Goal: Task Accomplishment & Management: Complete application form

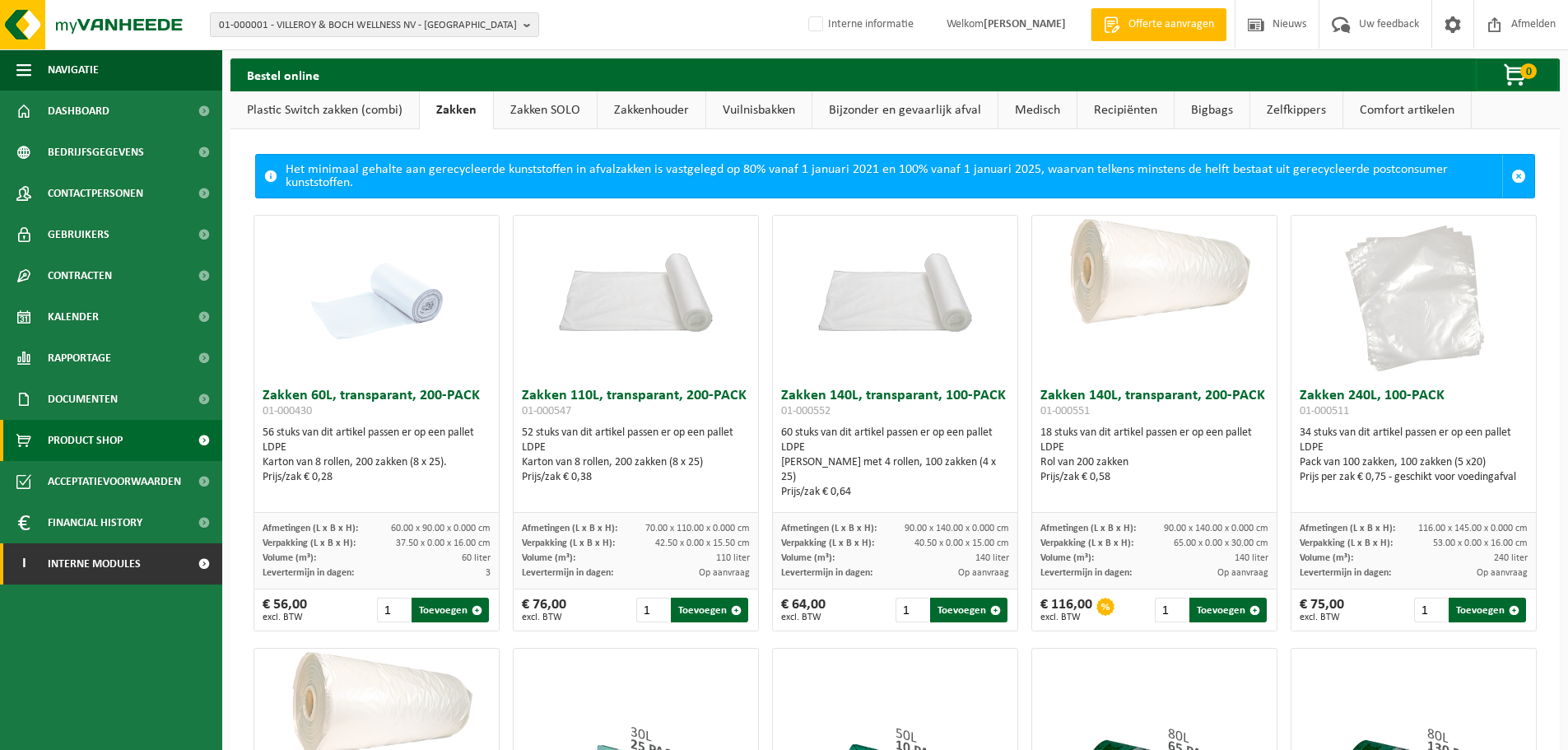
click at [107, 560] on span "Interne modules" at bounding box center [94, 564] width 93 height 41
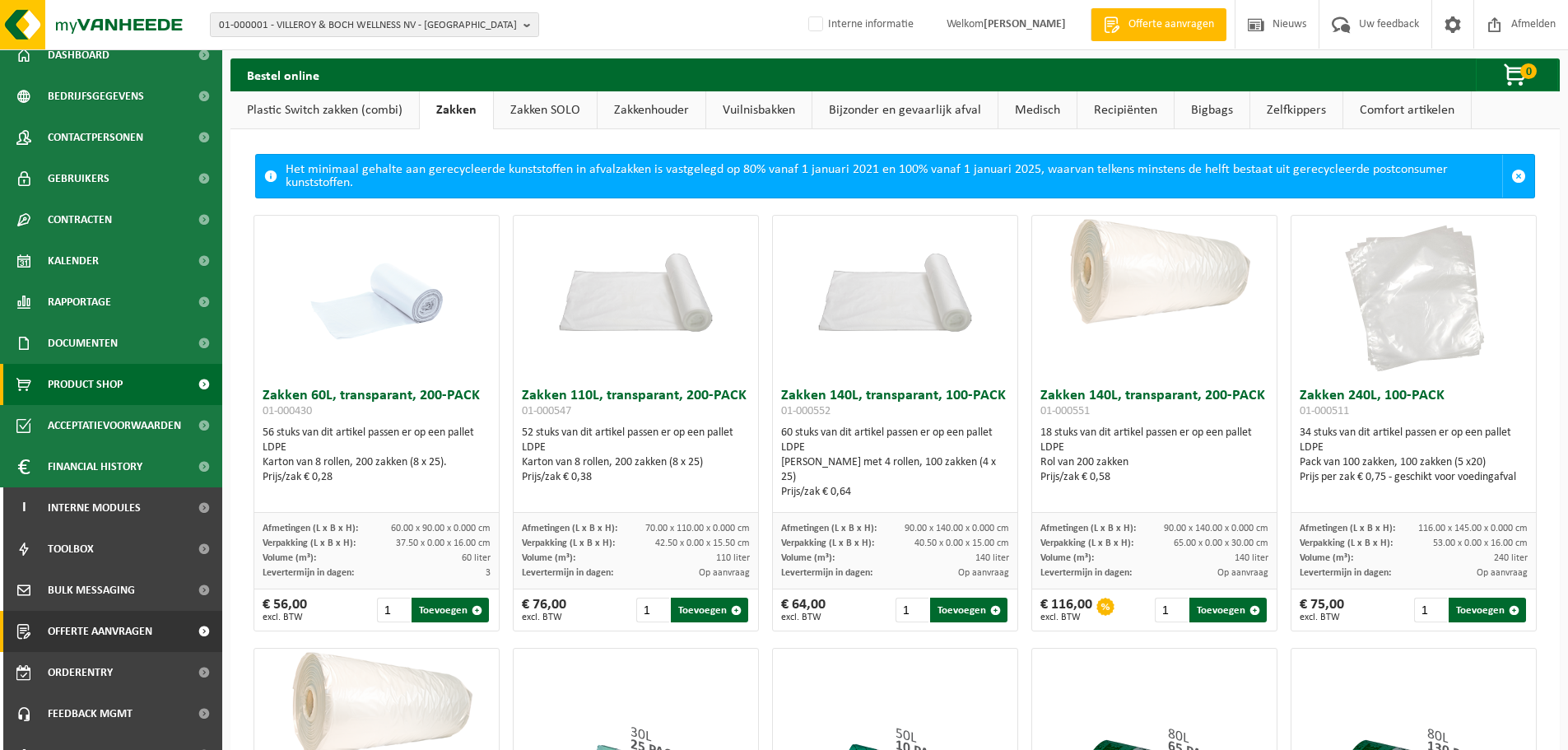
scroll to position [81, 0]
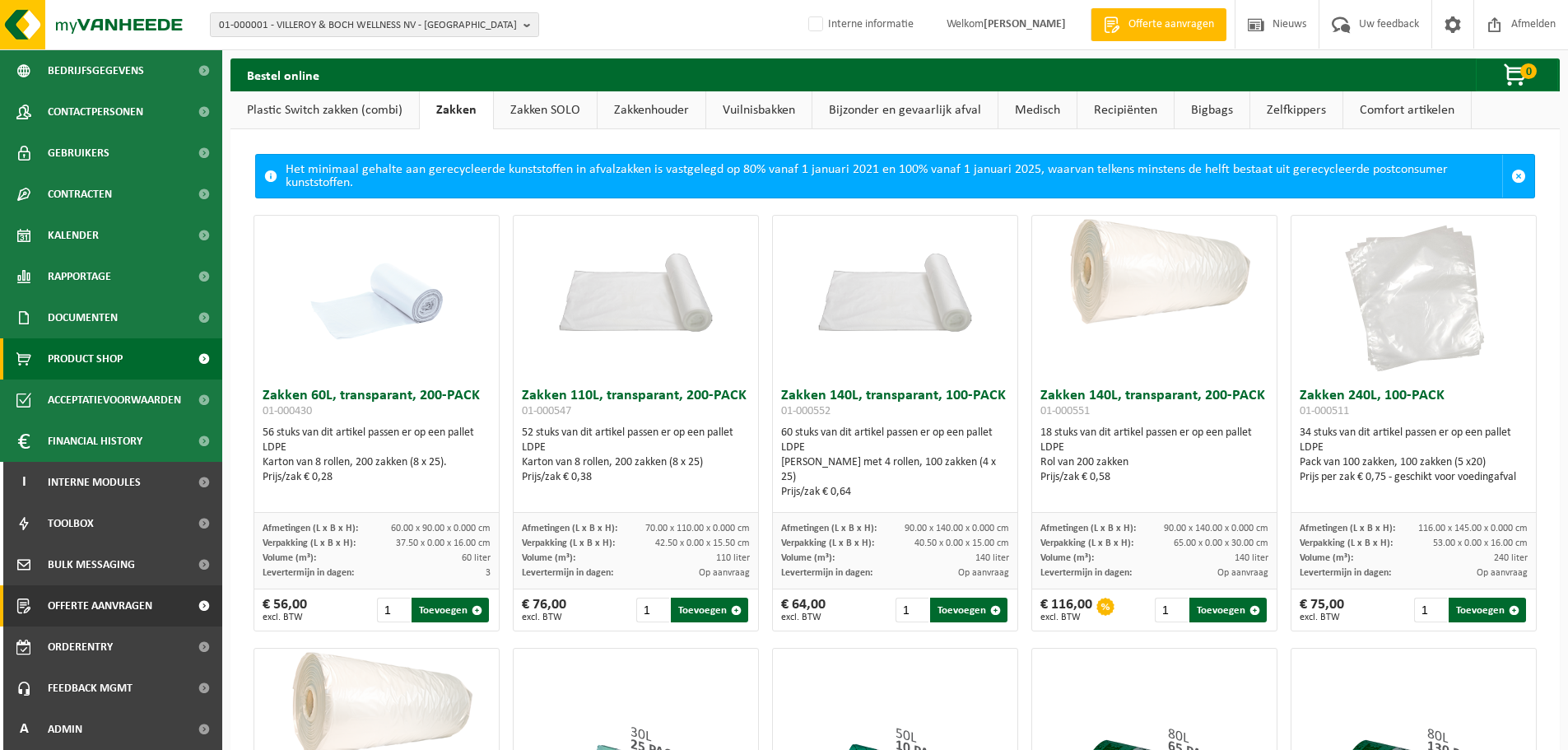
click at [80, 610] on span "Offerte aanvragen" at bounding box center [100, 606] width 104 height 41
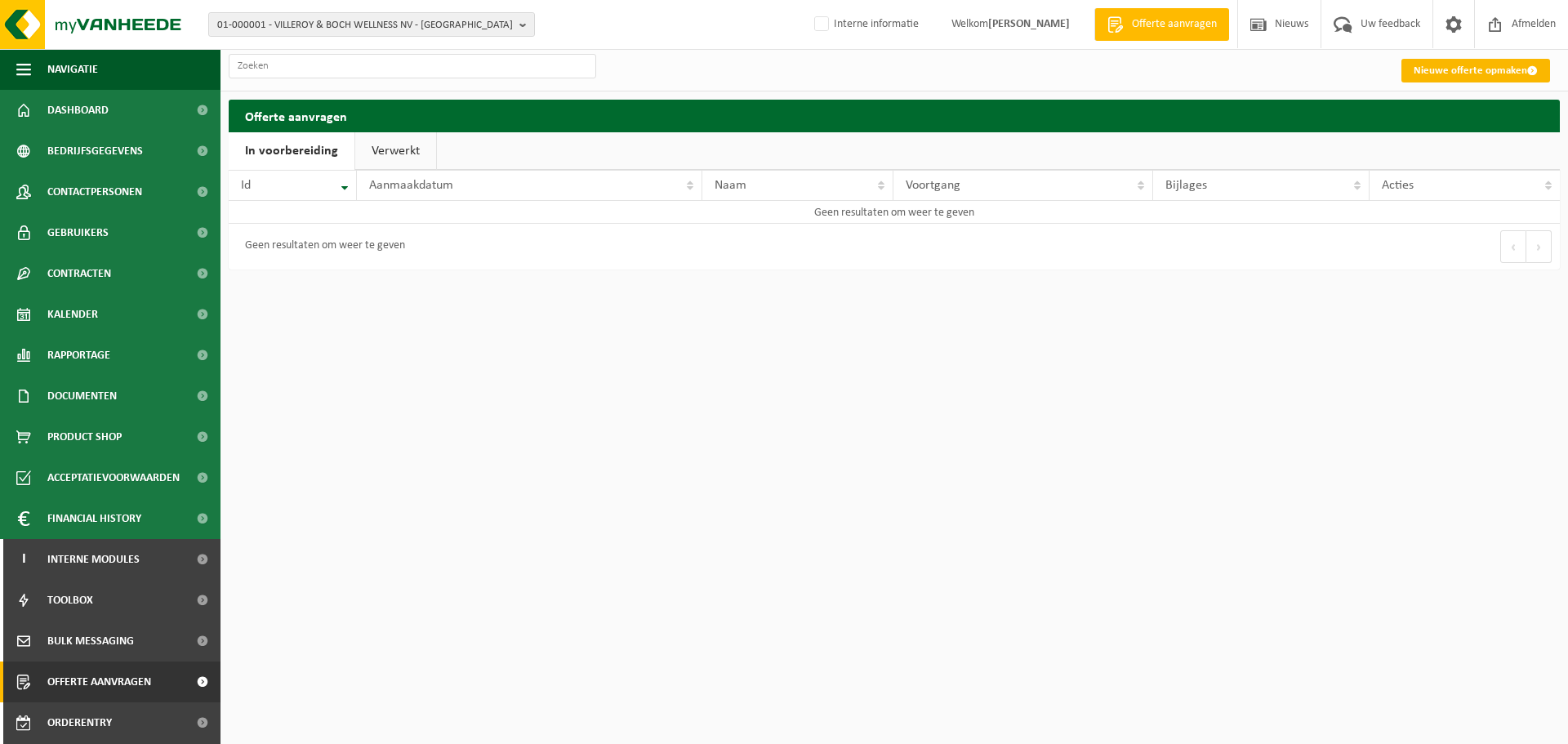
click at [1452, 76] on link "Nieuwe offerte opmaken" at bounding box center [1475, 70] width 149 height 24
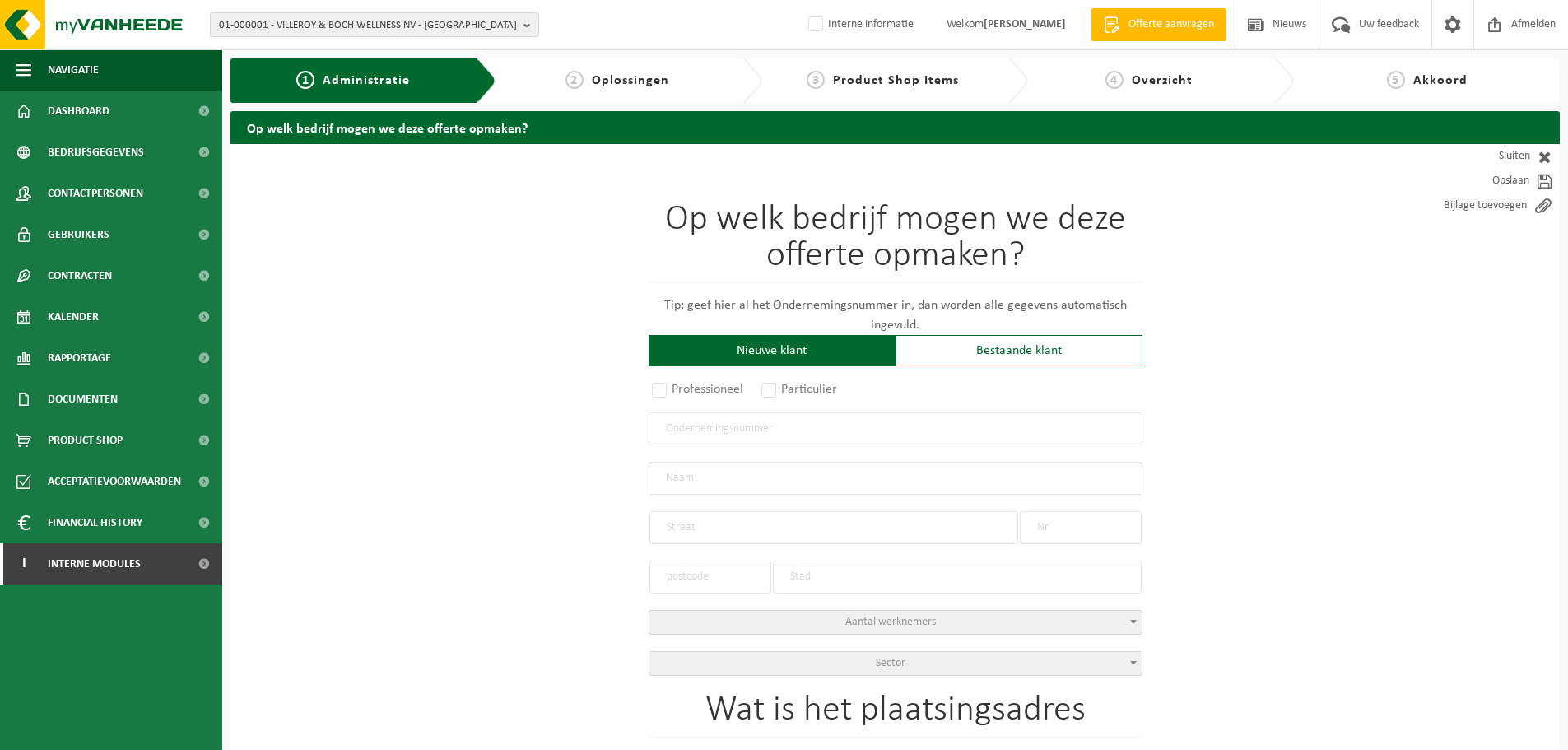
scroll to position [82, 0]
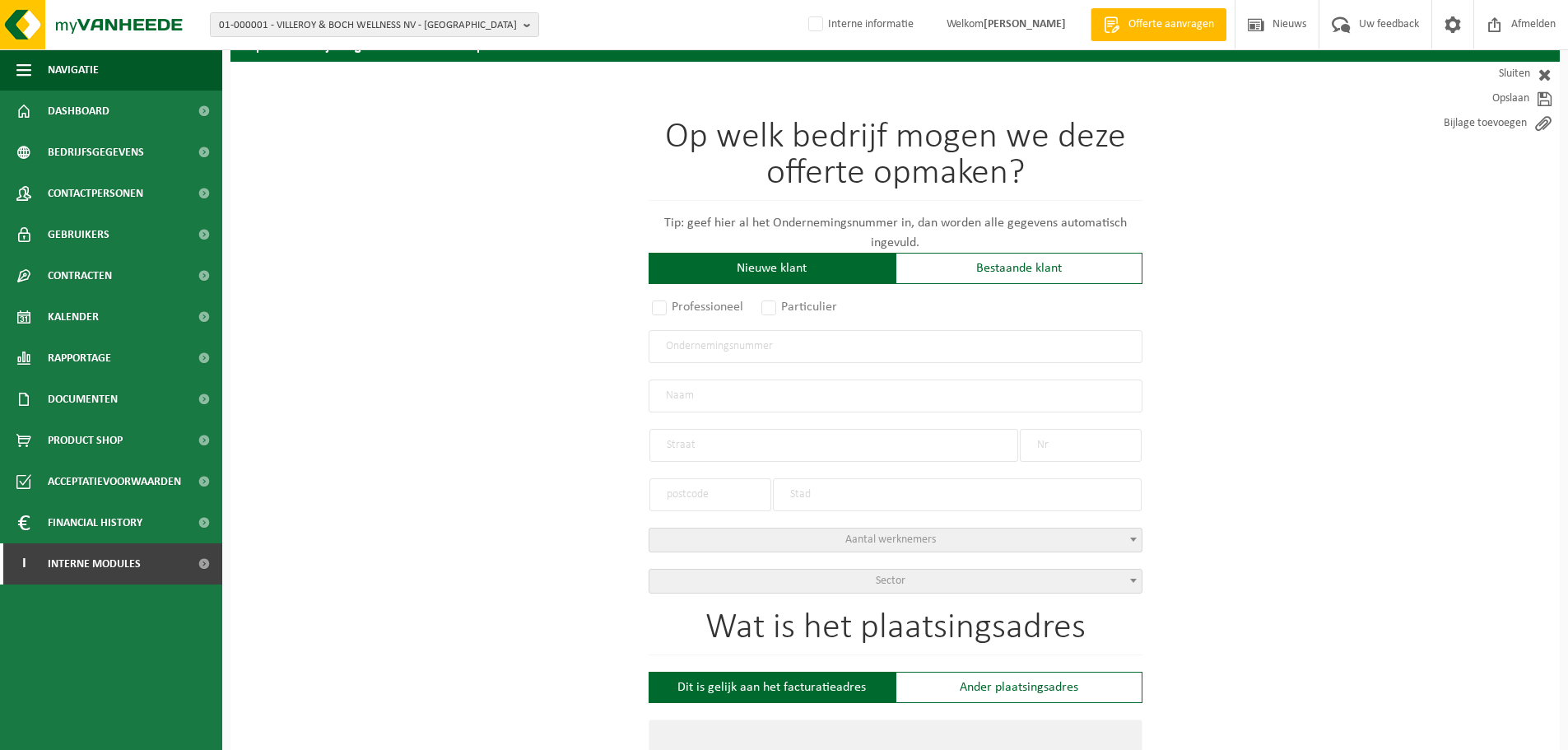
click at [811, 348] on input "text" at bounding box center [895, 347] width 494 height 33
type input "0766476578"
radio input "true"
type input "0766476578"
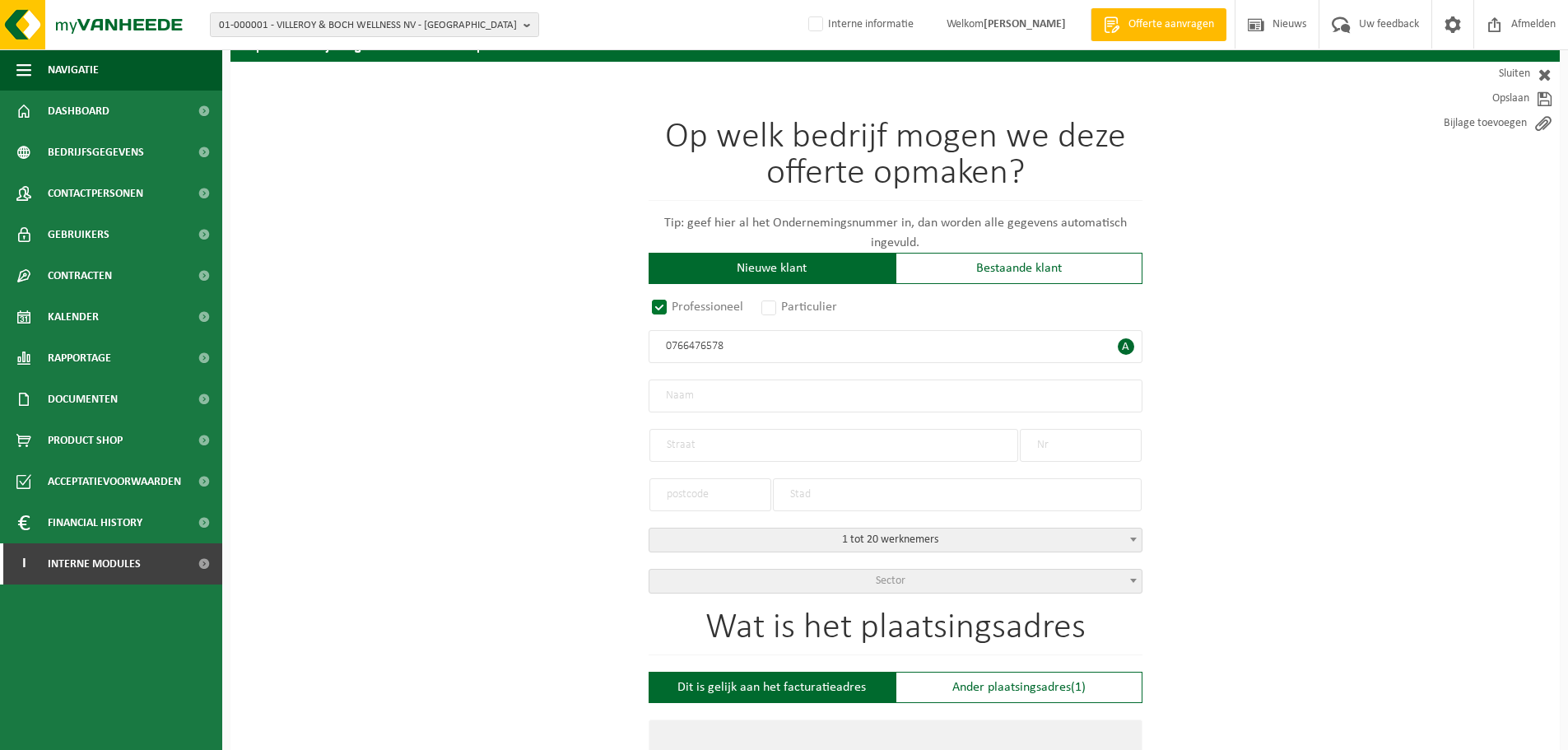
type input "VERENIGING VAN MEDEËIGENAARS, STAD HARELBEKE, TWEE-BRUGGENSTRAAT, 14, RESIDENTI…"
type input "TWEE-BRUGGENSTRAAT"
type input "14"
type input "8530"
type input "HARELBEKE"
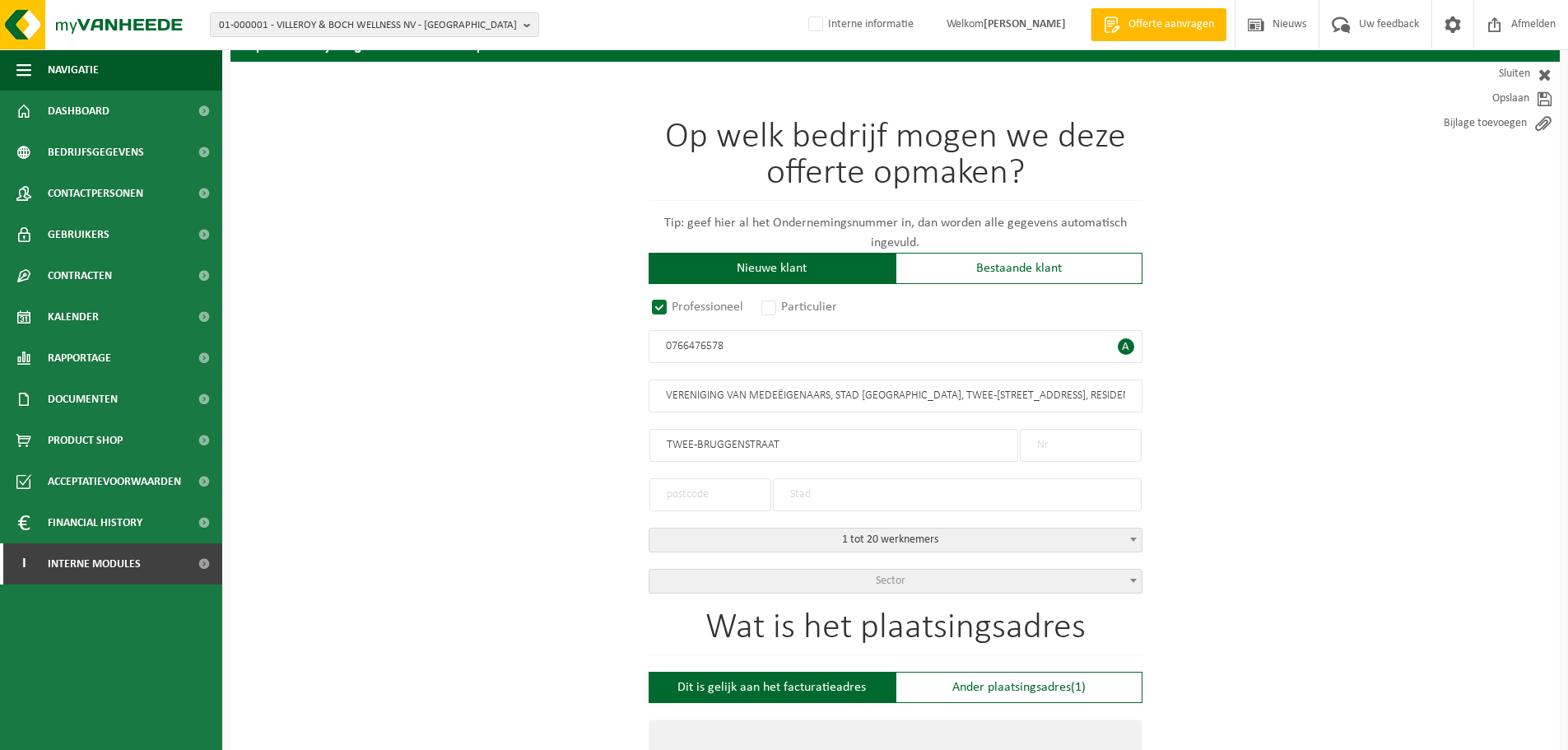
select select "D"
type input "VERENIGING VAN MEDEËIGENAARS, STAD HARELBEKE, TWEE-BRUGGENSTRAAT, 14, RESIDENTI…"
type input "TWEE-BRUGGENSTRAAT"
type input "14"
type input "8530"
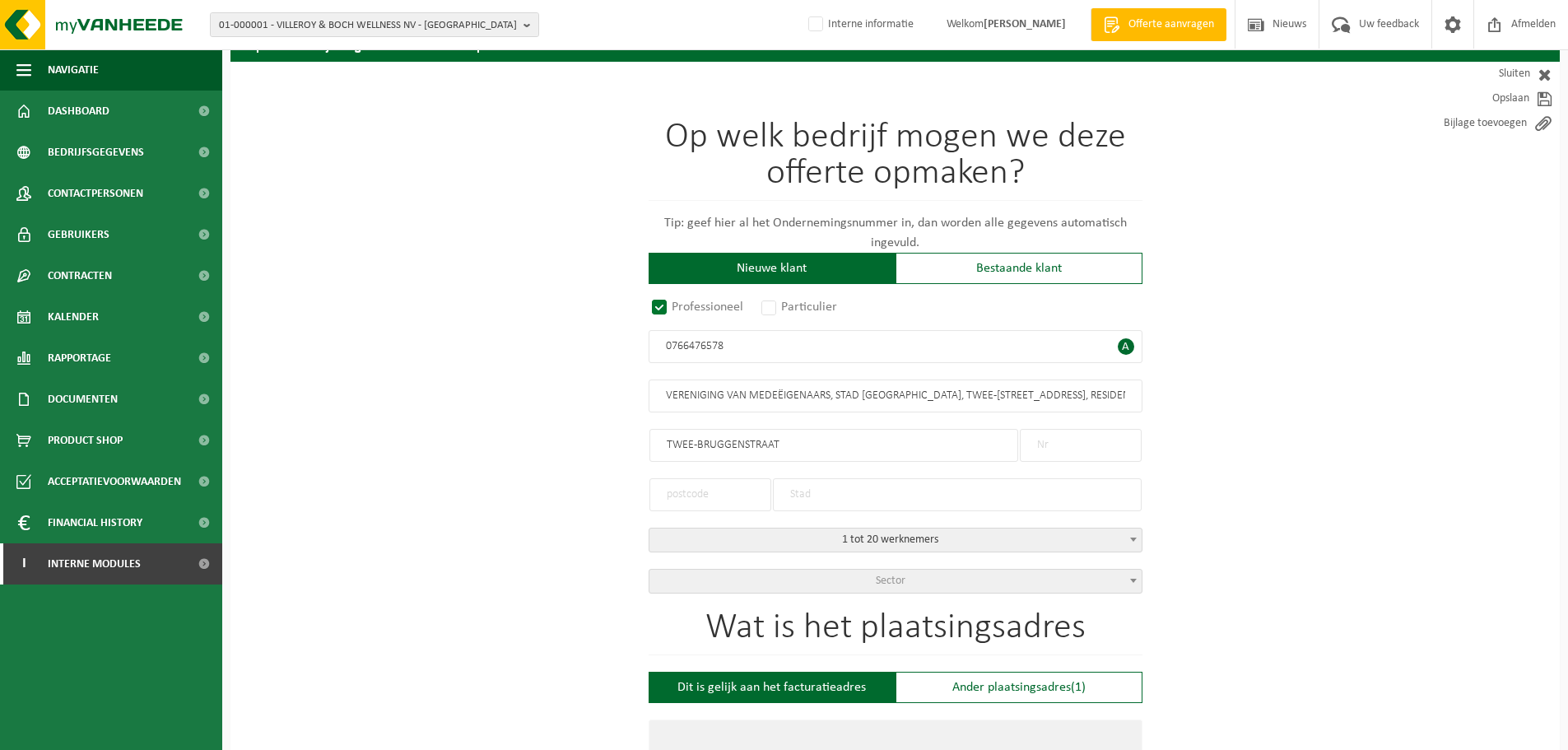
type input "HARELBEKE"
type input "766476578"
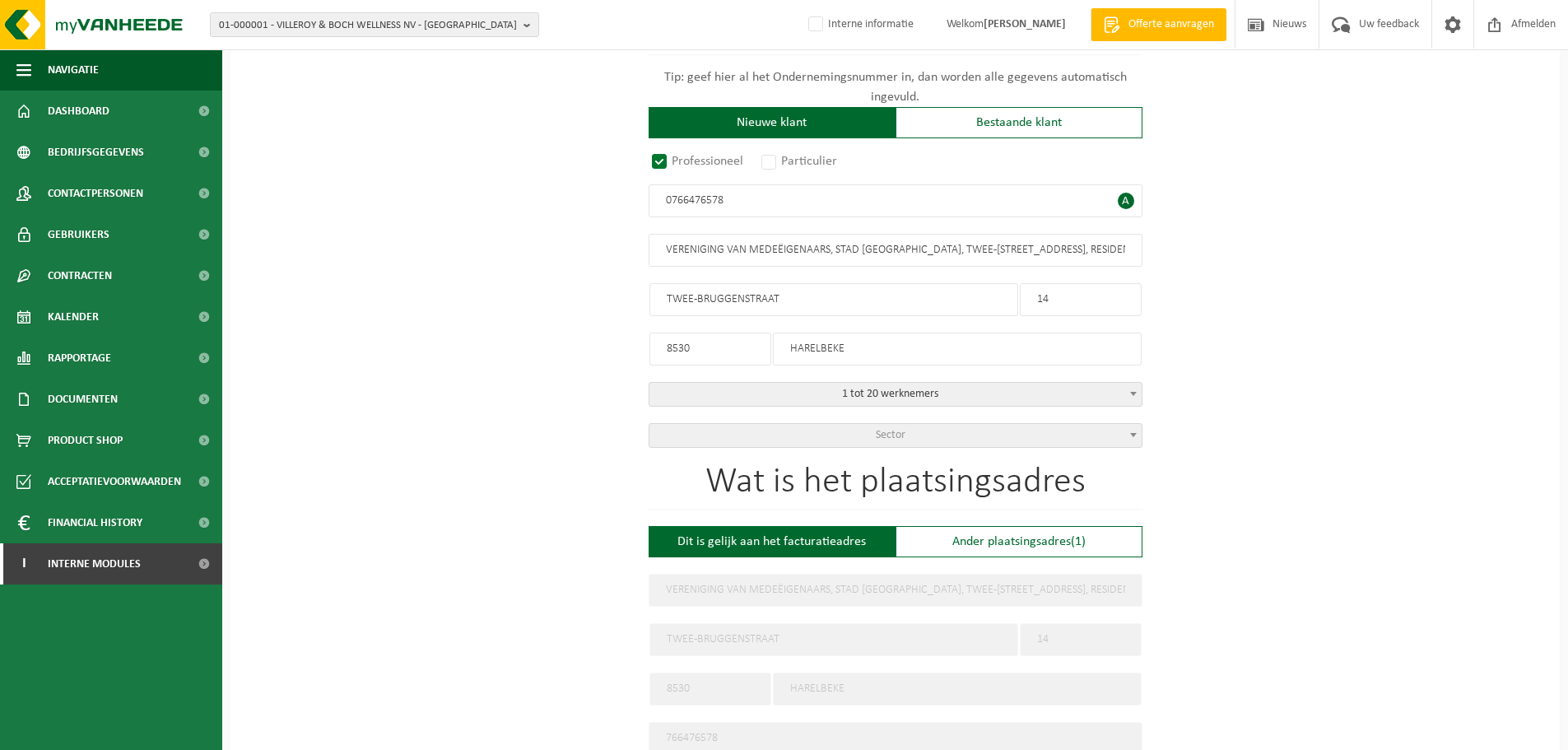
scroll to position [247, 0]
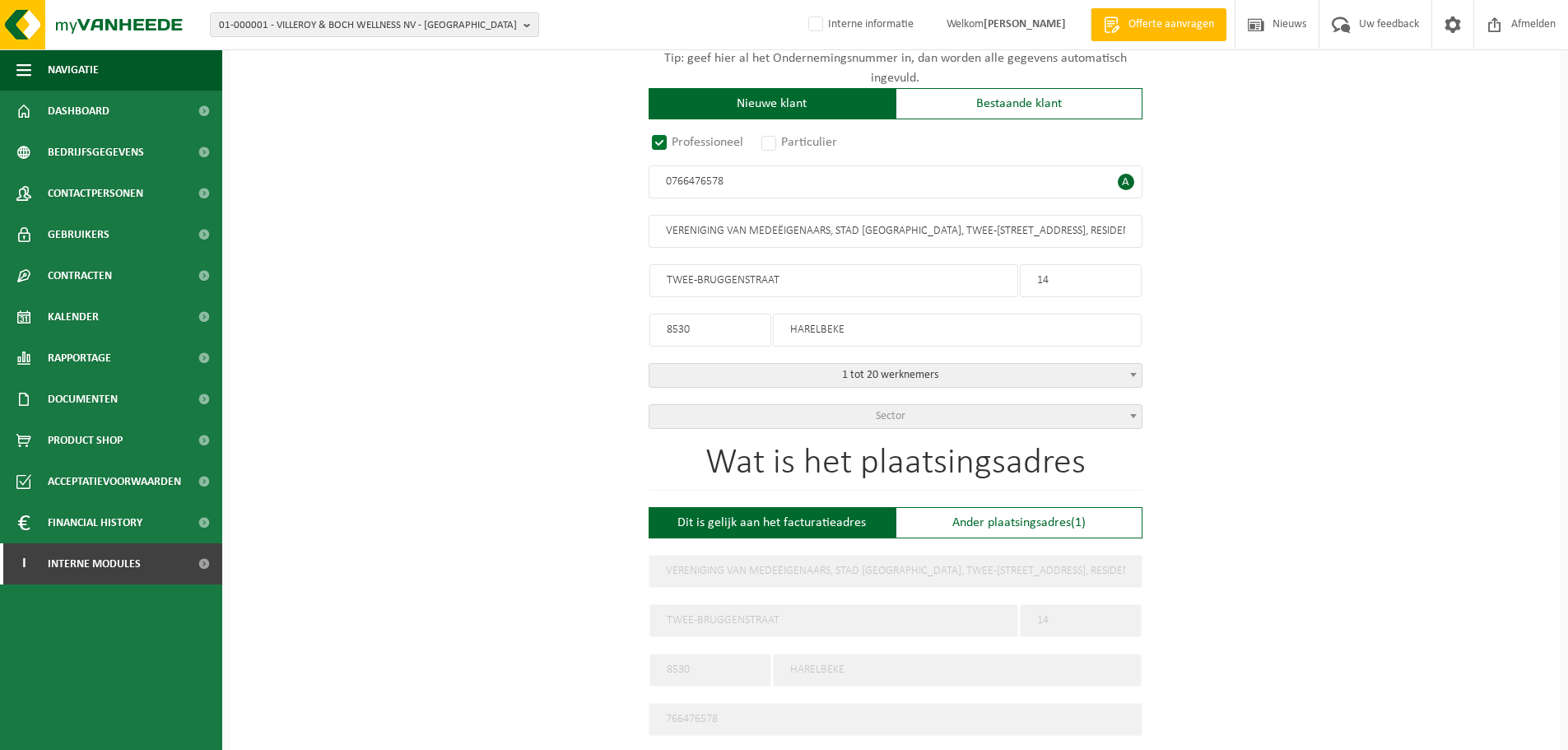
click at [708, 417] on span "Sector" at bounding box center [895, 416] width 492 height 23
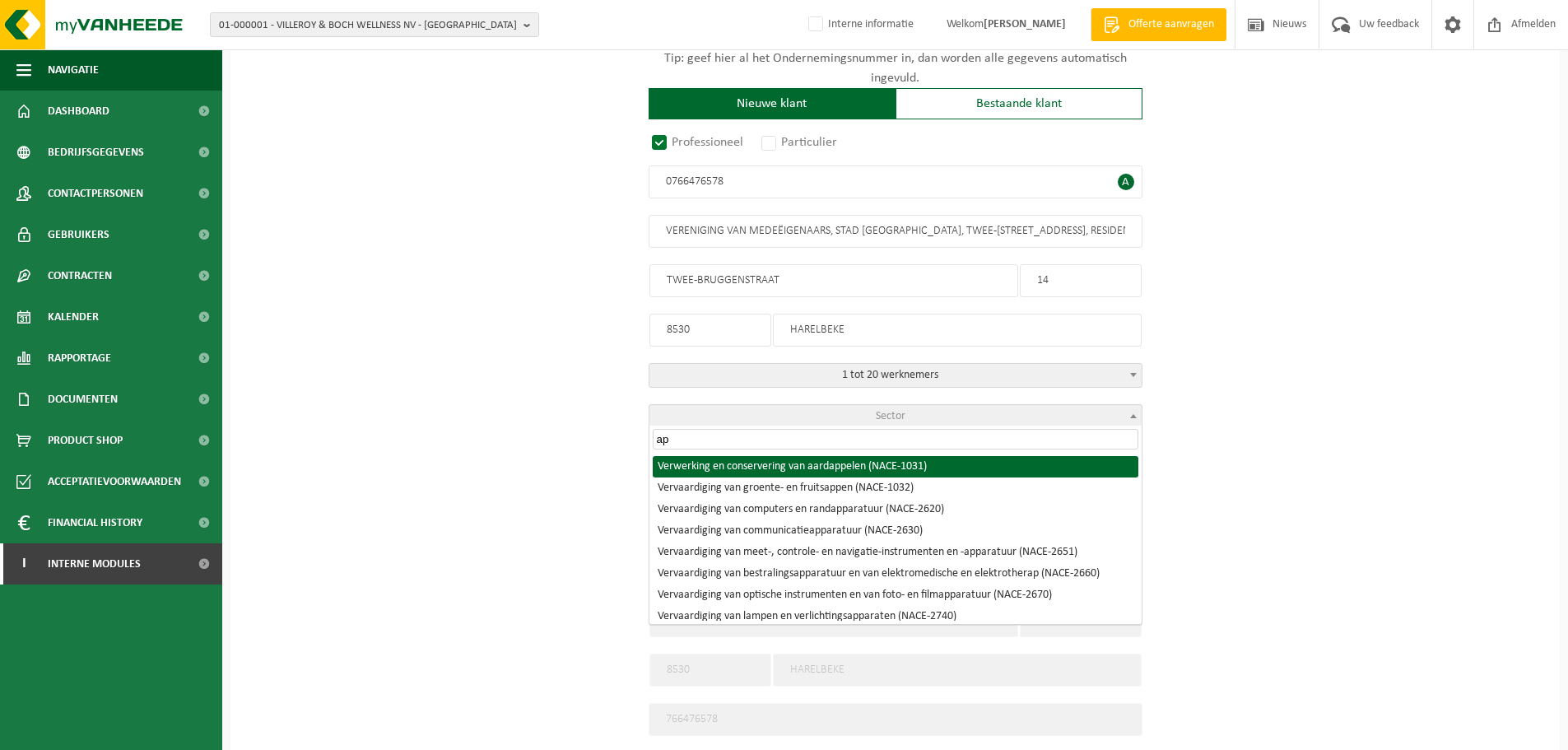
type input "a"
type input "v"
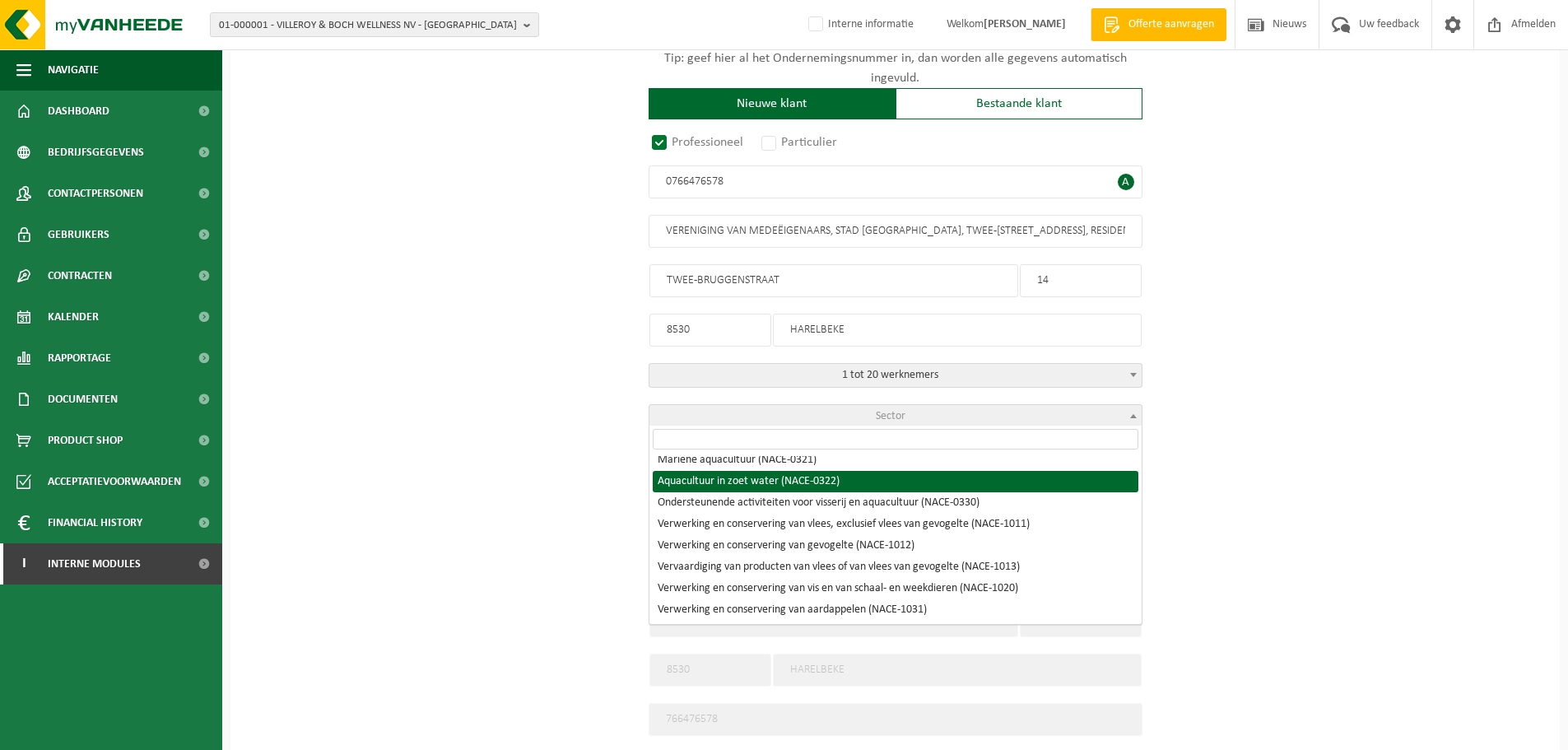
scroll to position [824, 0]
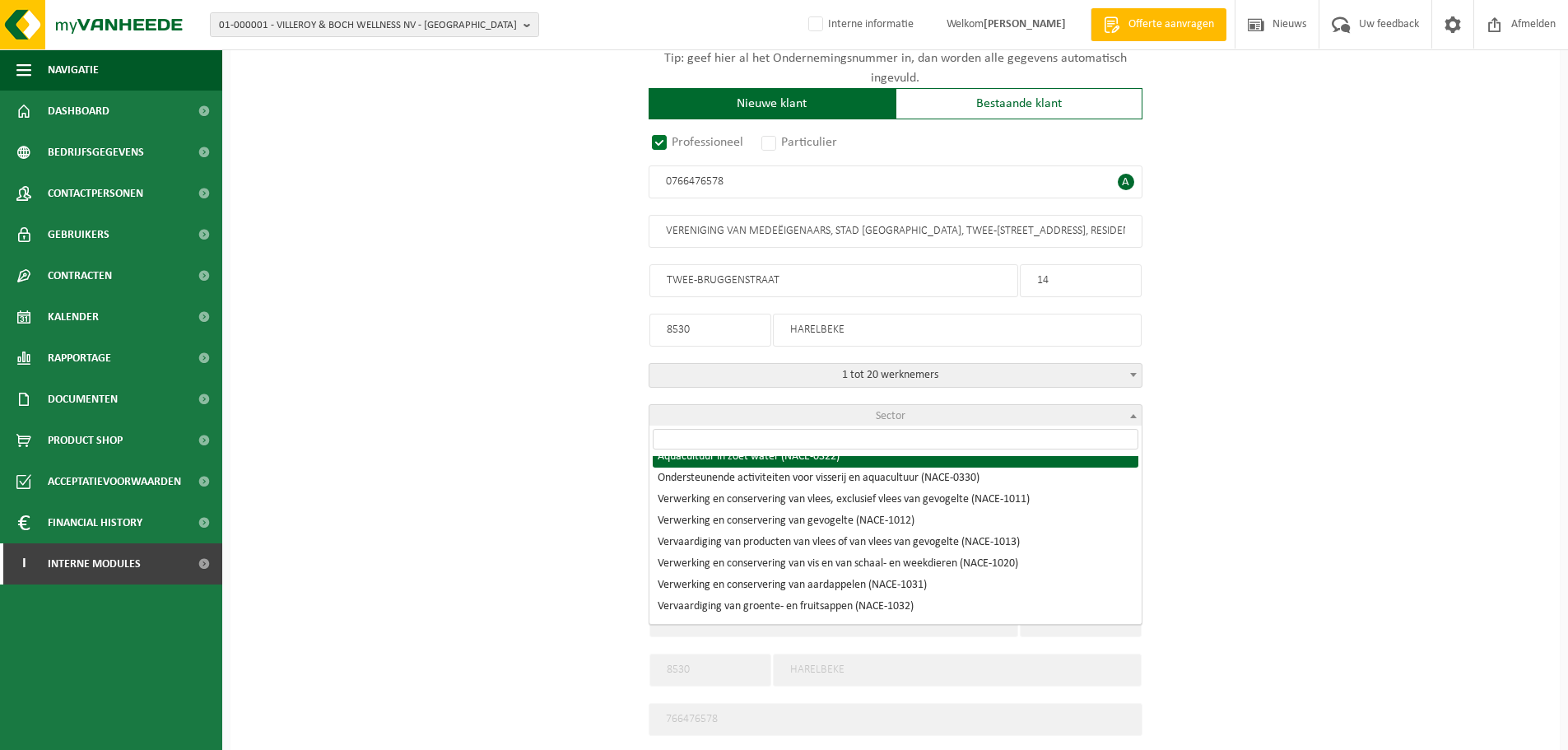
click at [740, 442] on input "search" at bounding box center [894, 439] width 485 height 21
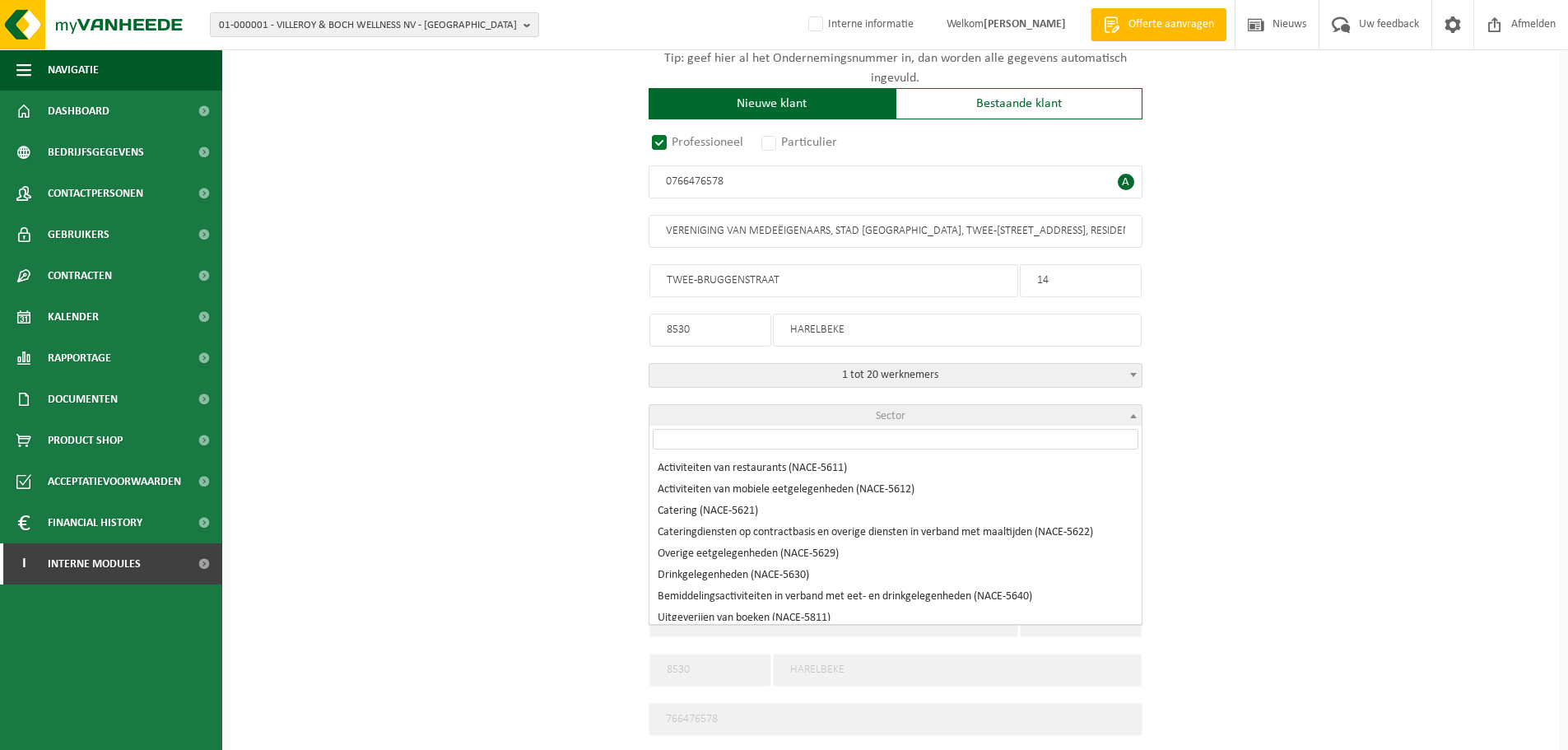
scroll to position [11196, 0]
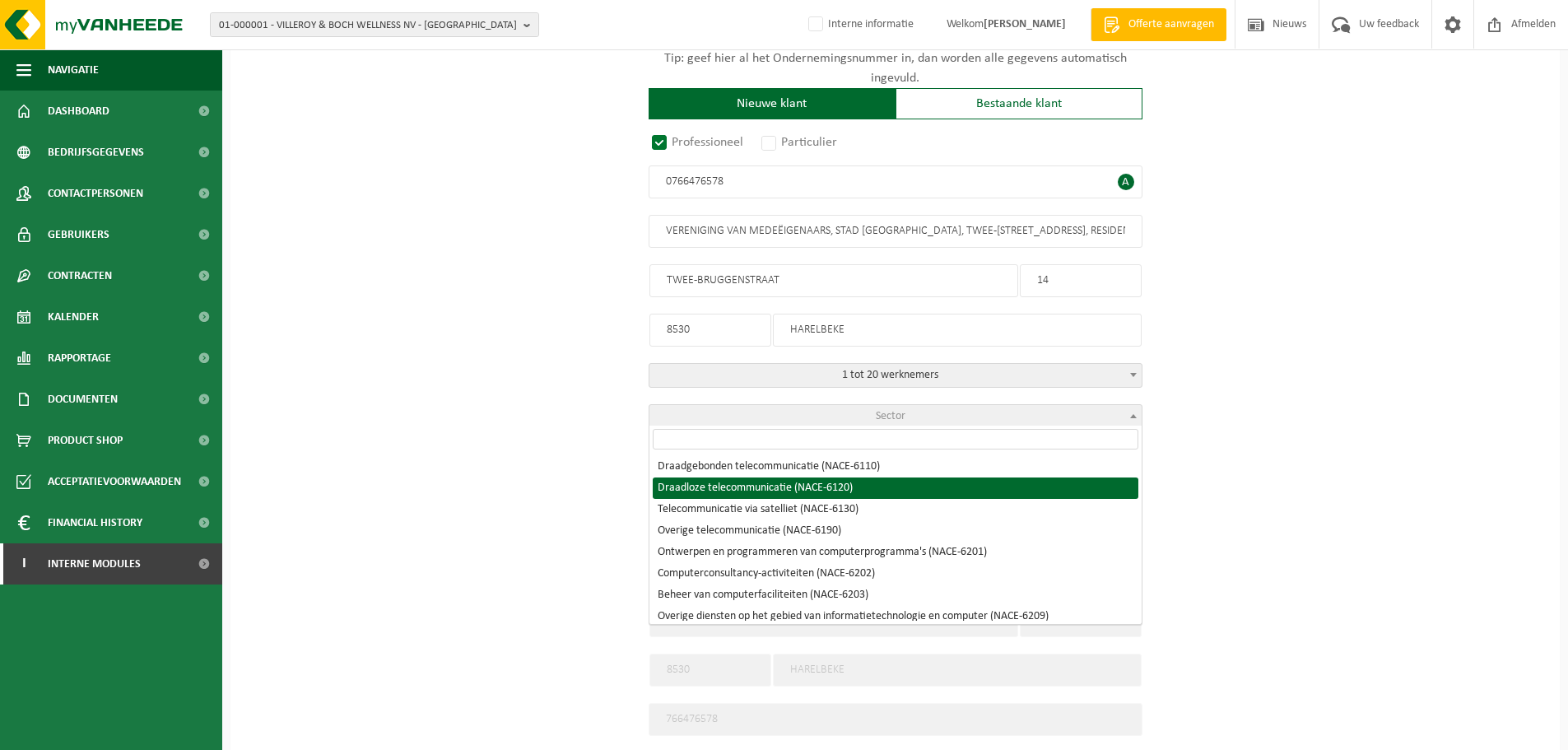
click at [728, 438] on input "search" at bounding box center [894, 439] width 485 height 21
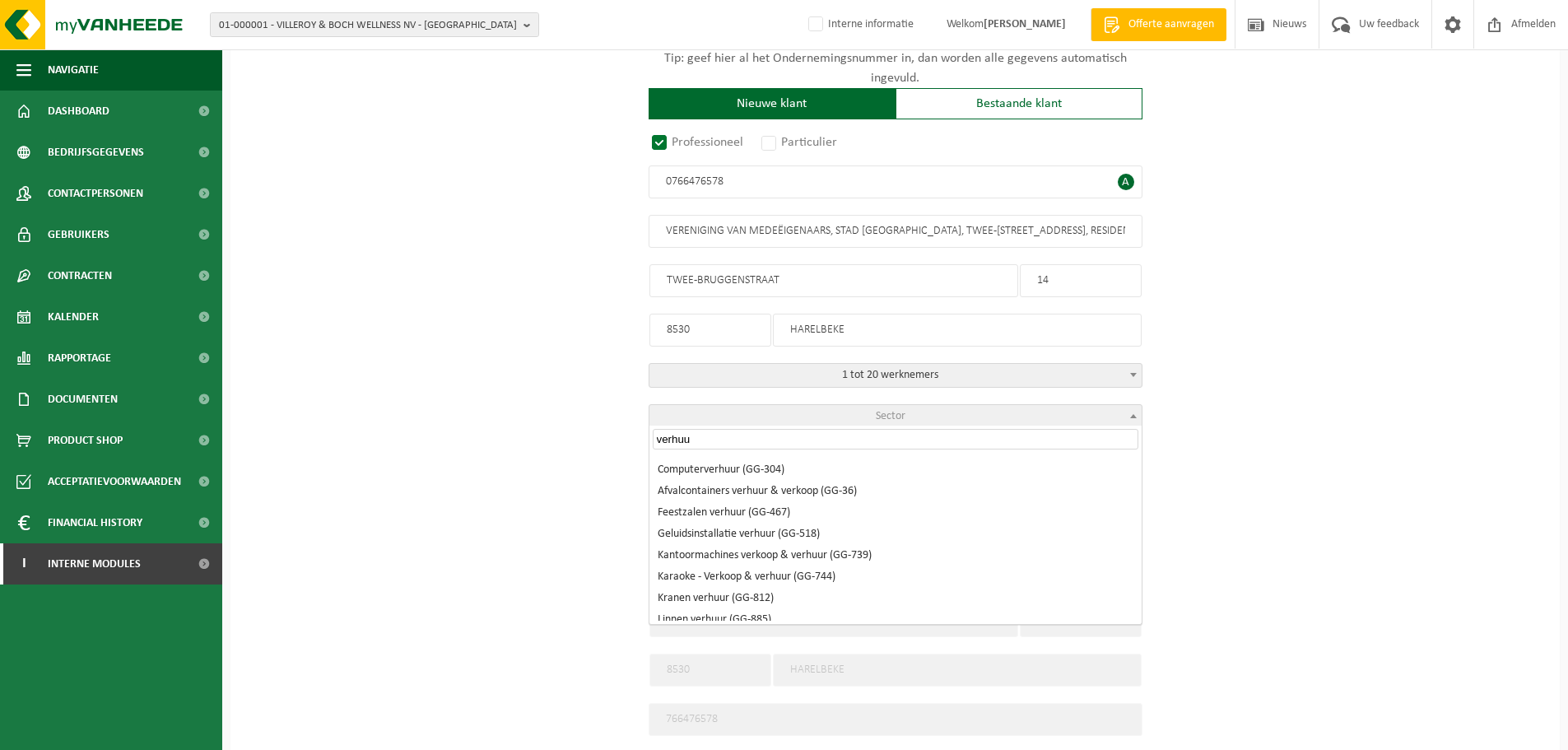
scroll to position [949, 0]
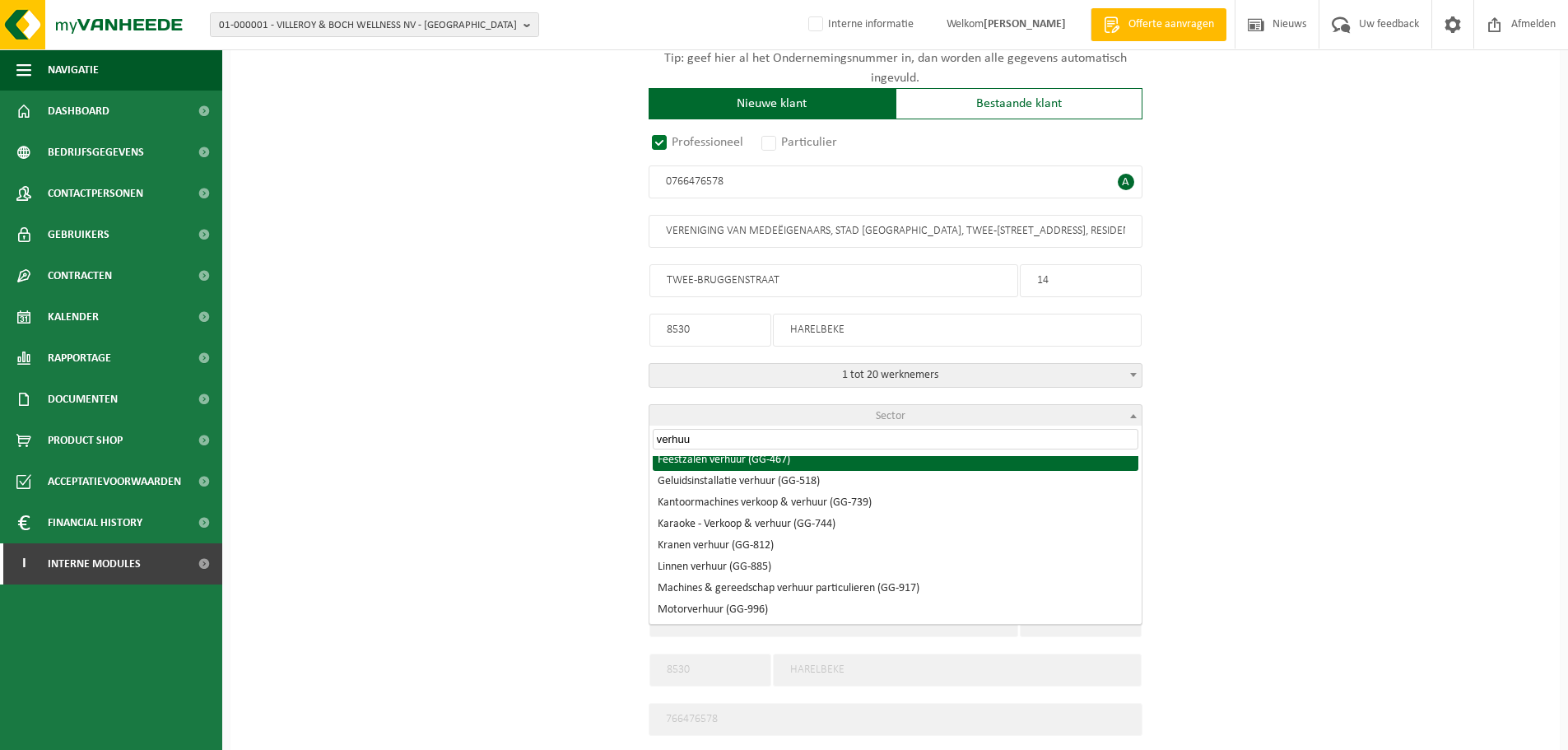
drag, startPoint x: 701, startPoint y: 442, endPoint x: 570, endPoint y: 442, distance: 131.0
click at [570, 442] on body "01-000001 - VILLEROY & BOCH WELLNESS NV - ROESELARE 01-000001 - VILLEROY & BOCH…" at bounding box center [784, 574] width 1568 height 1643
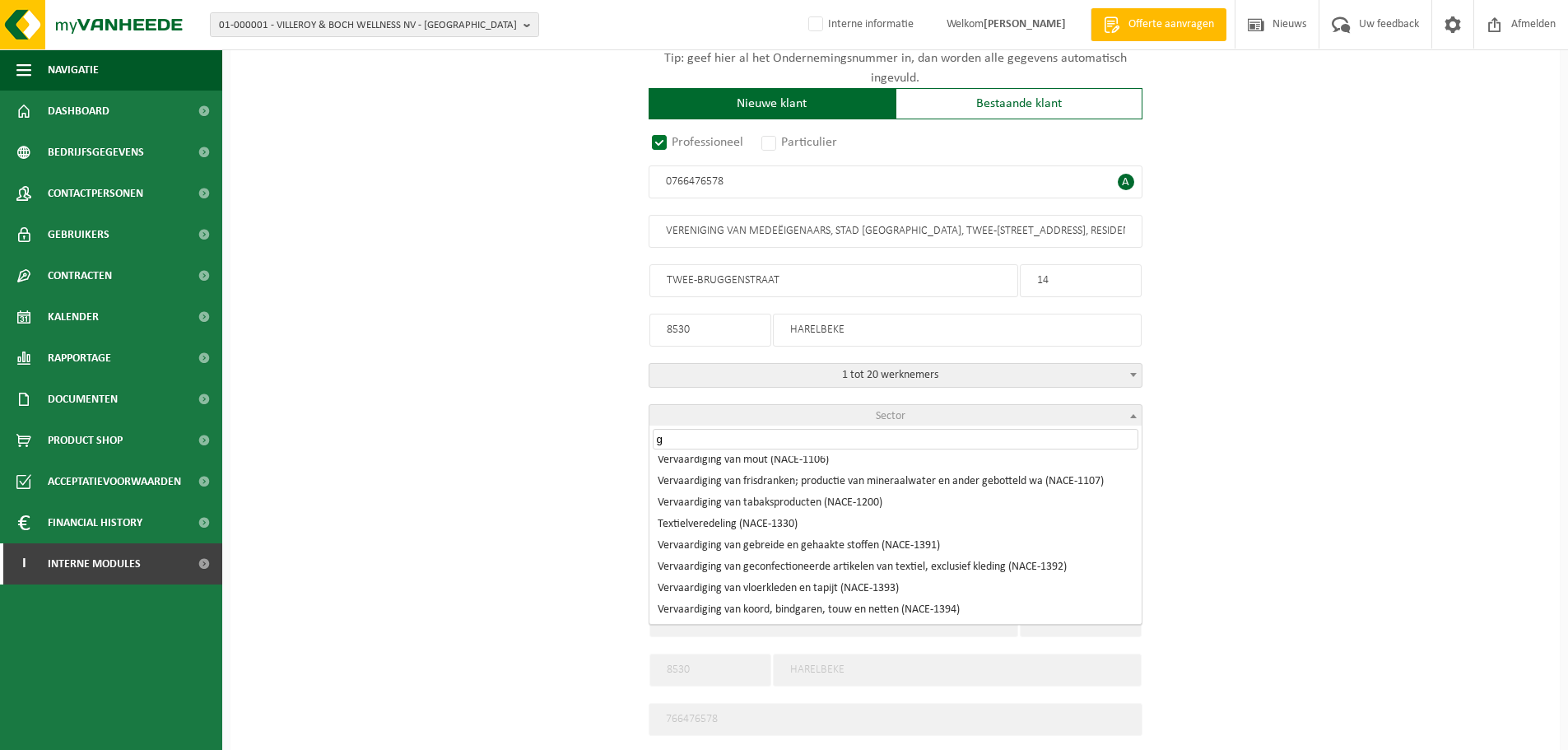
scroll to position [0, 0]
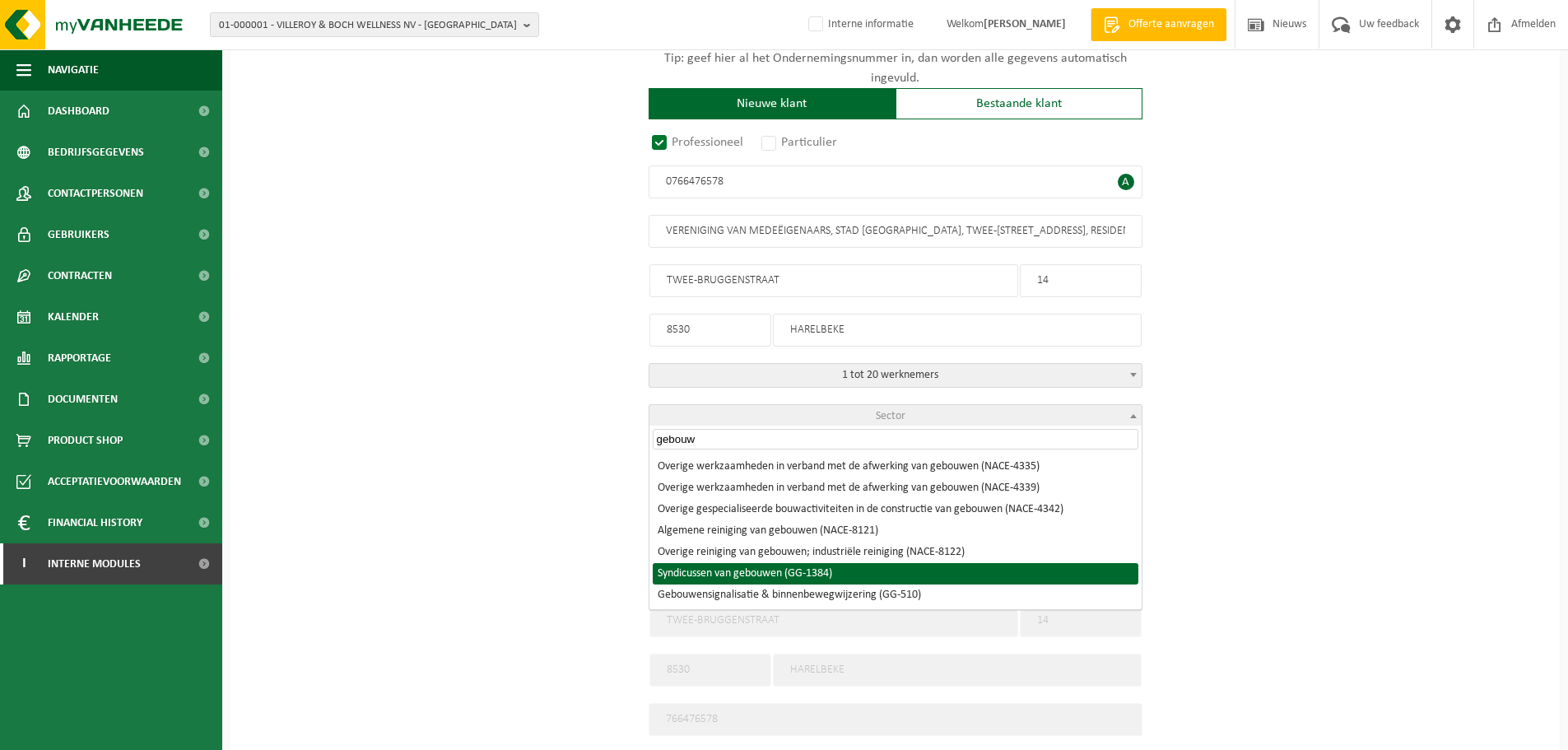
type input "gebouw"
select select "1384"
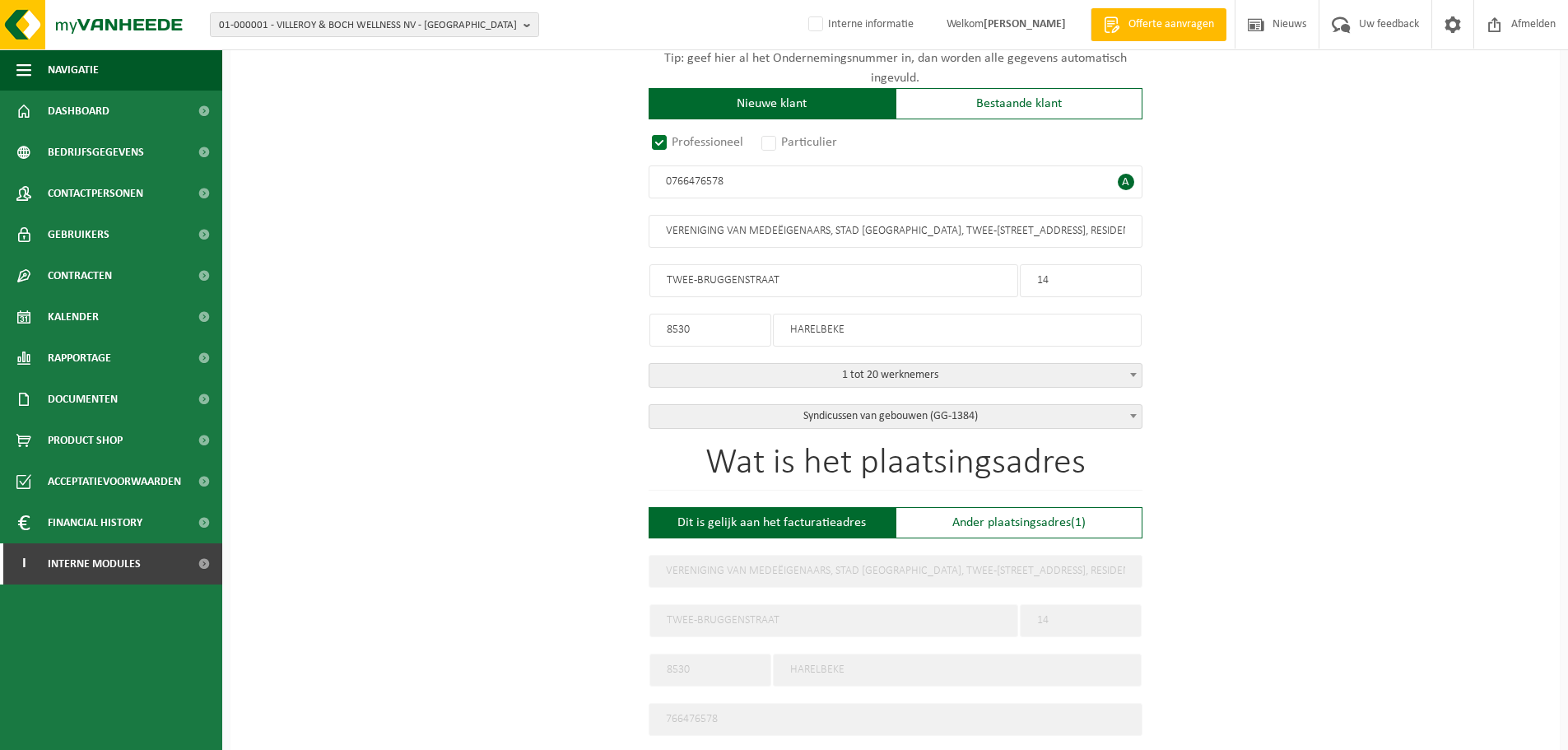
scroll to position [330, 0]
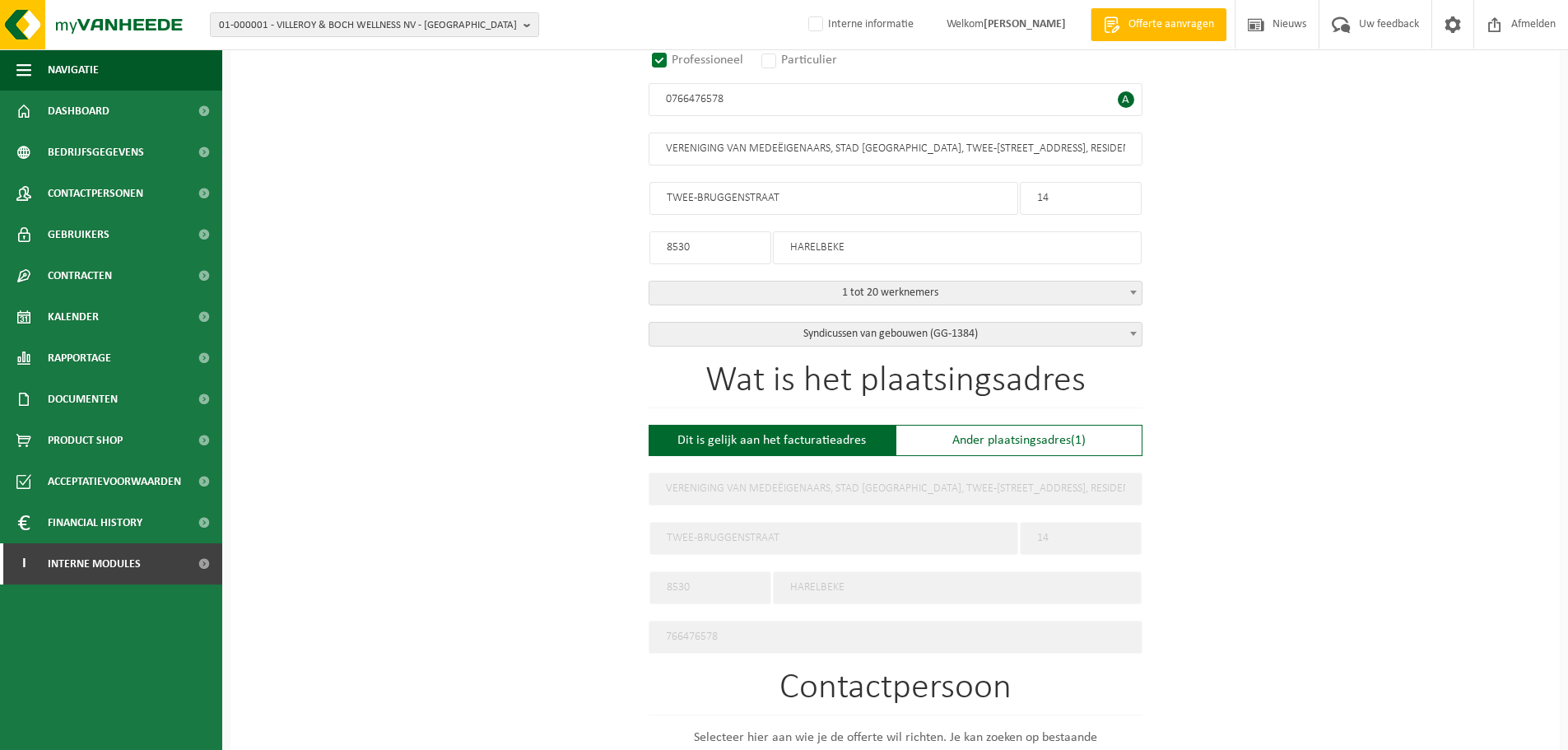
click at [800, 323] on span "Syndicussen van gebouwen (GG-1384)" at bounding box center [895, 334] width 492 height 23
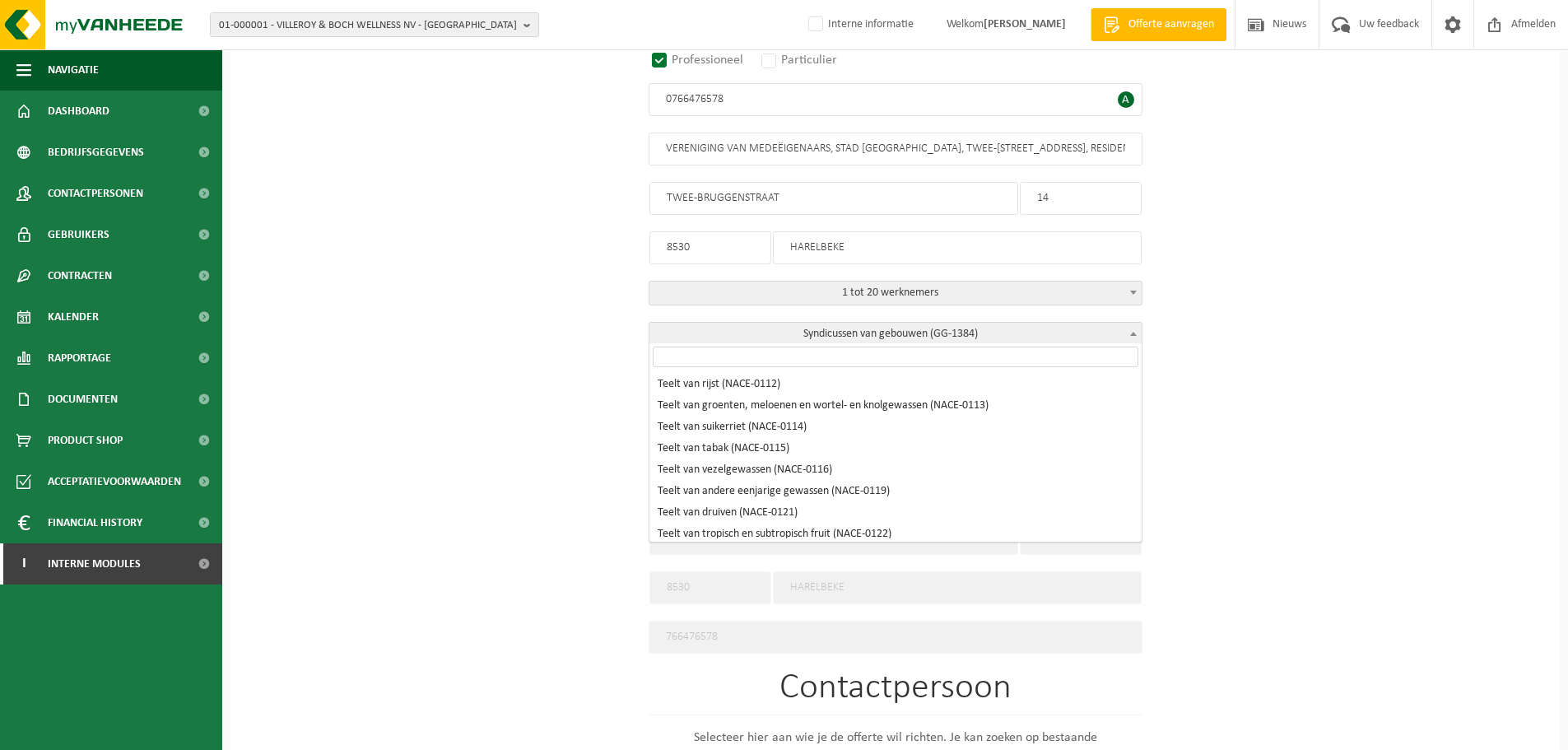
scroll to position [25045, 0]
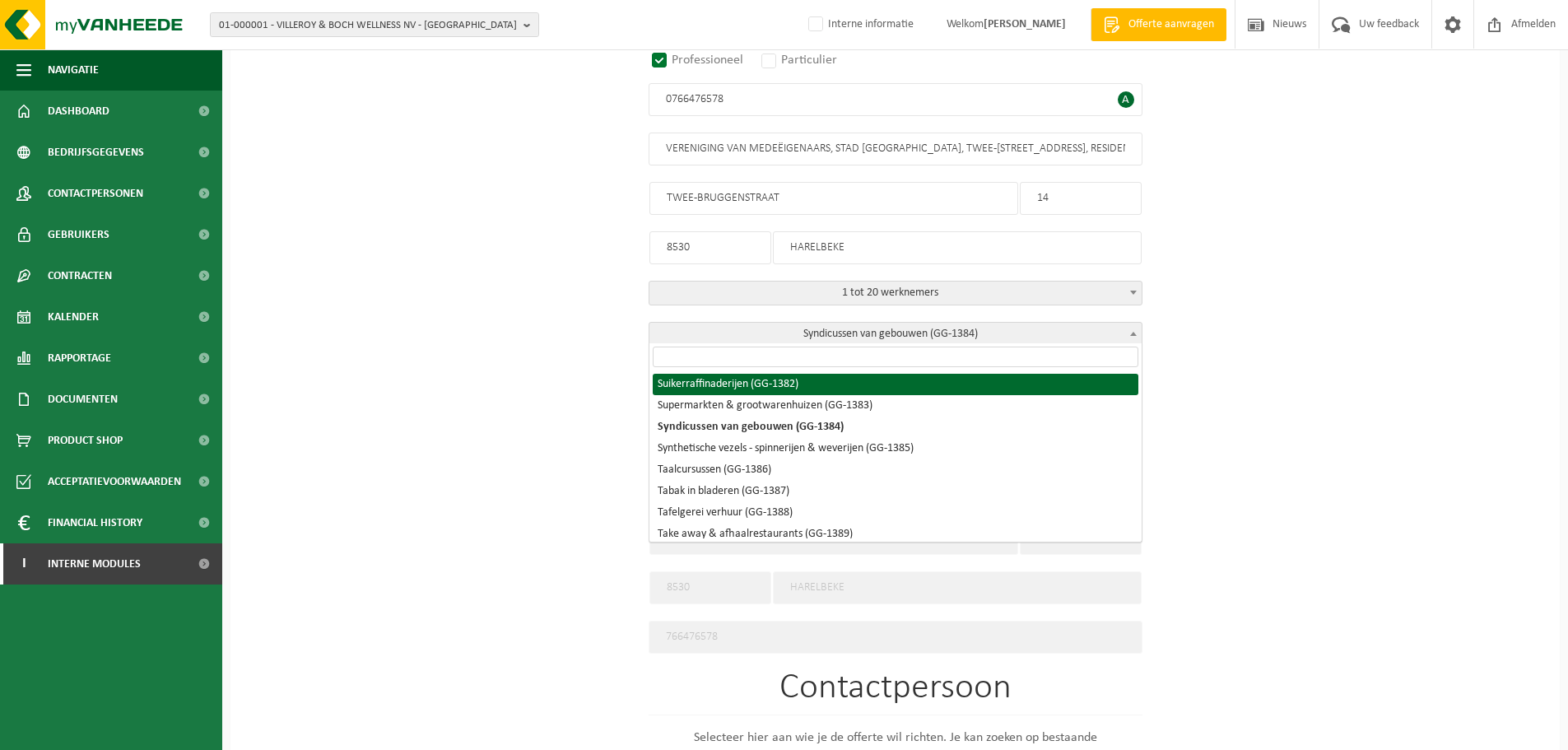
click at [743, 356] on input "search" at bounding box center [894, 357] width 485 height 21
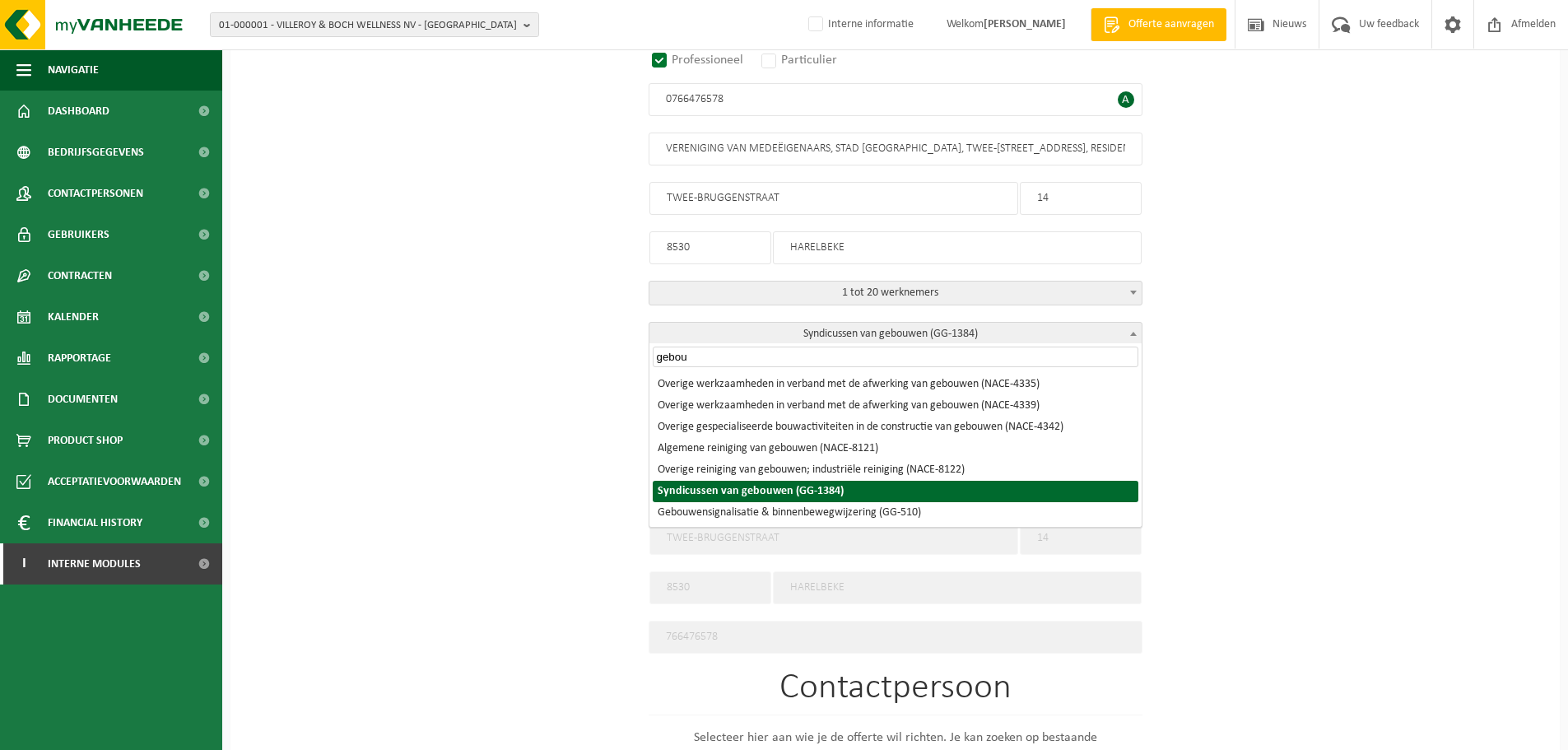
scroll to position [0, 0]
type input "gebouw"
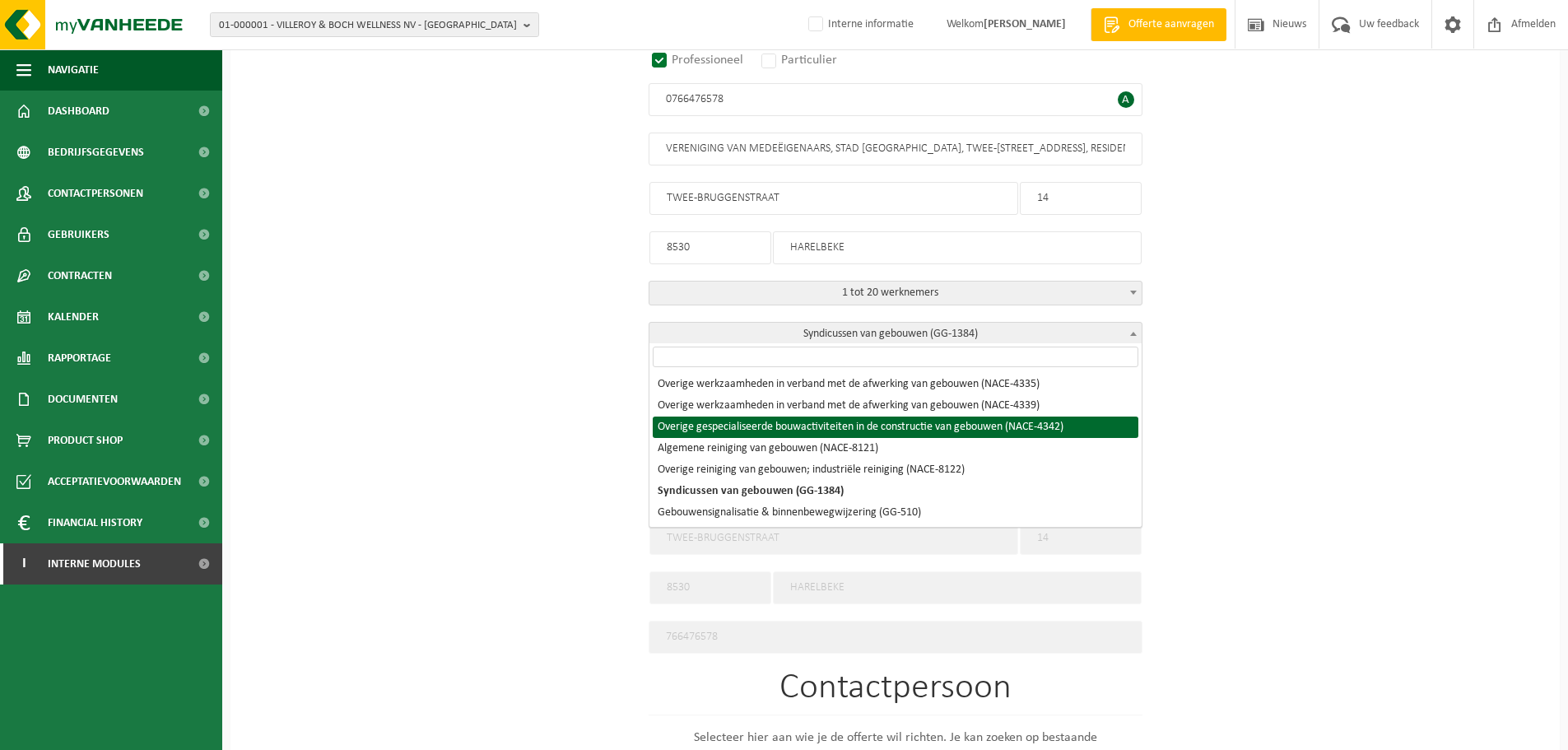
click at [560, 426] on div "Op welk bedrijf mogen we deze offerte opmaken? Tip: geef hier al het Ondernemin…" at bounding box center [894, 560] width 1329 height 1491
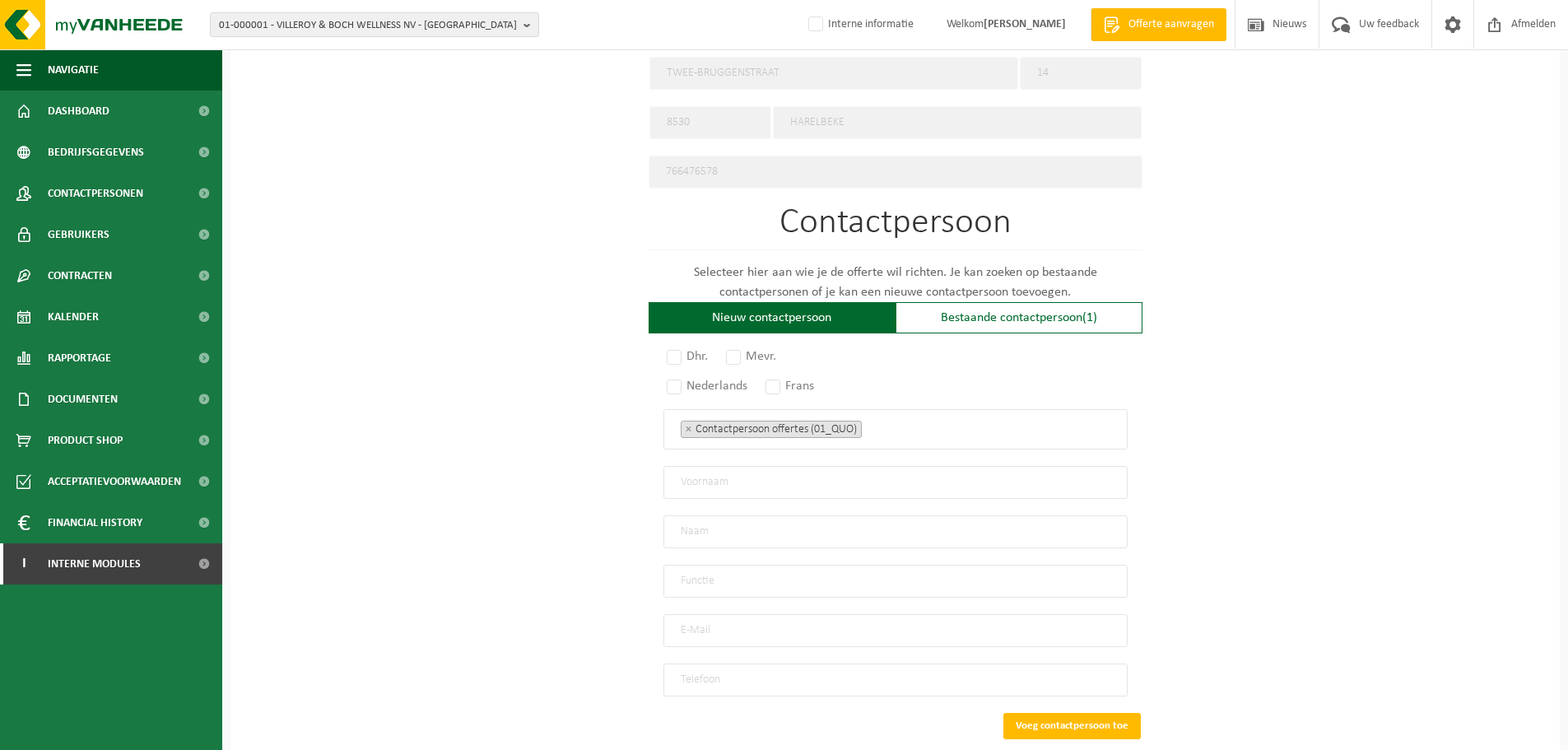
scroll to position [824, 0]
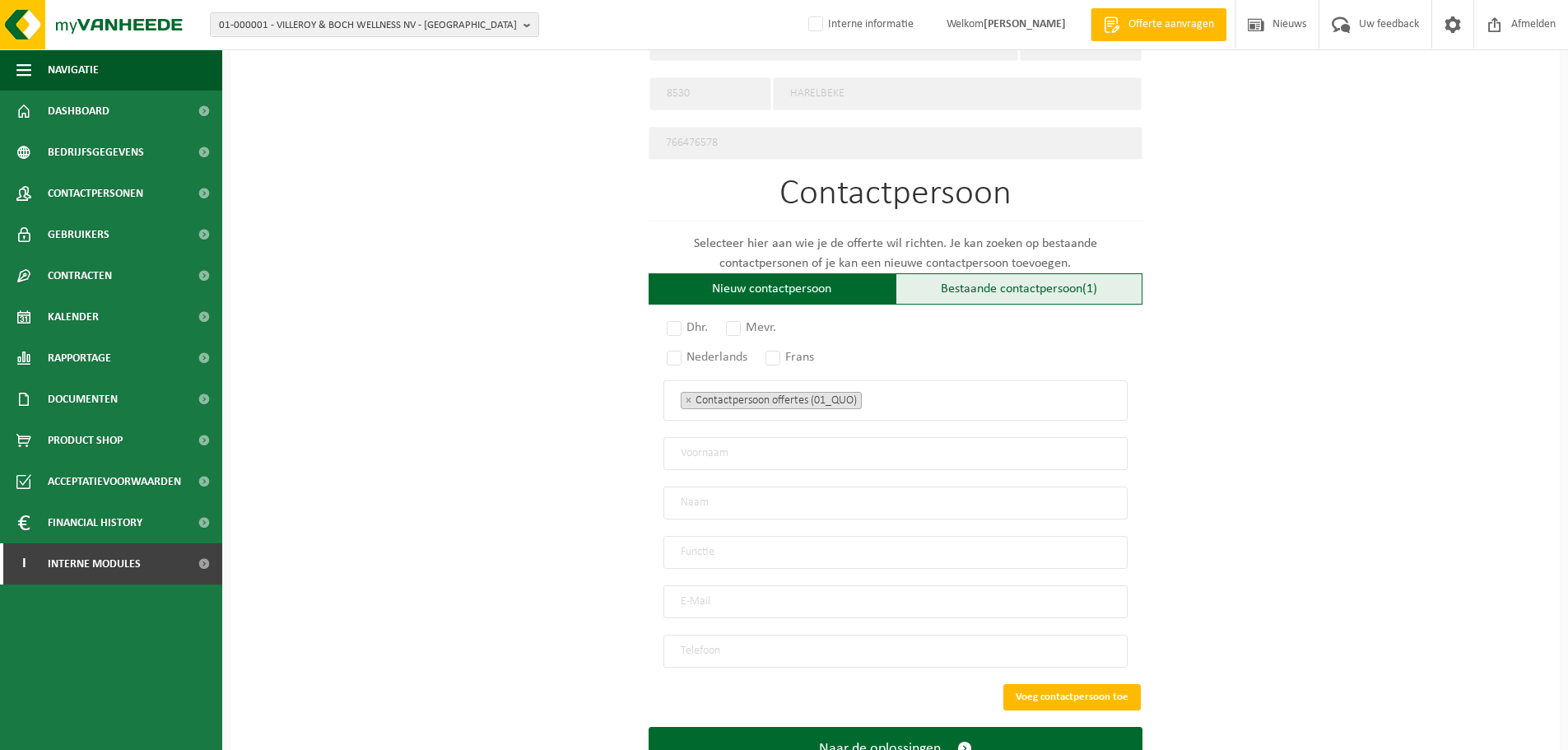
click at [983, 274] on div "Bestaande contactpersoon (1)" at bounding box center [1019, 289] width 246 height 32
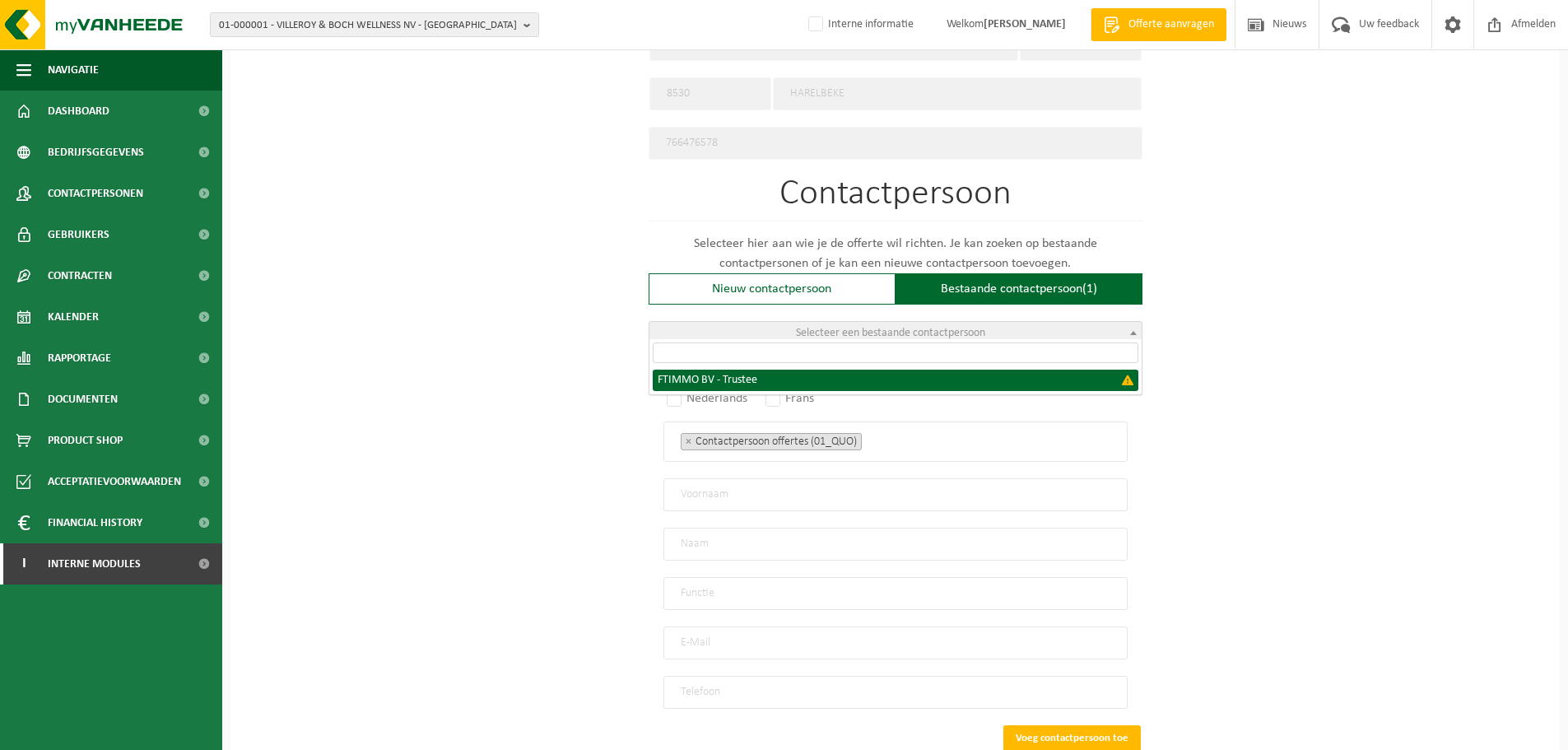
click at [898, 327] on span "Selecteer een bestaande contactpersoon" at bounding box center [890, 333] width 189 height 12
select select "{"code":"","firstname":"","surname":"FTIMMO BV","gender":"Unknown","position":"…"
type input "FTIMMO BV"
type input "Trustee"
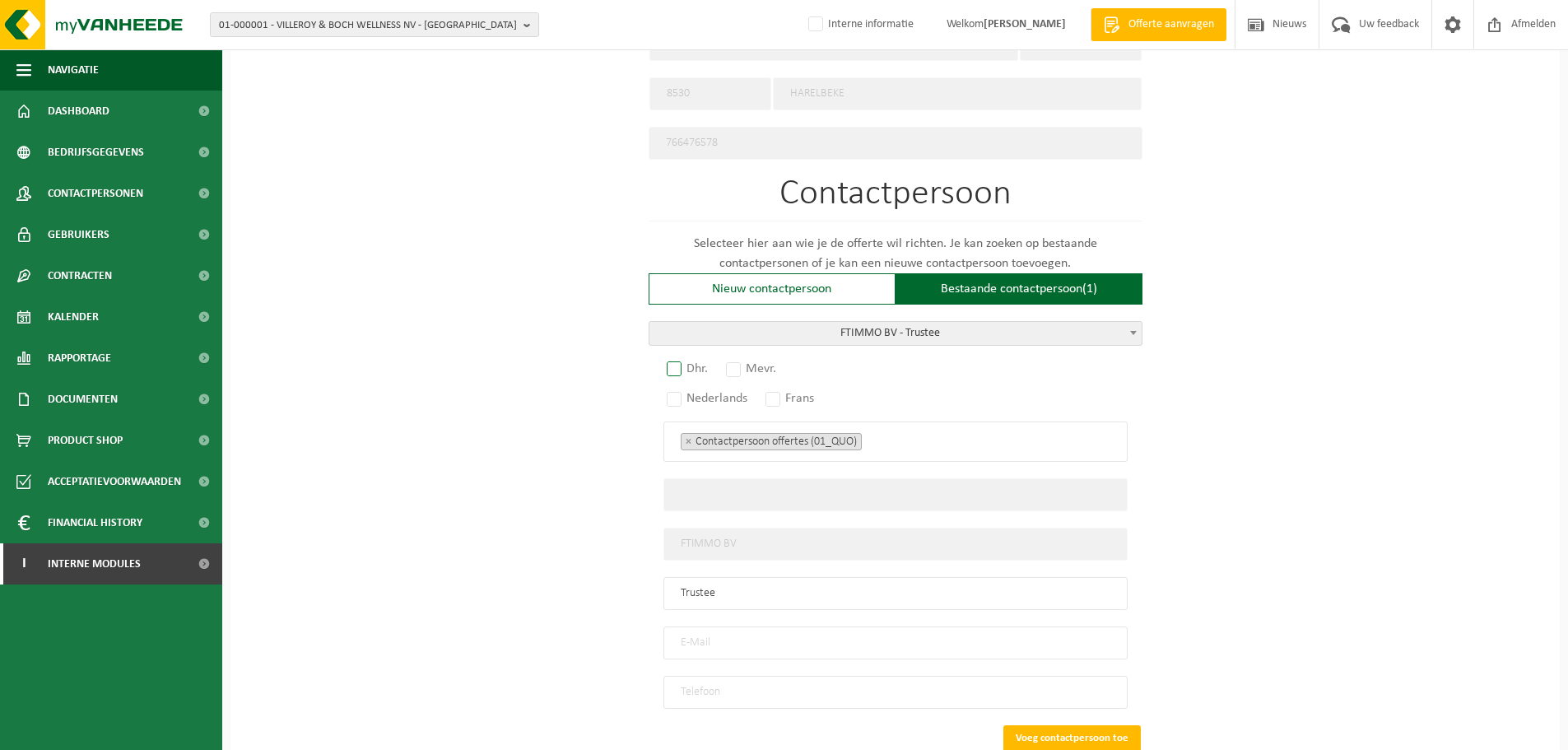
click at [678, 362] on label "Dhr." at bounding box center [688, 368] width 50 height 23
radio input "true"
click at [673, 396] on label "Nederlands" at bounding box center [708, 398] width 89 height 23
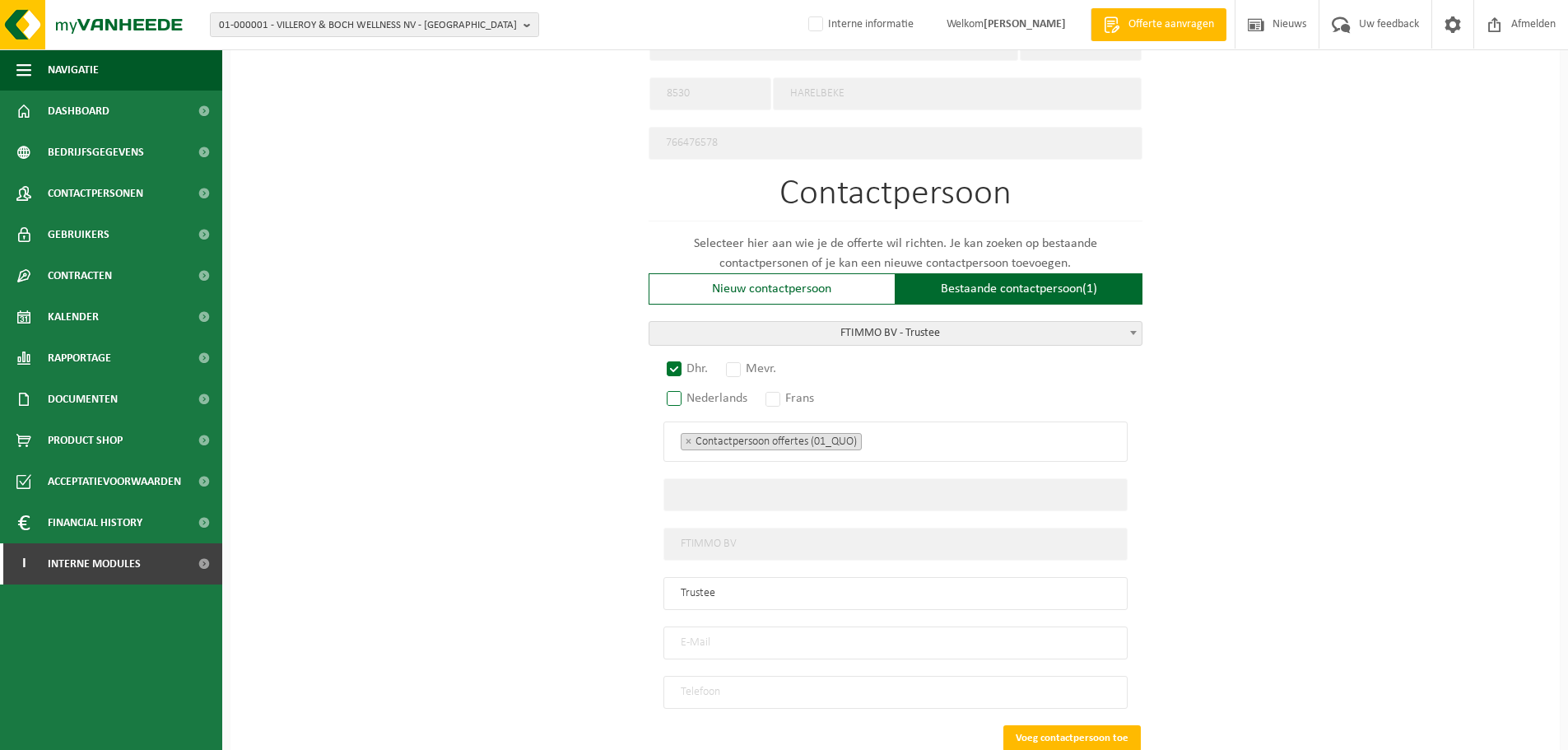
radio input "true"
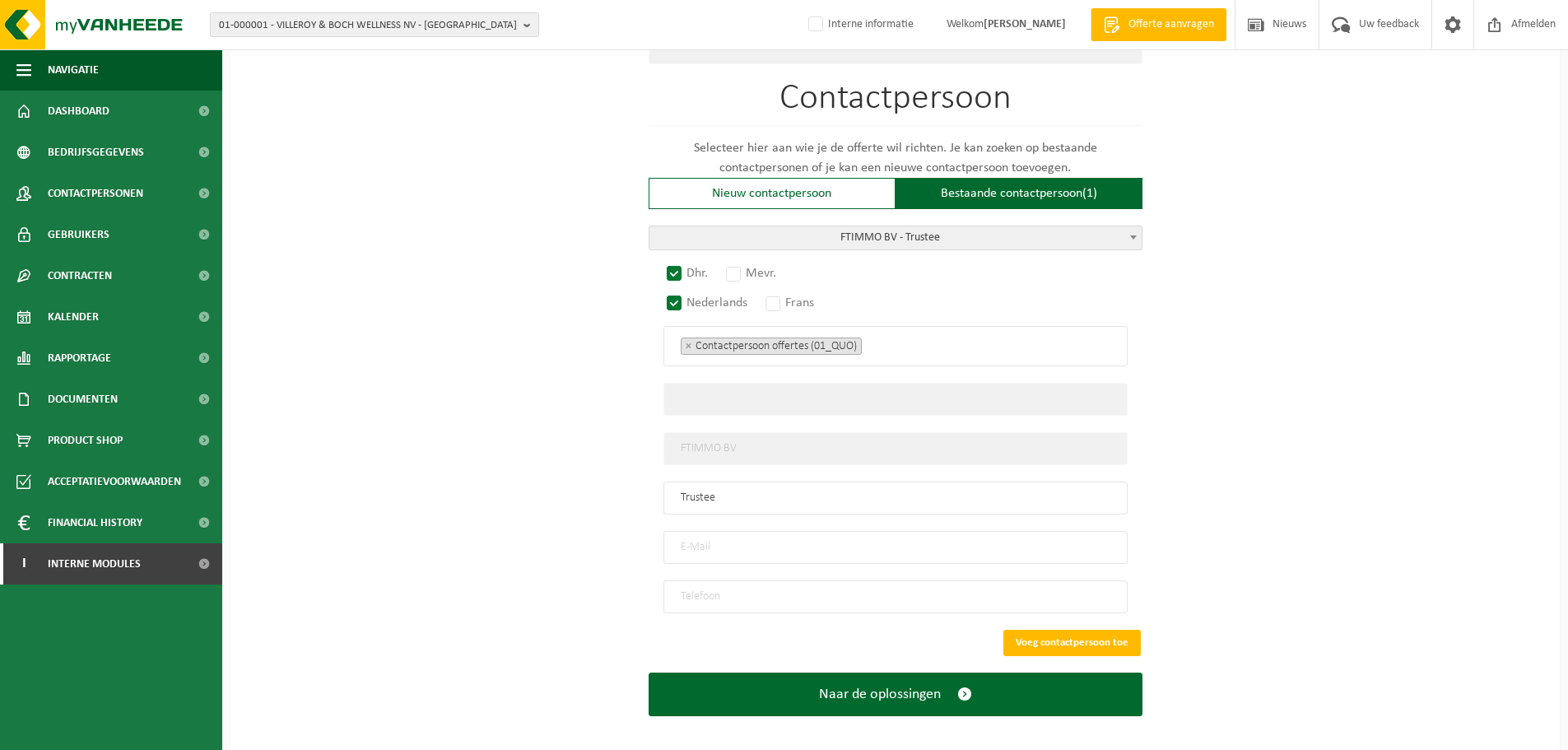
scroll to position [922, 0]
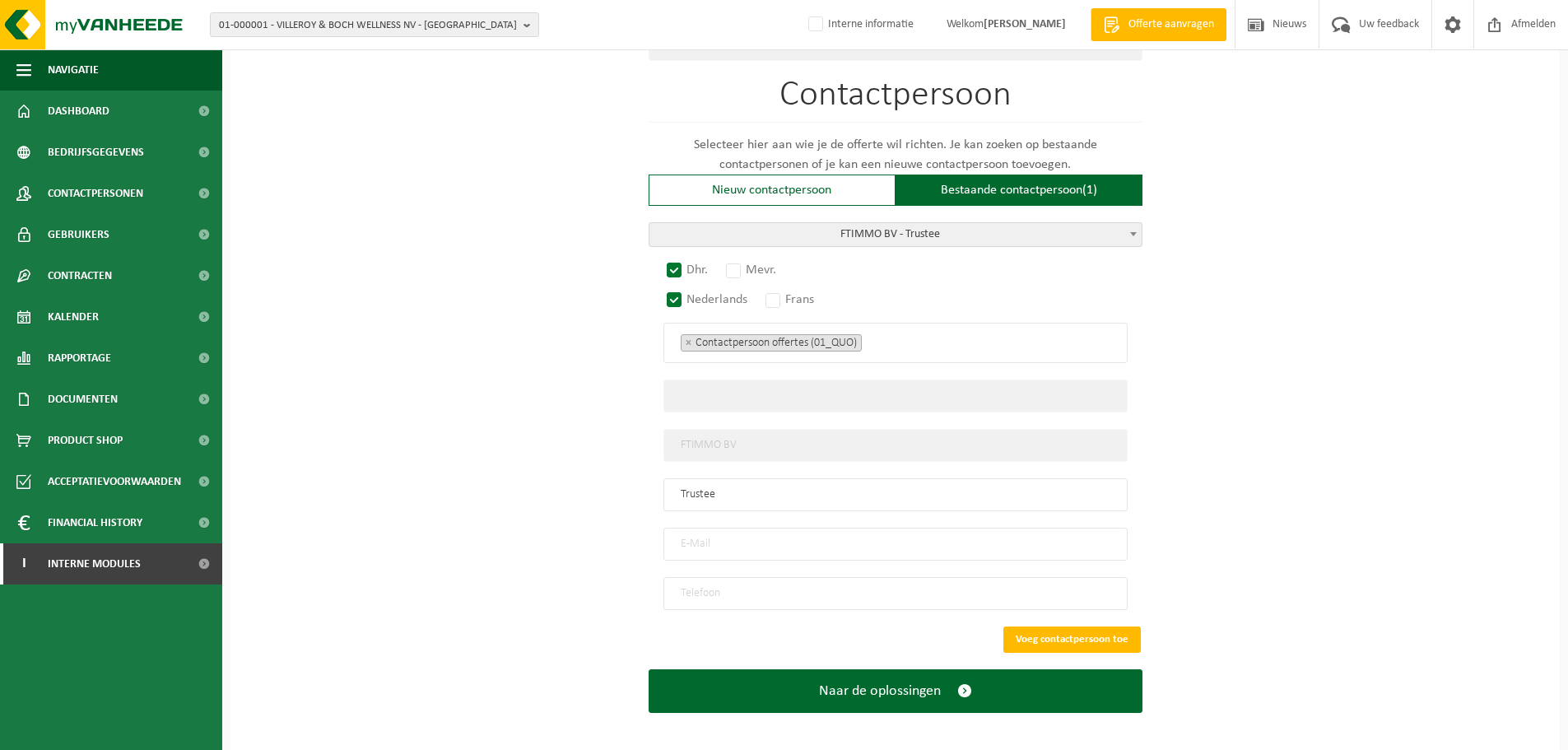
click at [701, 539] on input "email" at bounding box center [895, 544] width 464 height 33
type input "info@ftimmo"
click at [691, 582] on input "tel" at bounding box center [895, 593] width 464 height 33
type input "+32 56 44 11 14"
click at [734, 395] on input "text" at bounding box center [895, 396] width 464 height 33
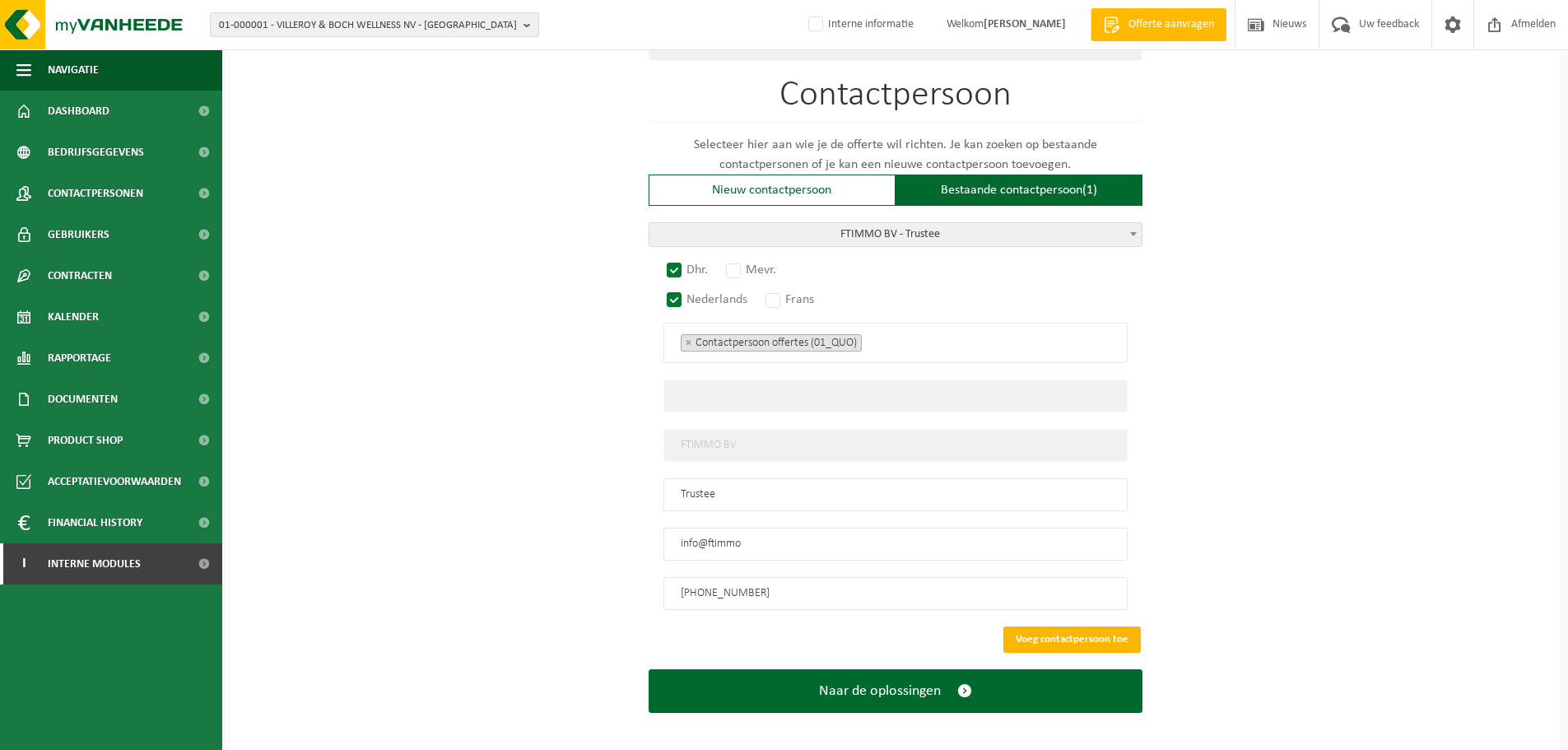
click at [1114, 628] on button "Voeg contactpersoon toe" at bounding box center [1072, 640] width 138 height 27
click at [917, 391] on input "Dit is een verplicht veld." at bounding box center [895, 396] width 464 height 33
click at [1068, 354] on label "Dit is een verplicht veld." at bounding box center [1033, 366] width 139 height 25
click at [1068, 379] on input "Dit is een verplicht veld." at bounding box center [895, 396] width 464 height 33
click at [929, 336] on ul "× Contactpersoon offertes (01_QUO)" at bounding box center [895, 342] width 430 height 21
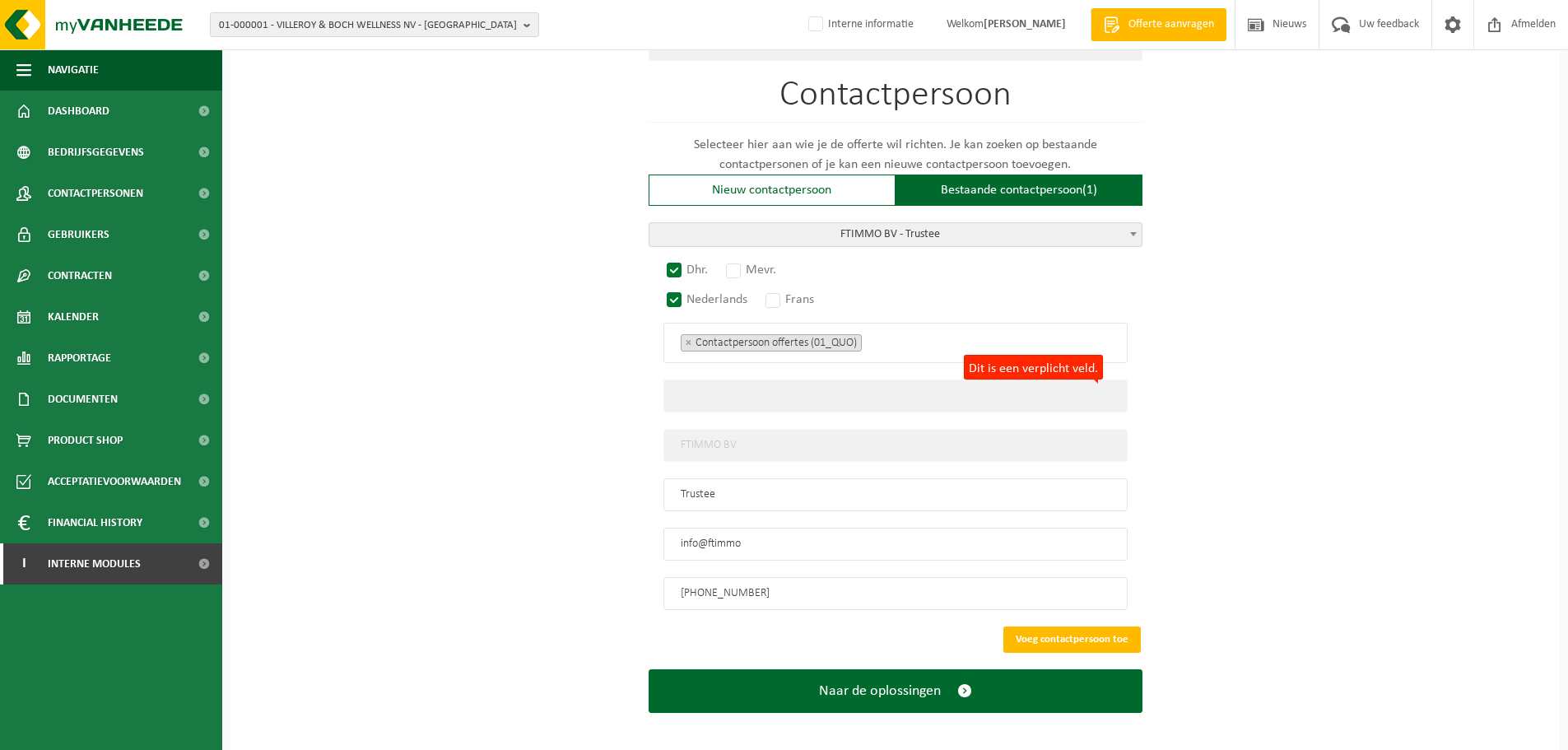
click at [978, 400] on input "Dit is een verplicht veld." at bounding box center [895, 396] width 464 height 33
click at [738, 434] on input "FTIMMO BV" at bounding box center [895, 445] width 464 height 33
click at [663, 396] on input "Dit is een verplicht veld." at bounding box center [895, 396] width 464 height 33
click at [693, 390] on input "Dit is een verplicht veld." at bounding box center [895, 396] width 464 height 33
click at [1048, 631] on button "Voeg contactpersoon toe" at bounding box center [1072, 640] width 138 height 27
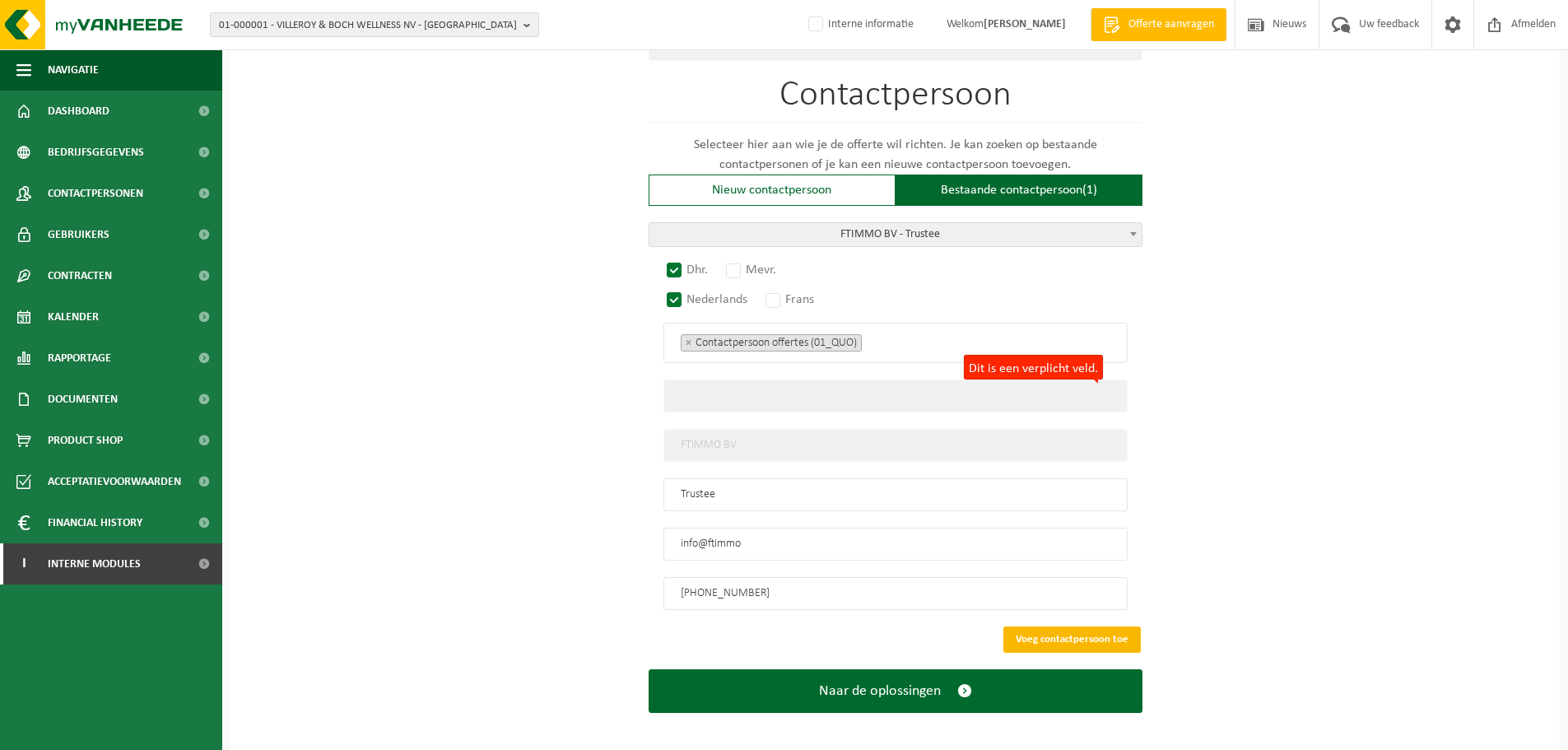
click at [1083, 627] on button "Voeg contactpersoon toe" at bounding box center [1072, 640] width 138 height 27
click at [906, 345] on ul "× Contactpersoon offertes (01_QUO)" at bounding box center [895, 342] width 430 height 21
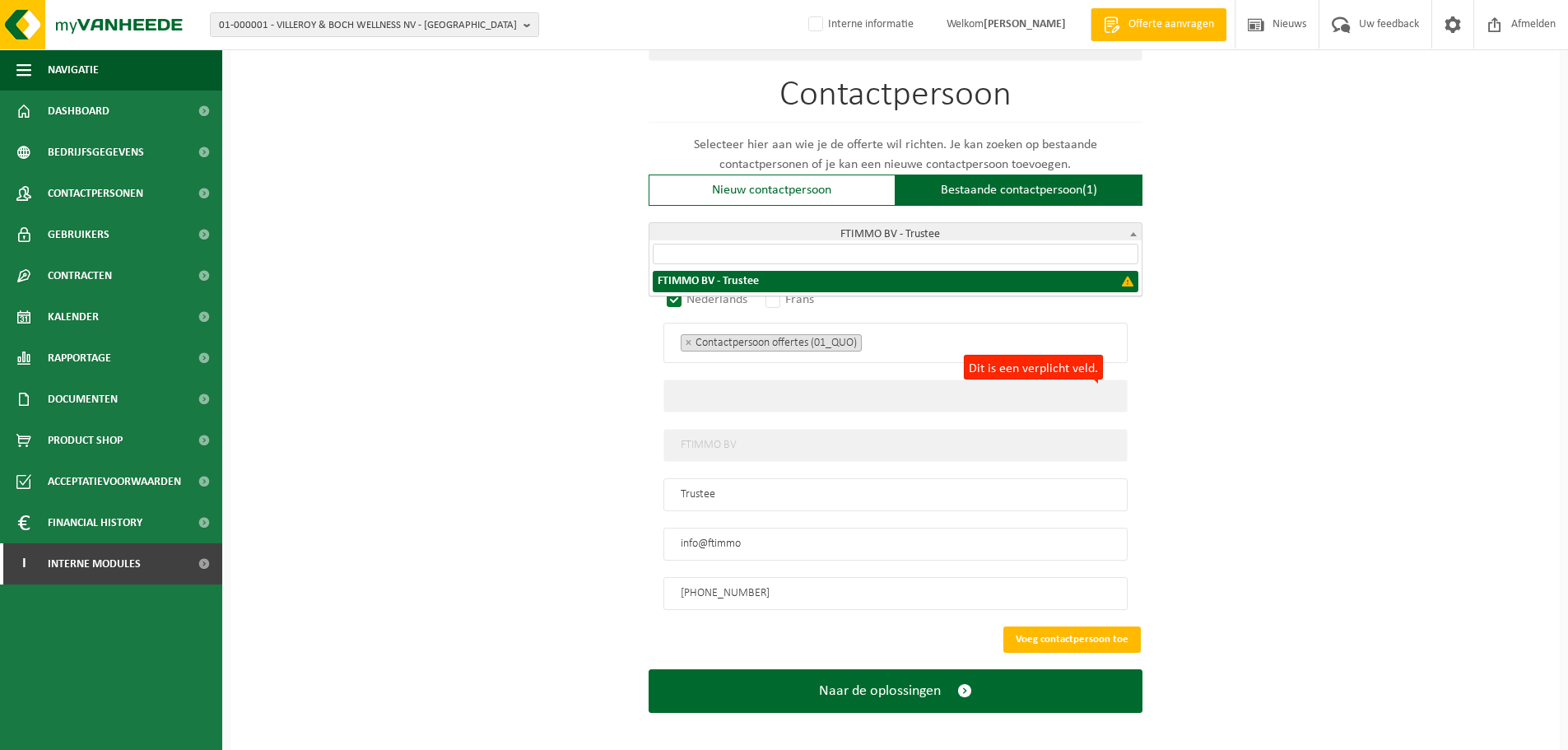
click at [907, 229] on span "FTIMMO BV - Trustee" at bounding box center [895, 235] width 492 height 23
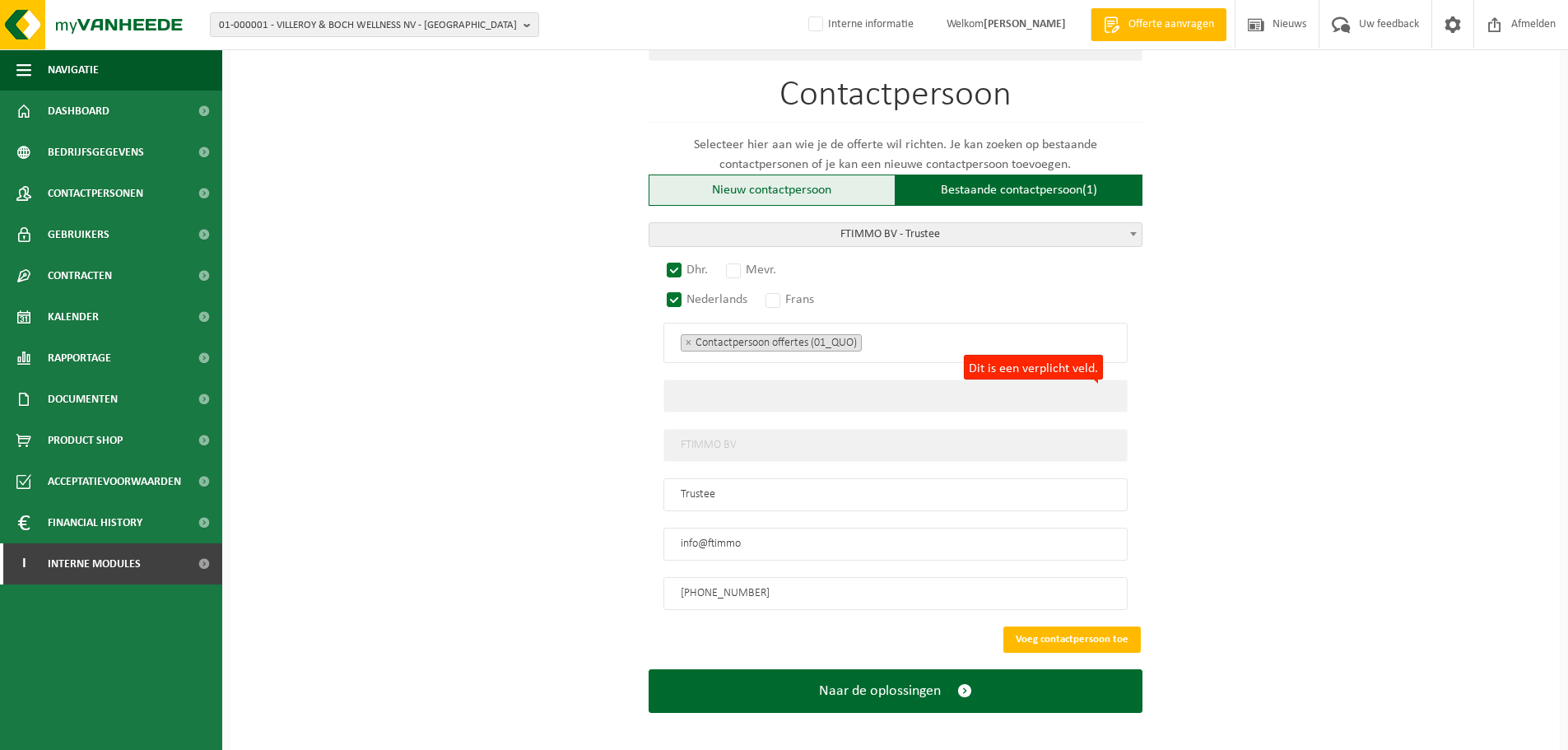
click at [823, 181] on div "Nieuw contactpersoon" at bounding box center [772, 190] width 246 height 32
radio input "false"
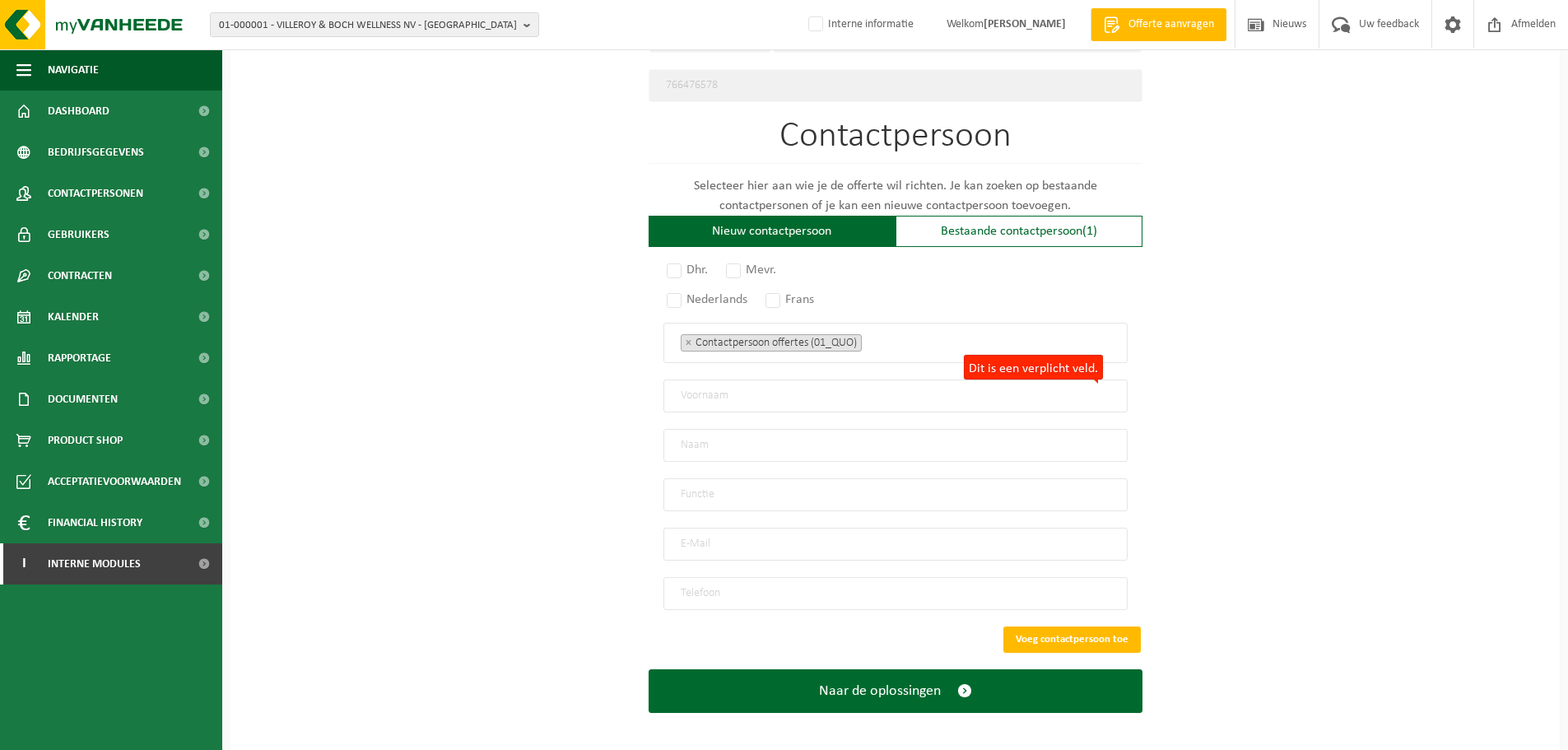
click at [731, 396] on input "Dit is een verplicht veld." at bounding box center [895, 396] width 464 height 33
type input "FT"
click at [714, 429] on input "text" at bounding box center [895, 445] width 464 height 33
type input "immo"
click at [708, 485] on input "text" at bounding box center [895, 495] width 464 height 33
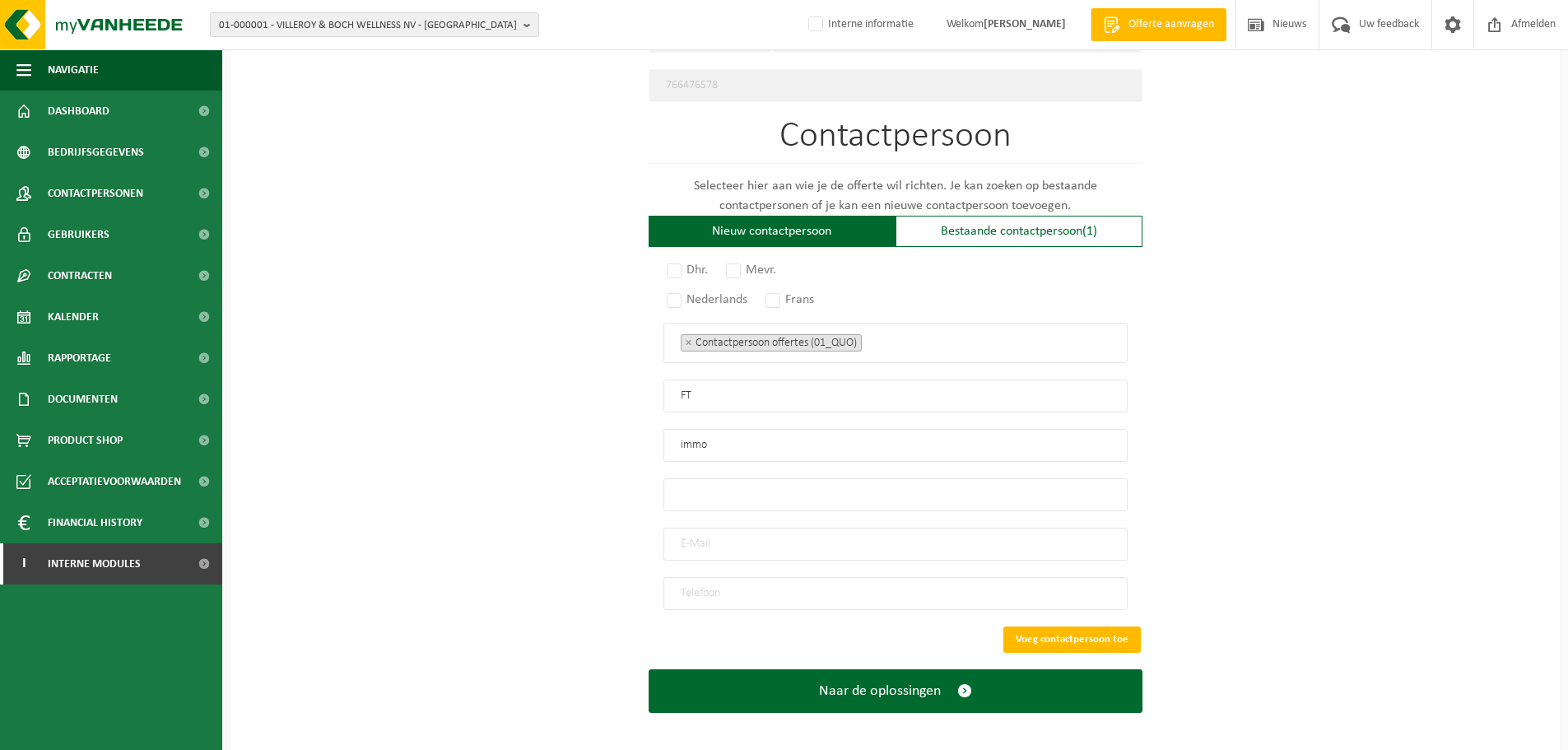
click at [733, 527] on input "email" at bounding box center [895, 544] width 464 height 33
type input "info@ftimmo.be"
click at [715, 584] on input "tel" at bounding box center [895, 593] width 464 height 33
type input "+32 56 44 11 14"
click at [1015, 627] on button "Voeg contactpersoon toe" at bounding box center [1072, 640] width 138 height 27
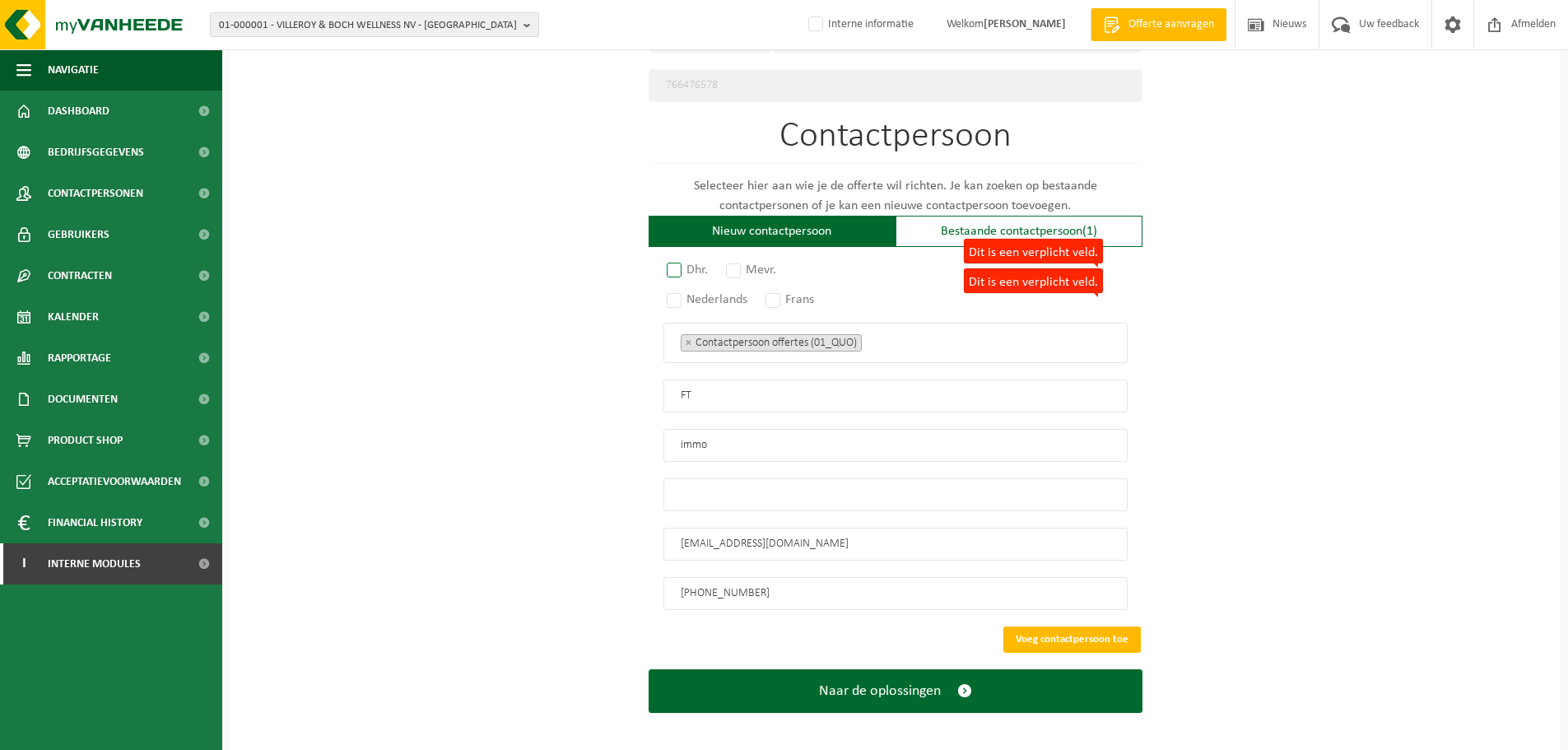
click at [673, 259] on label "Dit is een verplicht veld. Dhr." at bounding box center [688, 270] width 50 height 23
radio input "true"
click at [679, 289] on label "Dit is een verplicht veld. Nederlands" at bounding box center [708, 300] width 89 height 23
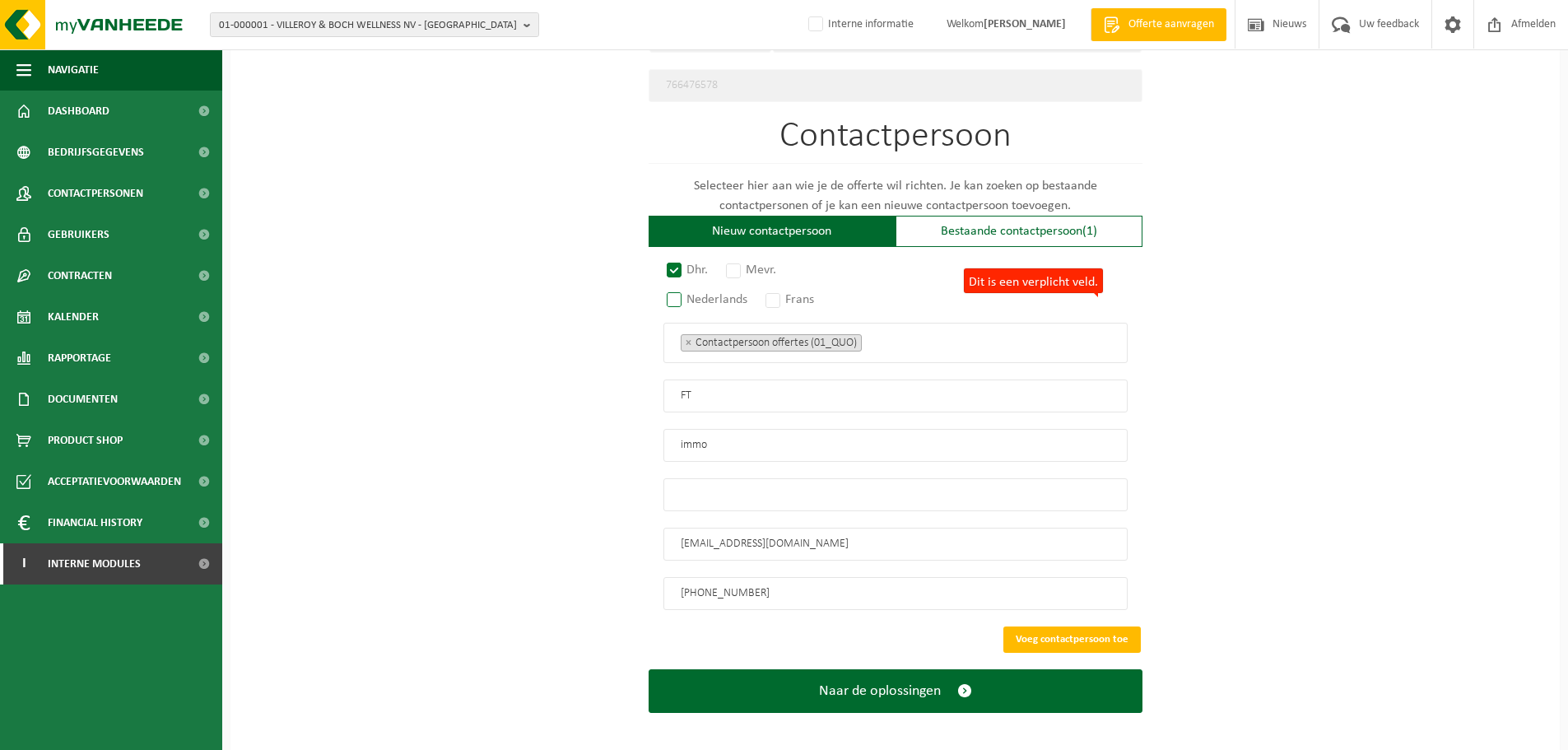
radio input "true"
click at [1034, 627] on button "Voeg contactpersoon toe" at bounding box center [1072, 640] width 138 height 27
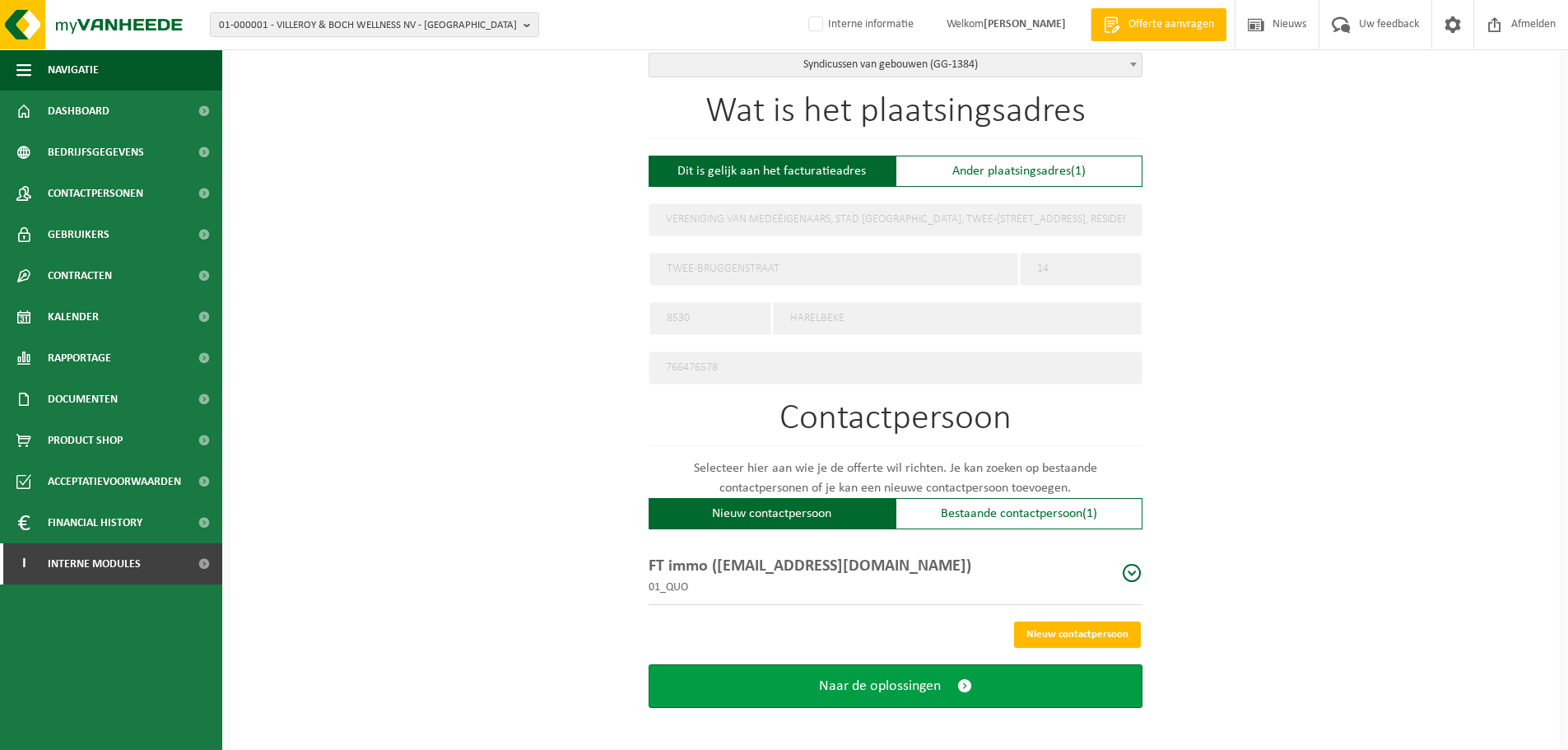
click at [974, 674] on button "Naar de oplossingen" at bounding box center [895, 686] width 494 height 44
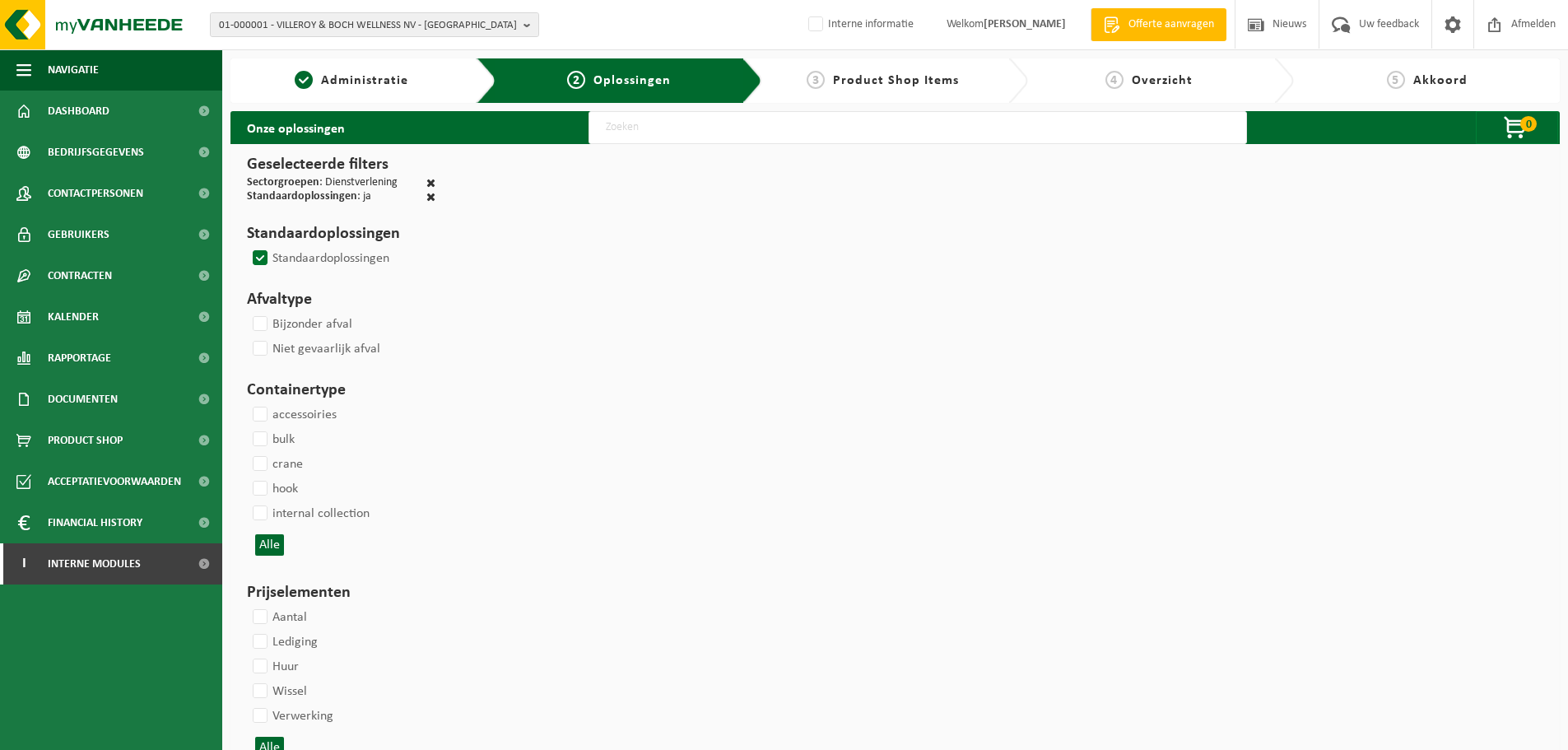
select select
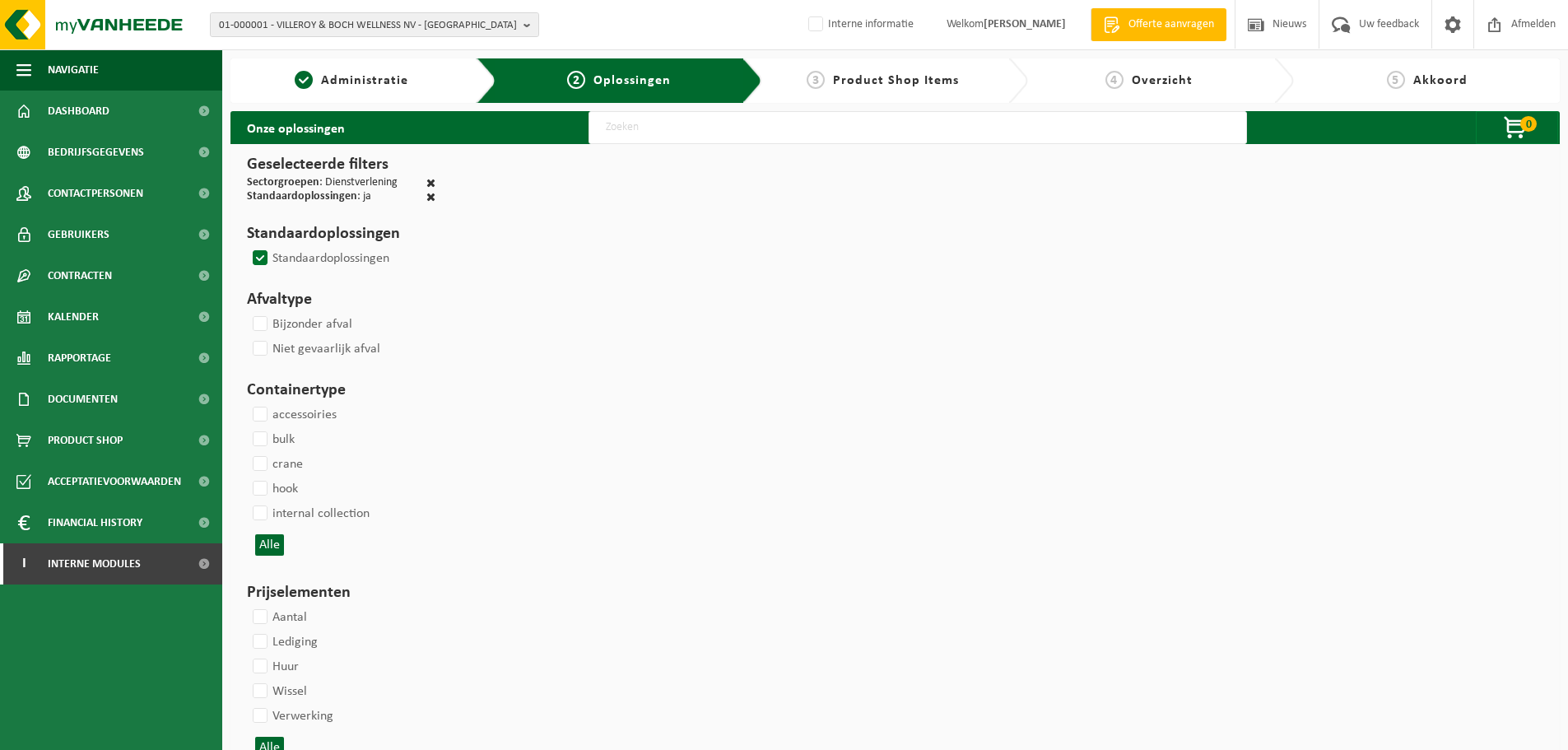
select select
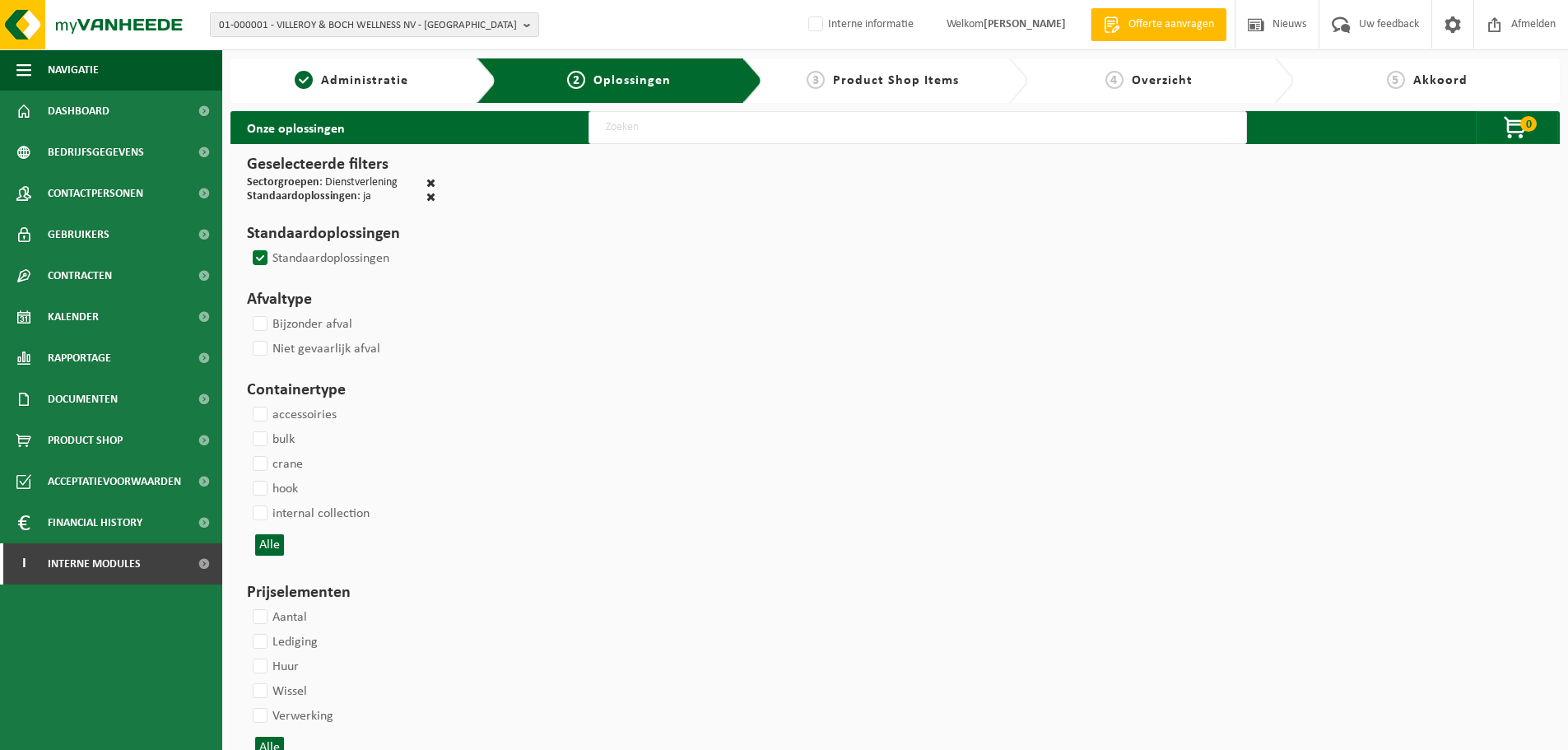
select select
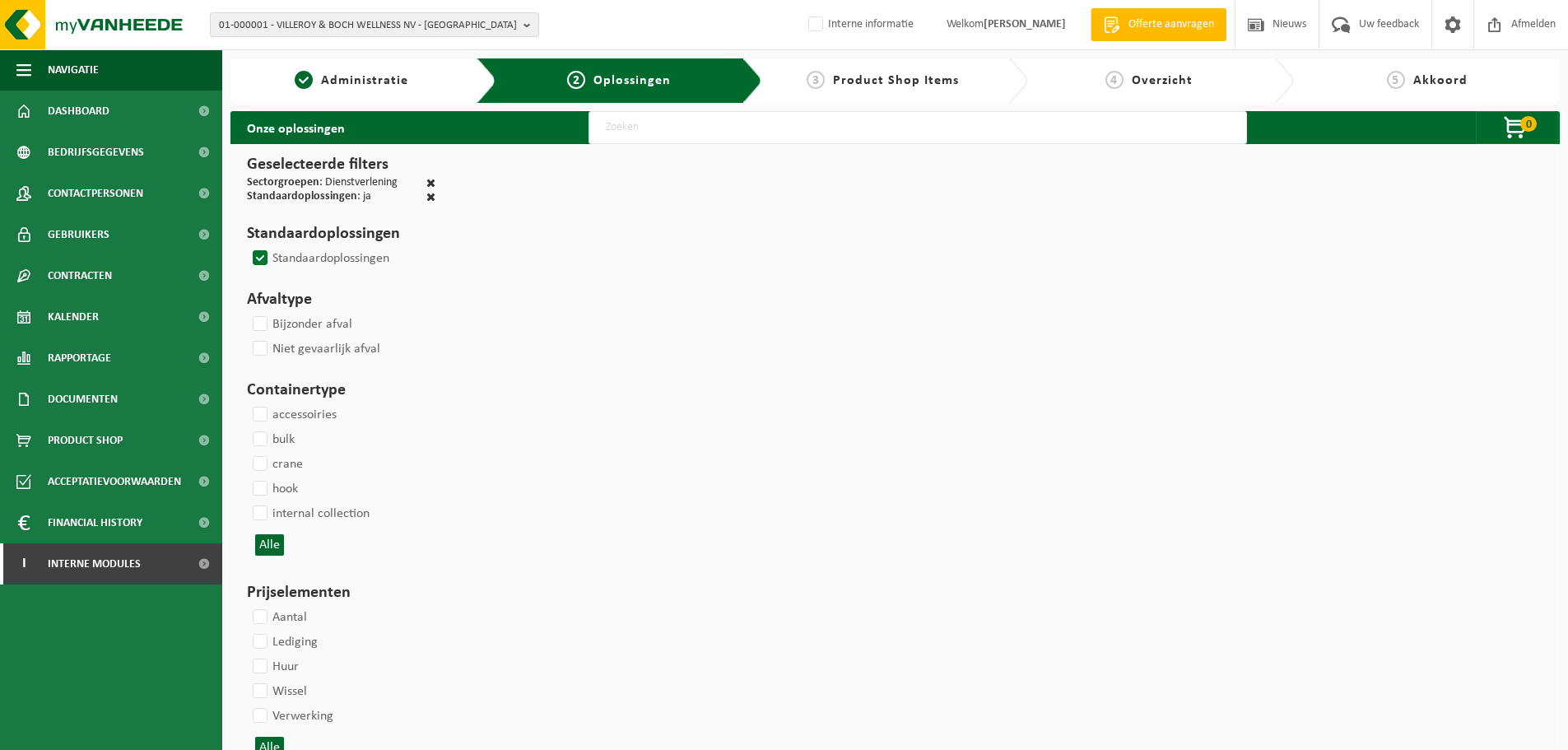
select select
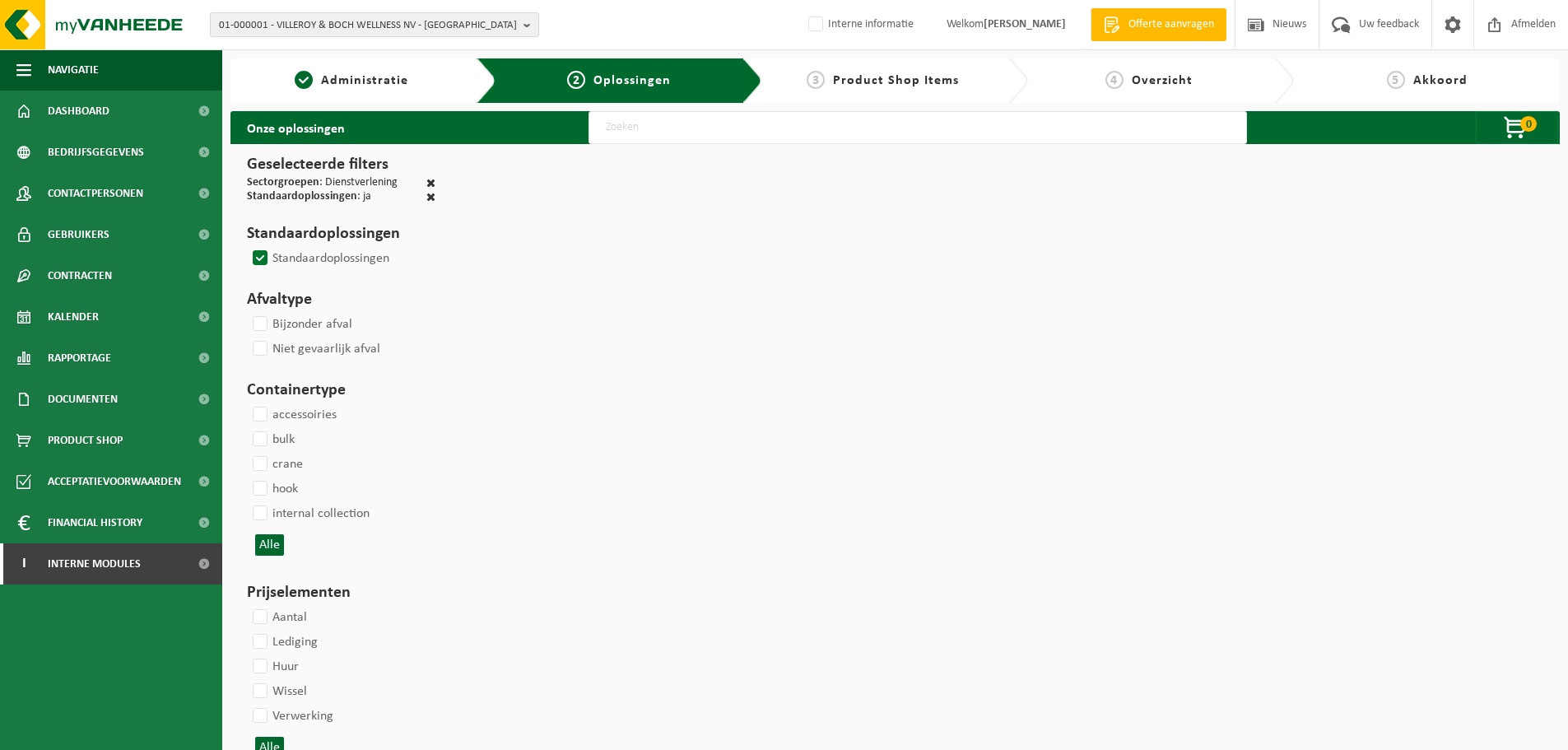
select select
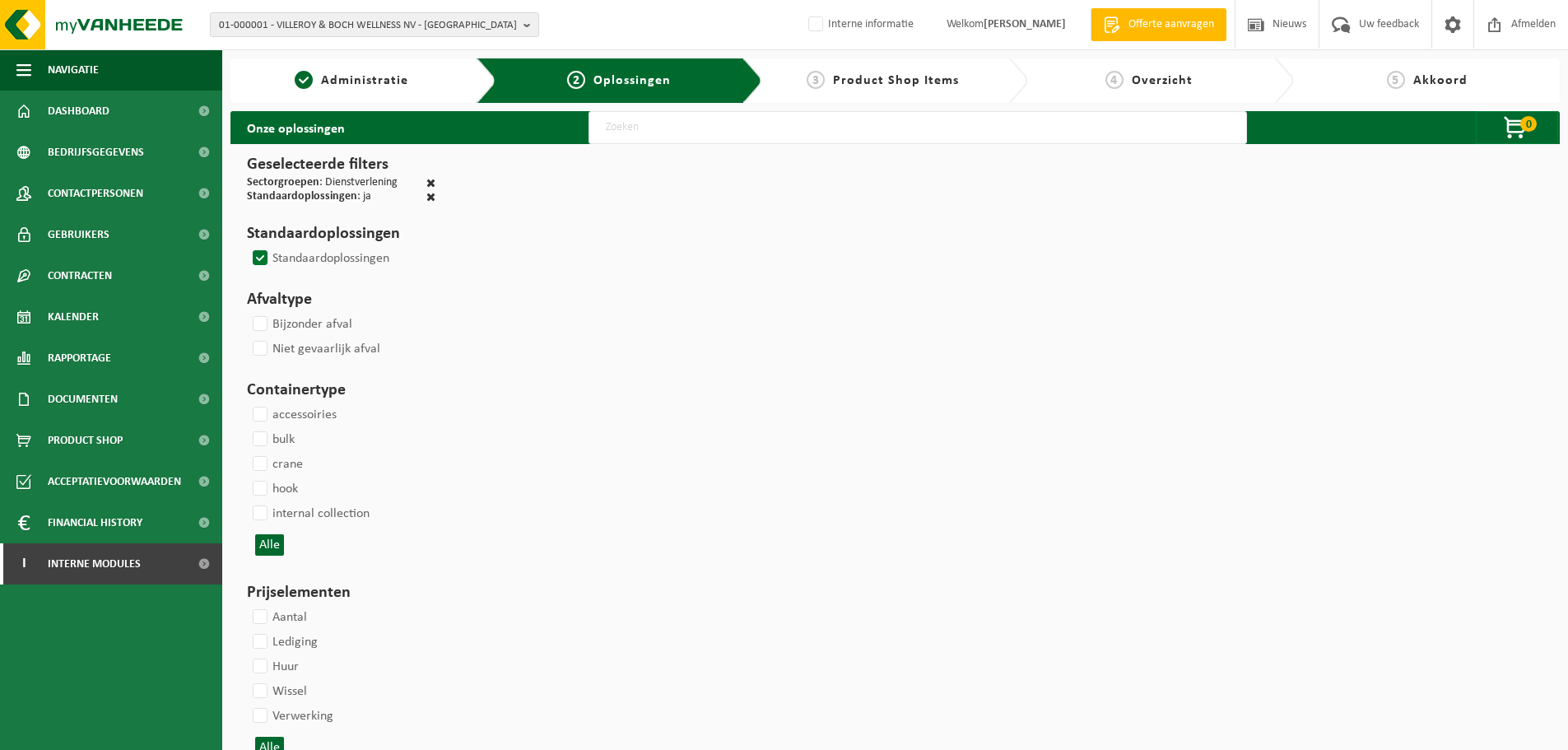
select select
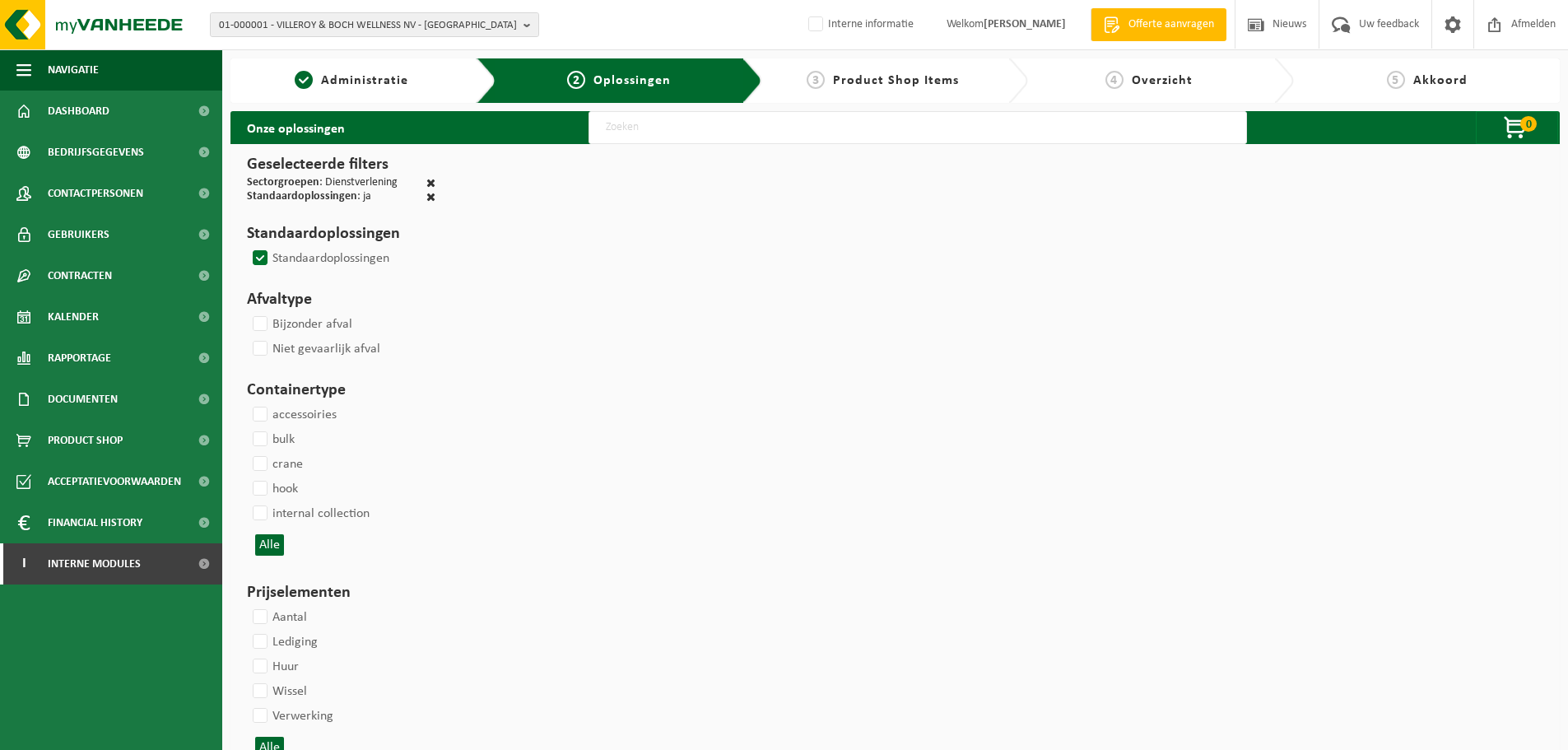
select select
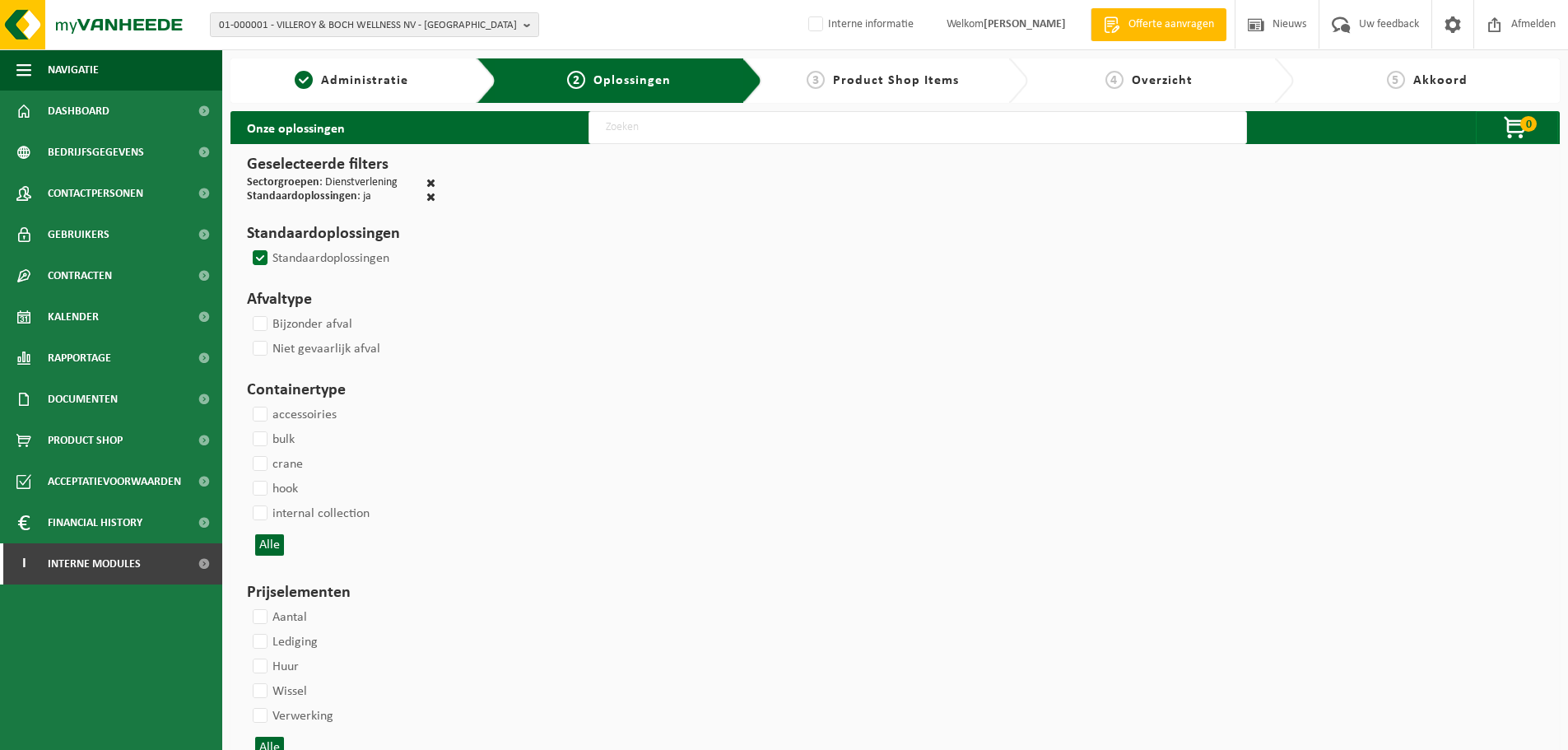
select select
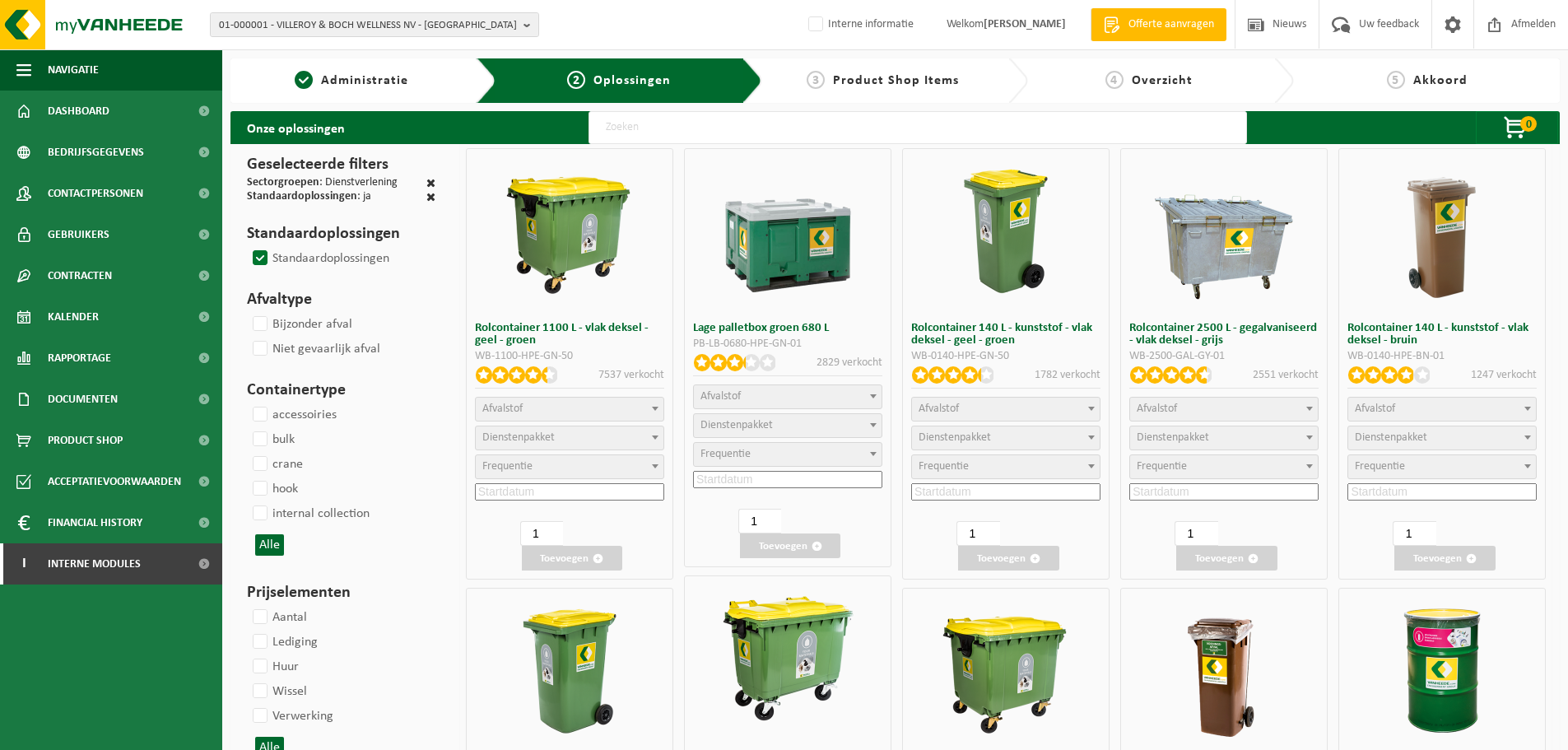
click at [582, 408] on span "Afvalstof" at bounding box center [569, 408] width 187 height 23
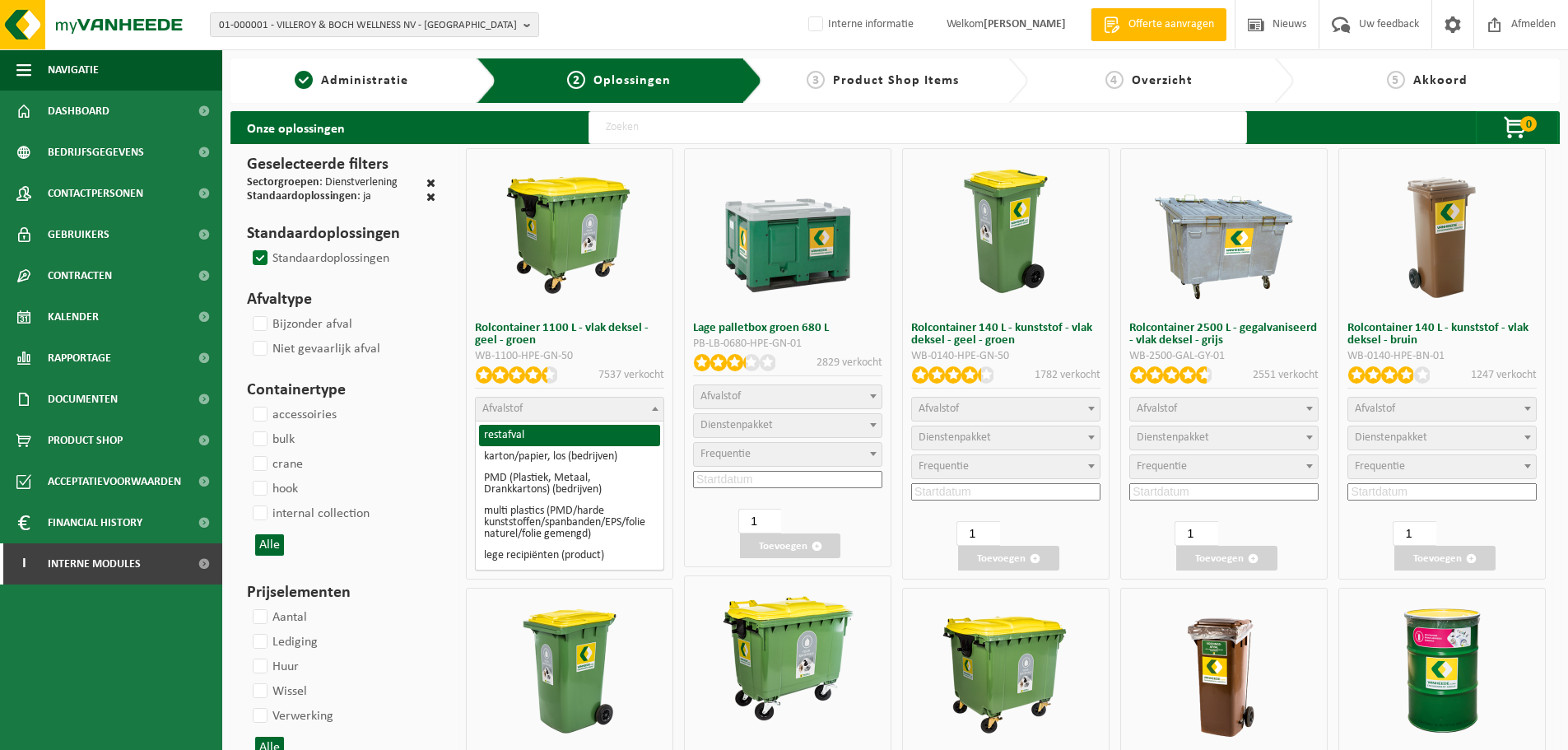
select select "29"
select select
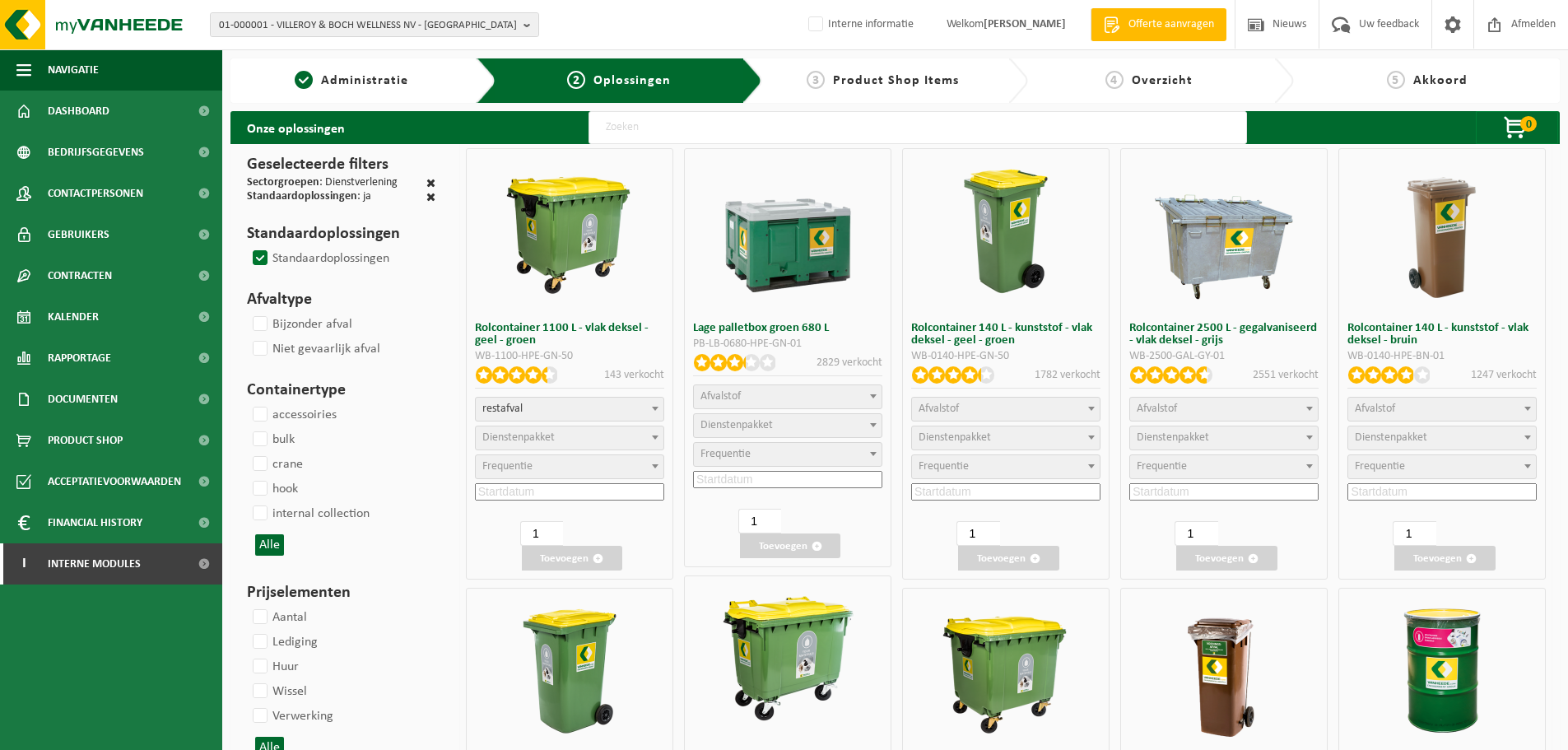
click at [539, 436] on span "Dienstenpakket" at bounding box center [518, 438] width 73 height 12
select select "2"
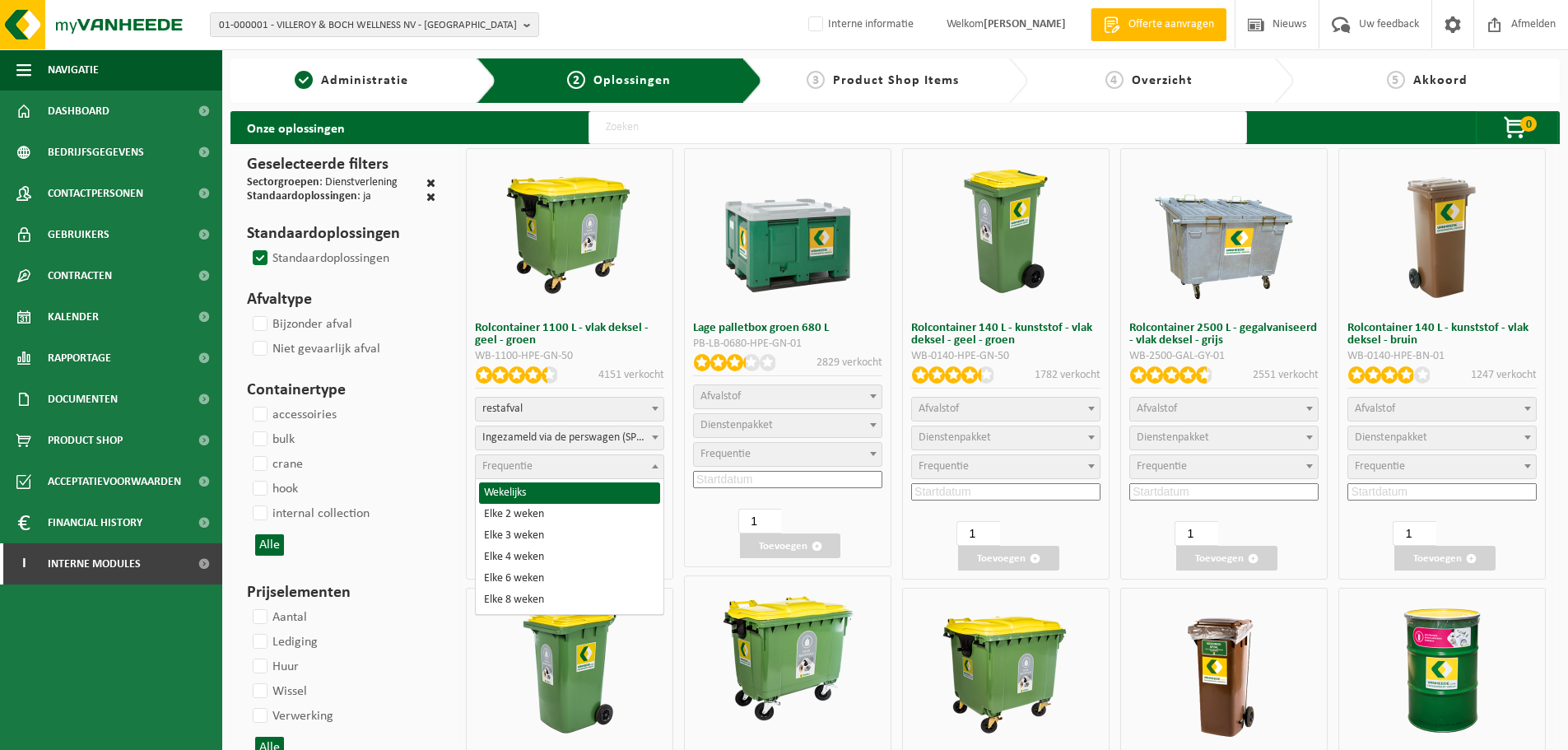
click at [545, 463] on span "Frequentie" at bounding box center [569, 467] width 187 height 23
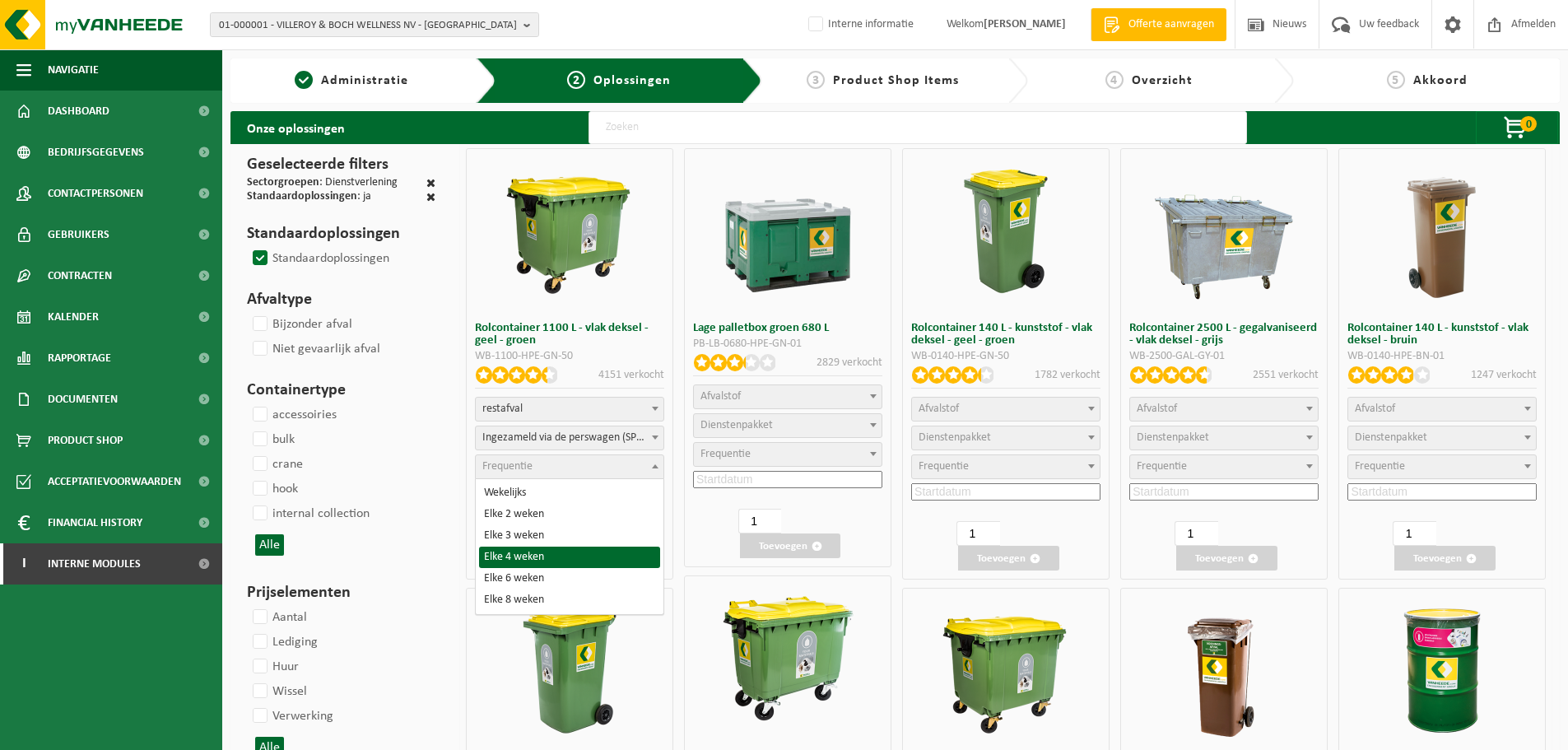
select select "15"
click at [521, 492] on input at bounding box center [569, 491] width 189 height 17
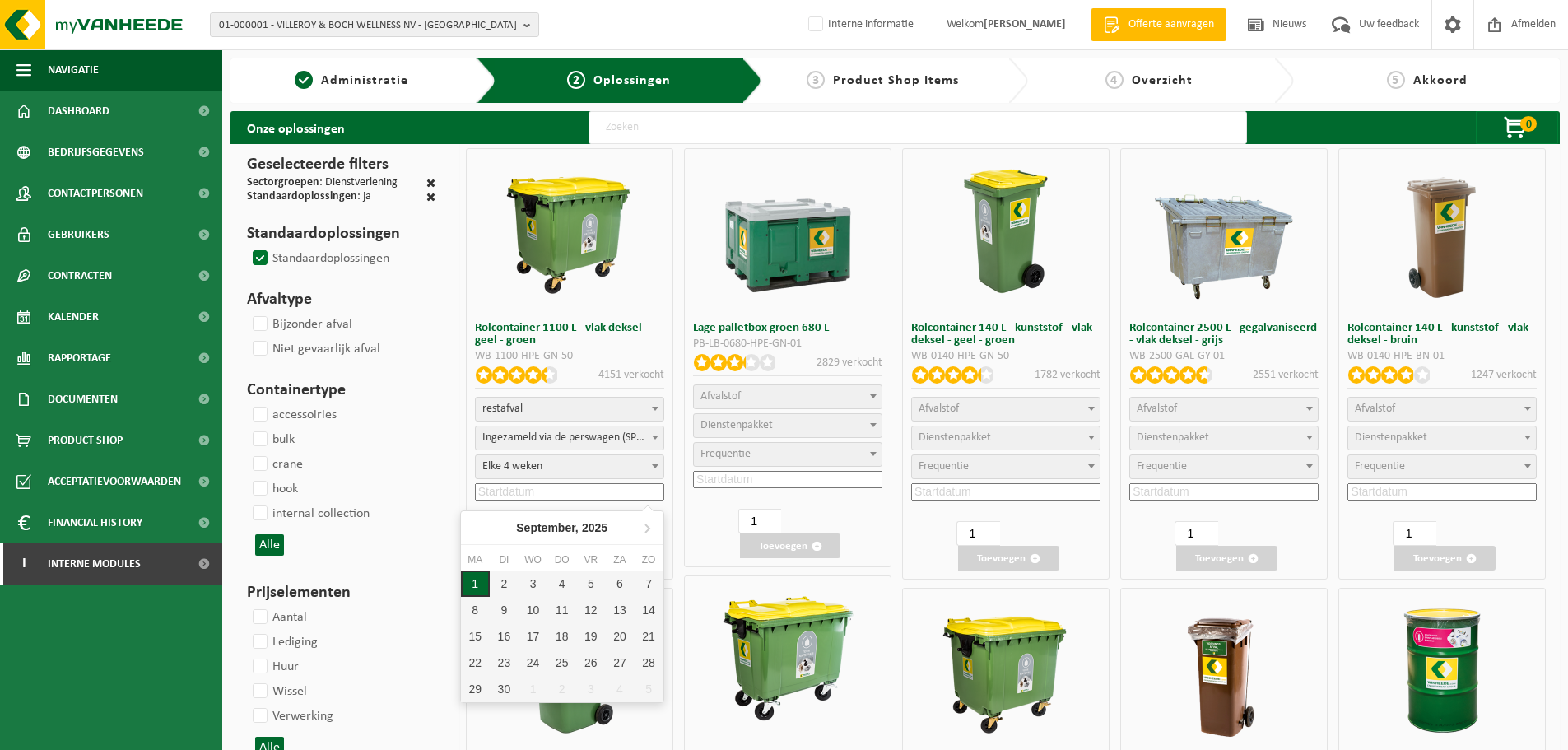
click at [473, 574] on div "1" at bounding box center [475, 583] width 29 height 27
type input "2025-09-01"
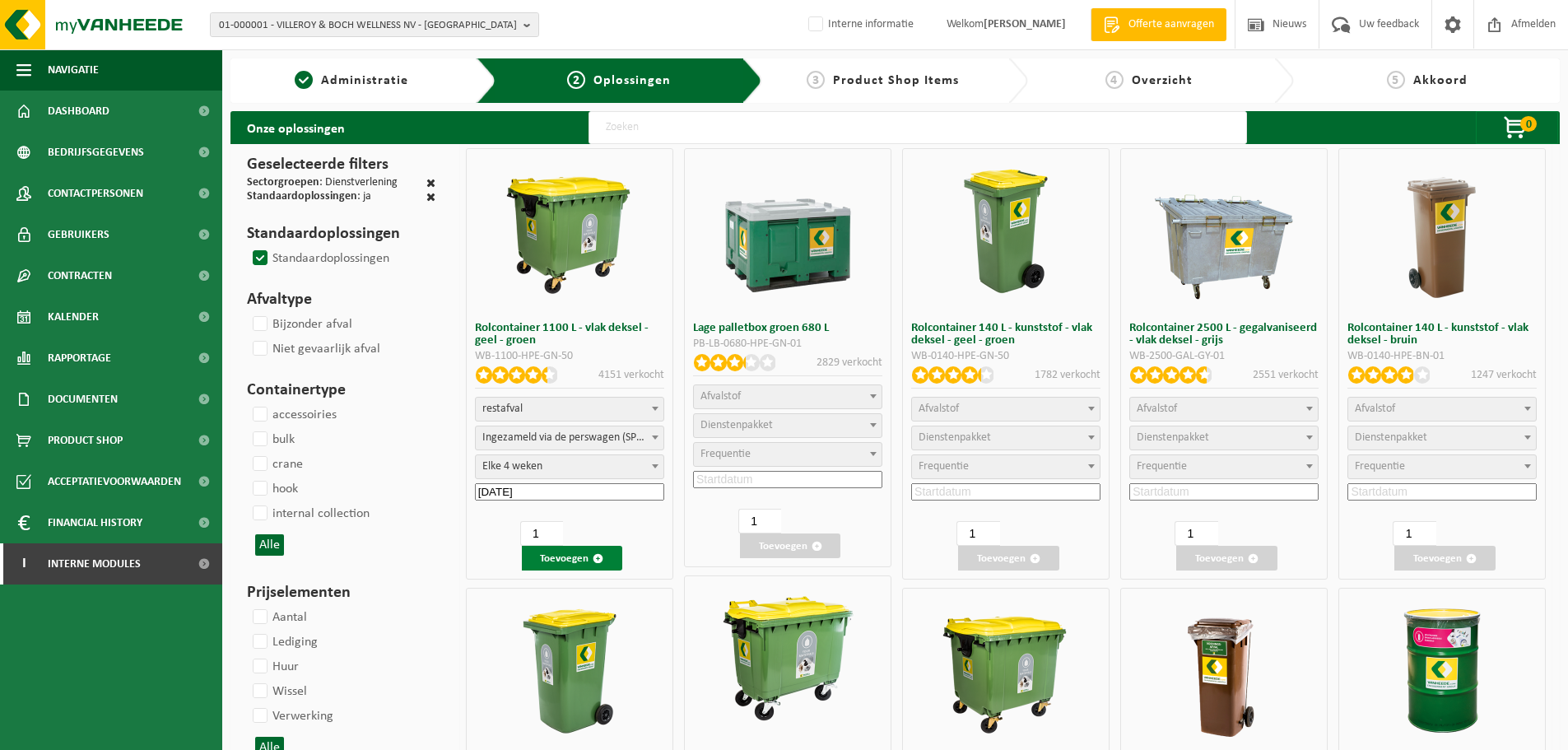
click at [555, 557] on button "Toevoegen" at bounding box center [572, 557] width 100 height 25
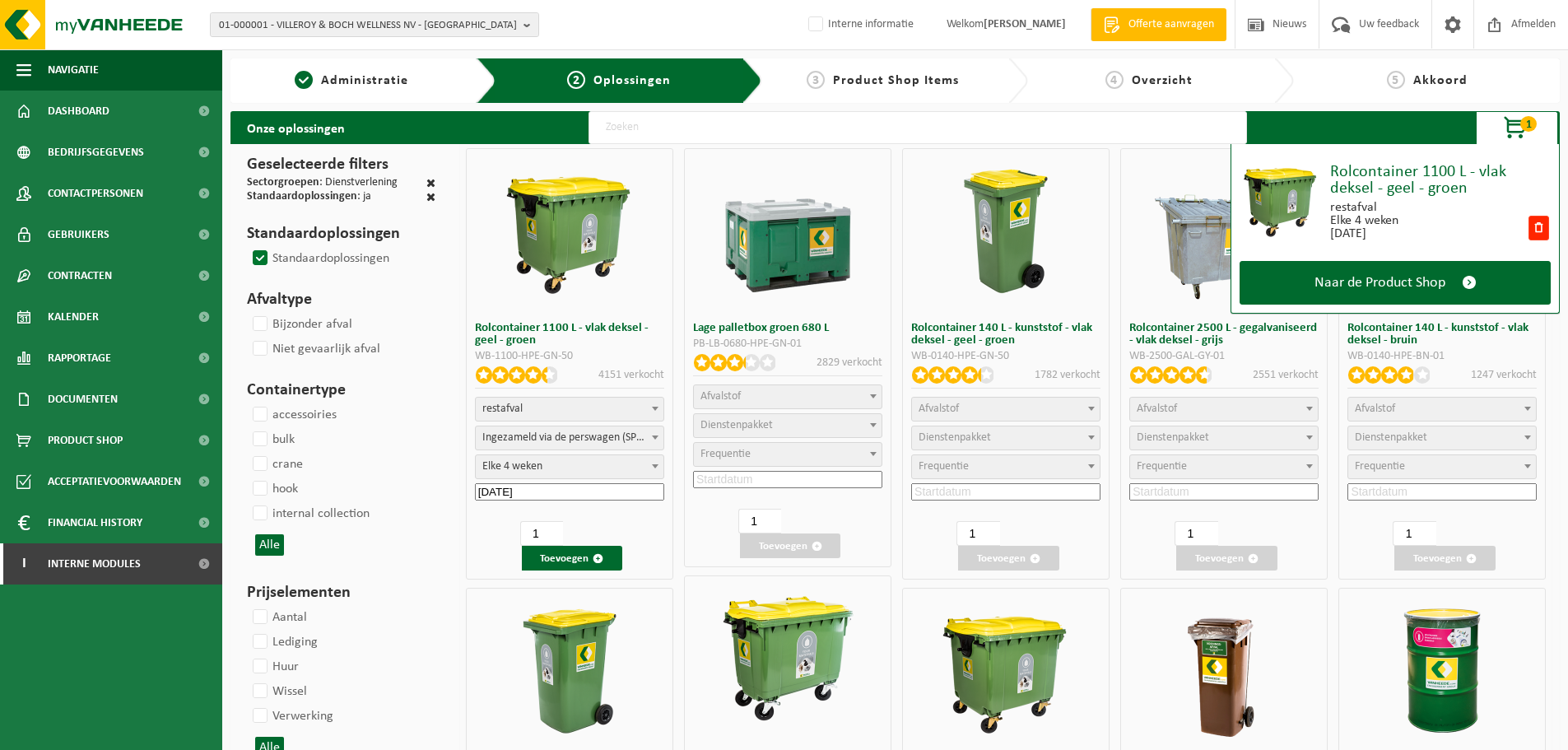
click at [998, 402] on span "Afvalstof" at bounding box center [1005, 408] width 187 height 23
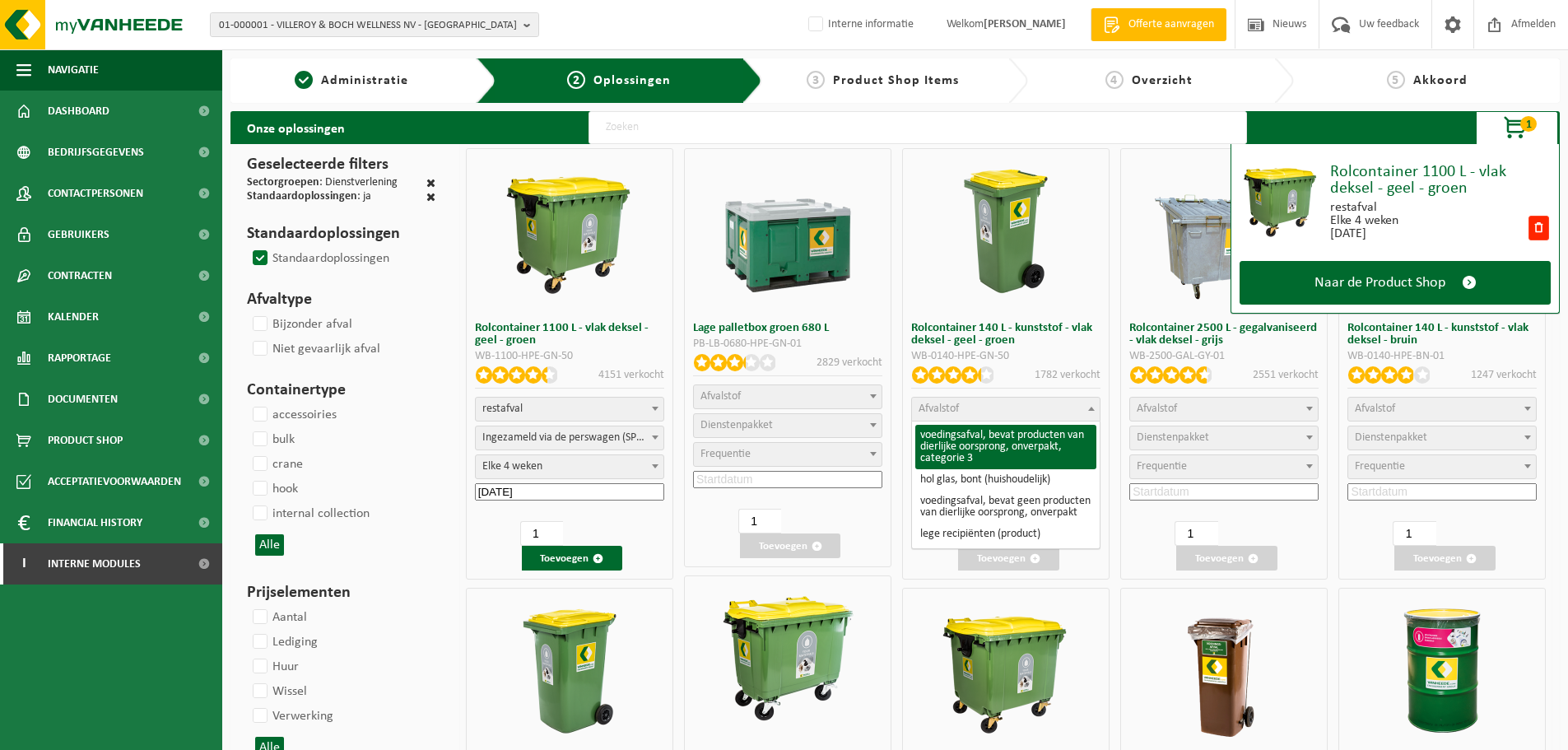
select select "24"
select select
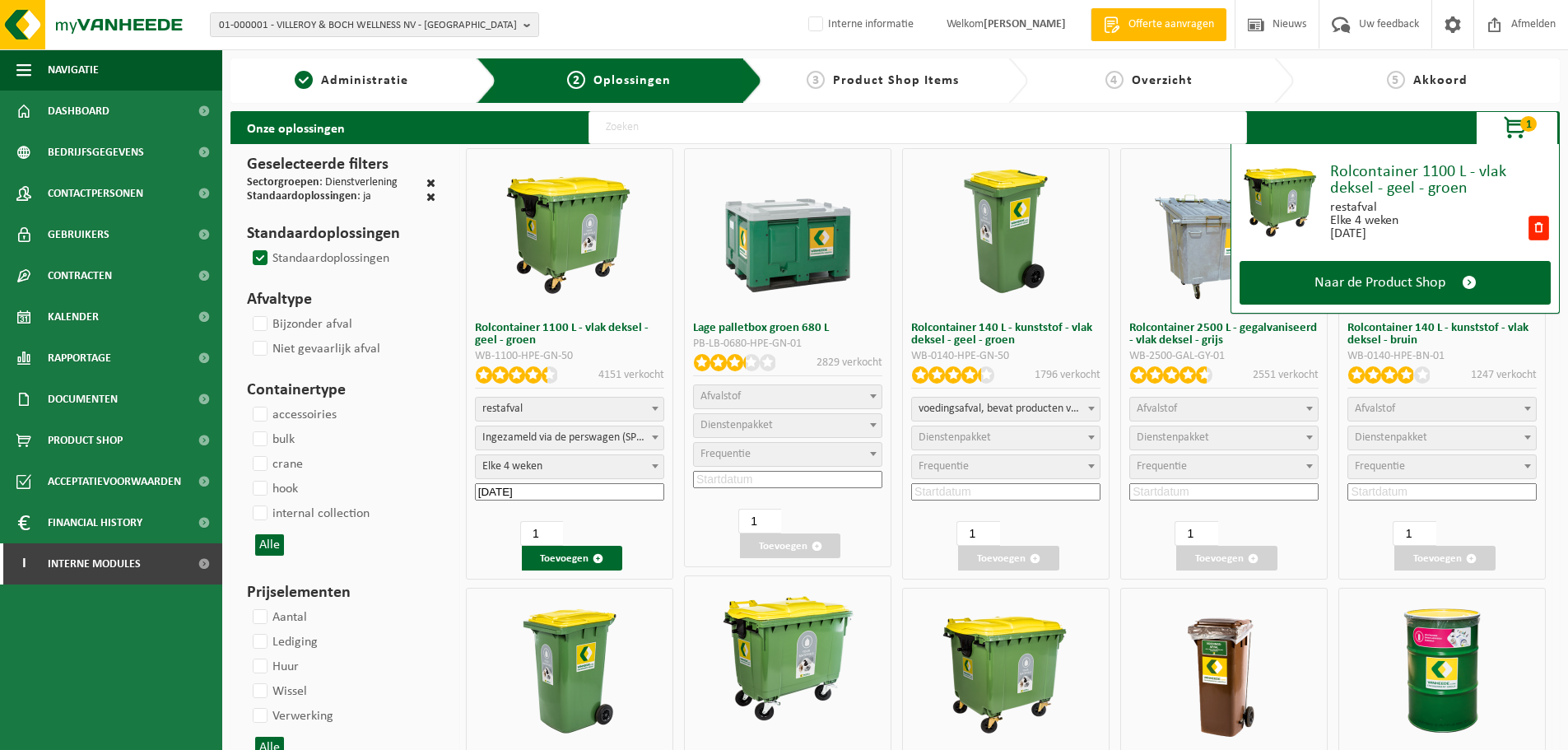
select select
select select "193"
click at [973, 473] on span "Frequentie" at bounding box center [1005, 467] width 187 height 23
select select "8"
click at [962, 491] on input at bounding box center [1005, 491] width 189 height 17
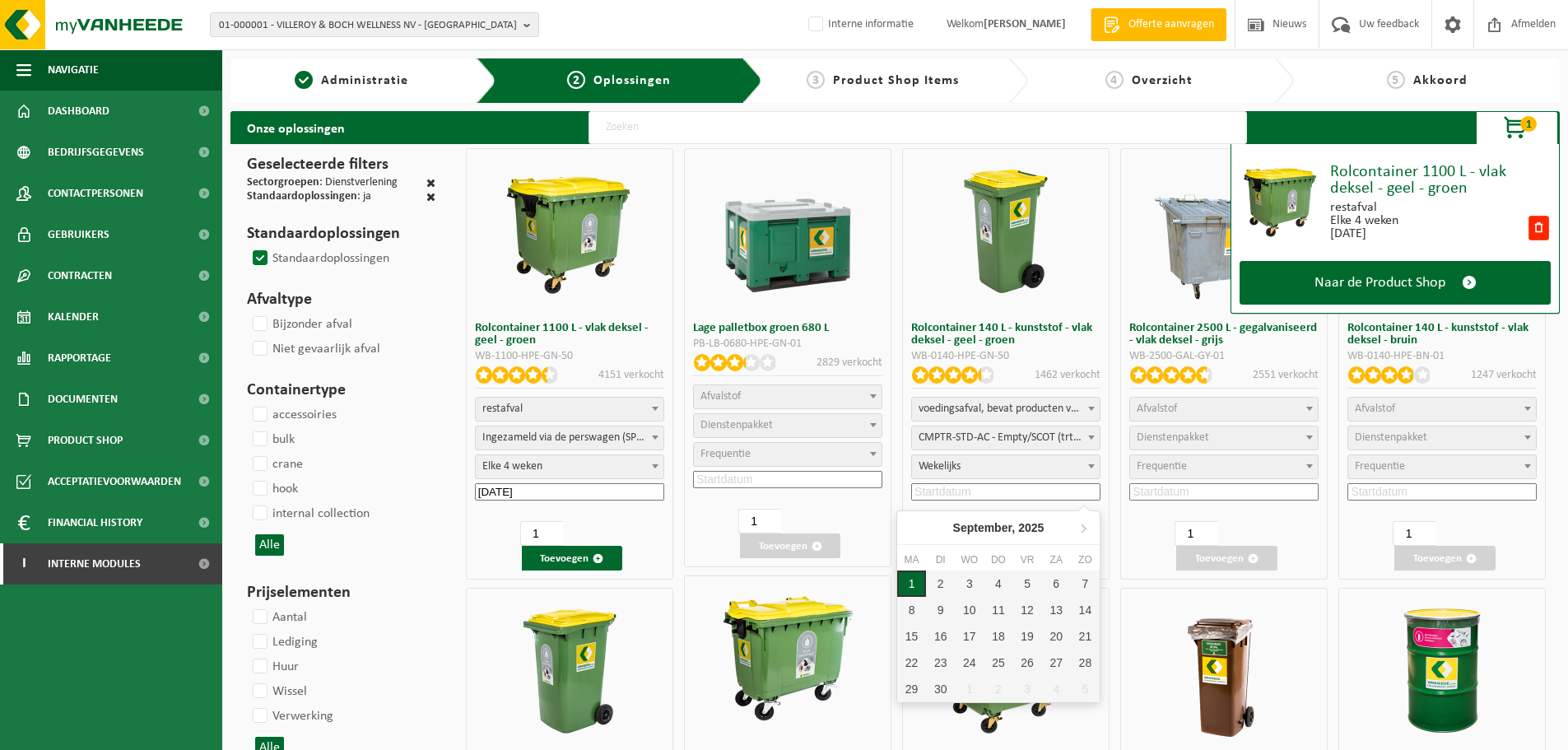
click at [907, 580] on div "1" at bounding box center [912, 583] width 29 height 27
type input "2025-09-01"
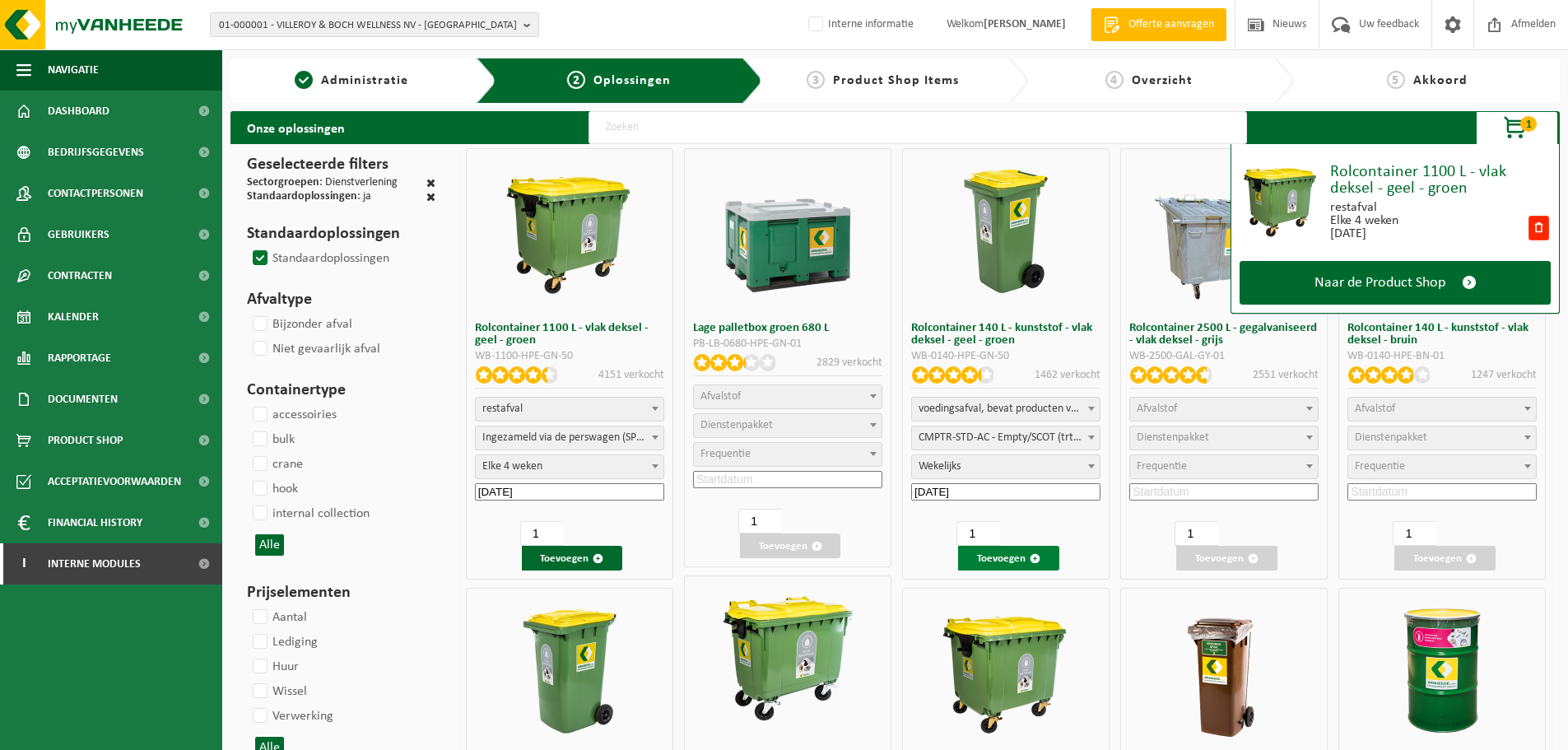
click at [991, 557] on button "Toevoegen" at bounding box center [1007, 557] width 100 height 25
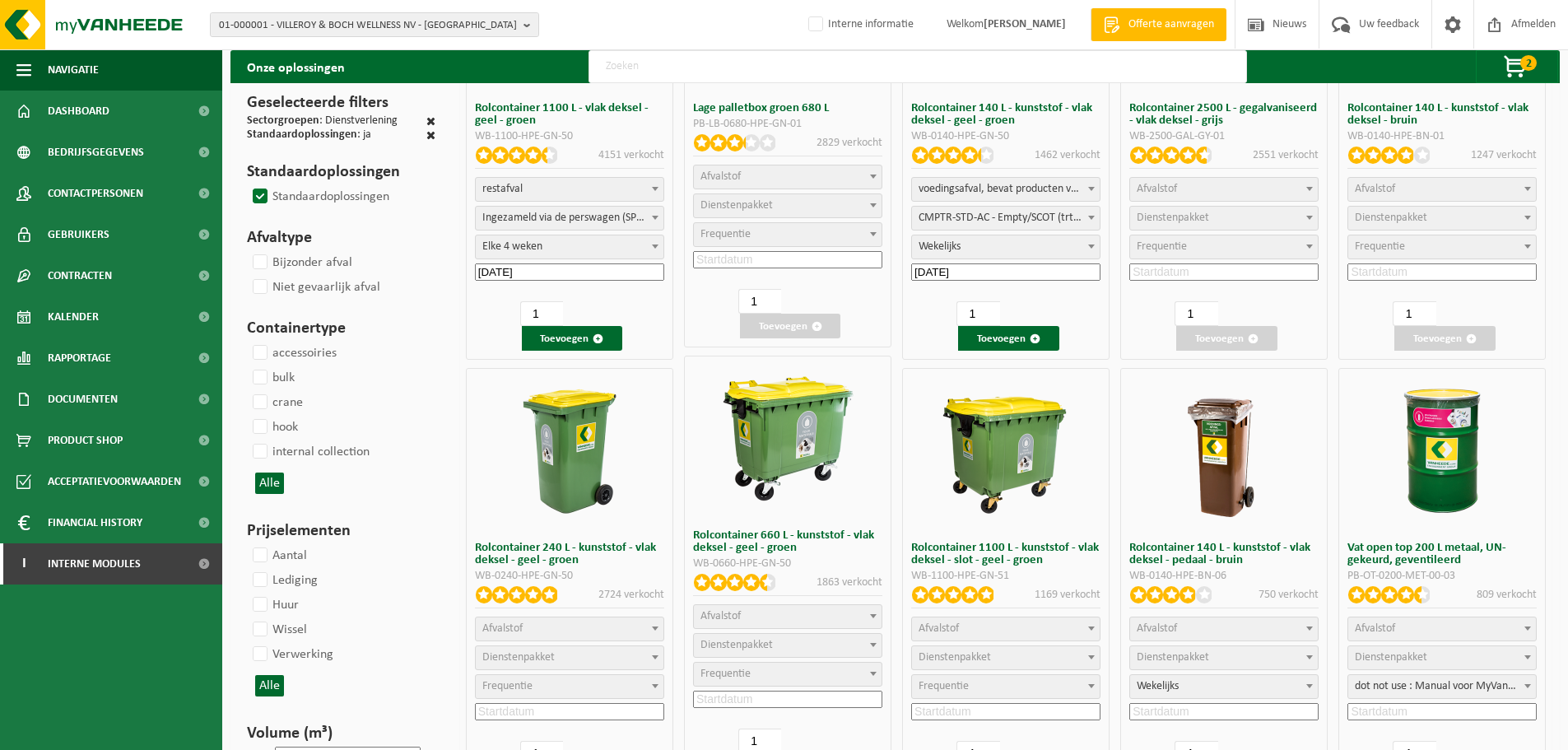
scroll to position [247, 0]
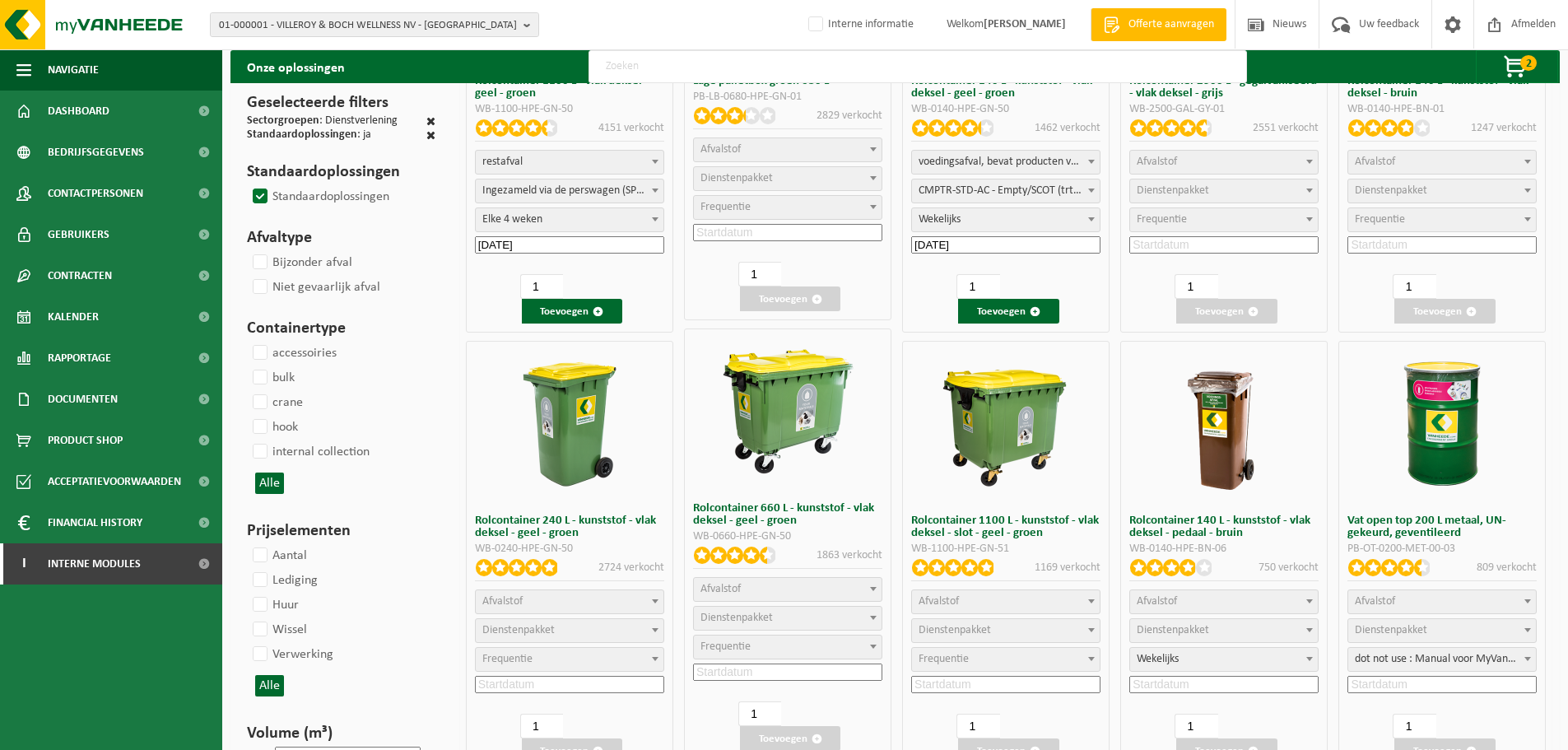
click at [645, 605] on span "Afvalstof" at bounding box center [569, 601] width 187 height 23
select select
click at [598, 597] on span "Afvalstof" at bounding box center [569, 601] width 187 height 23
select select
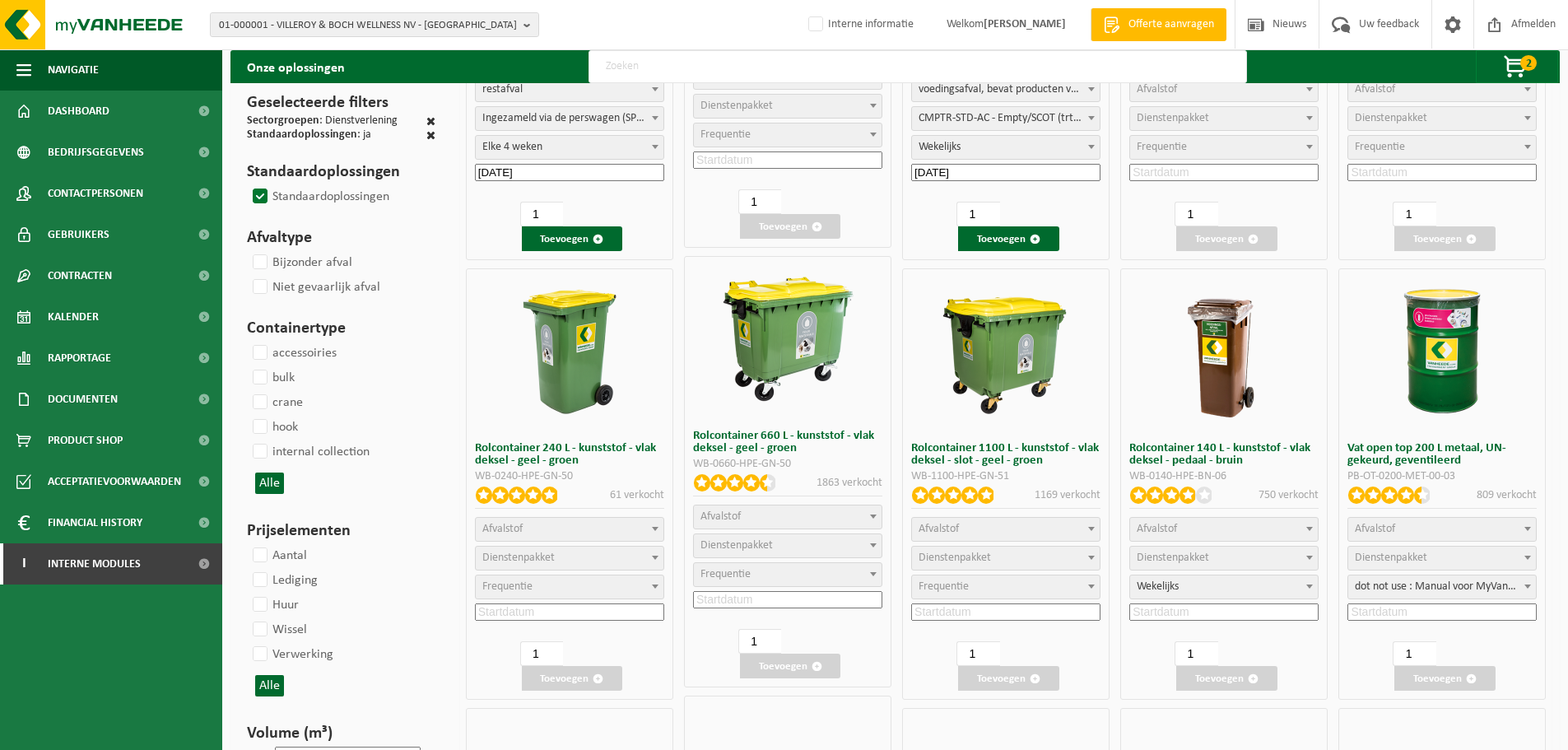
scroll to position [412, 0]
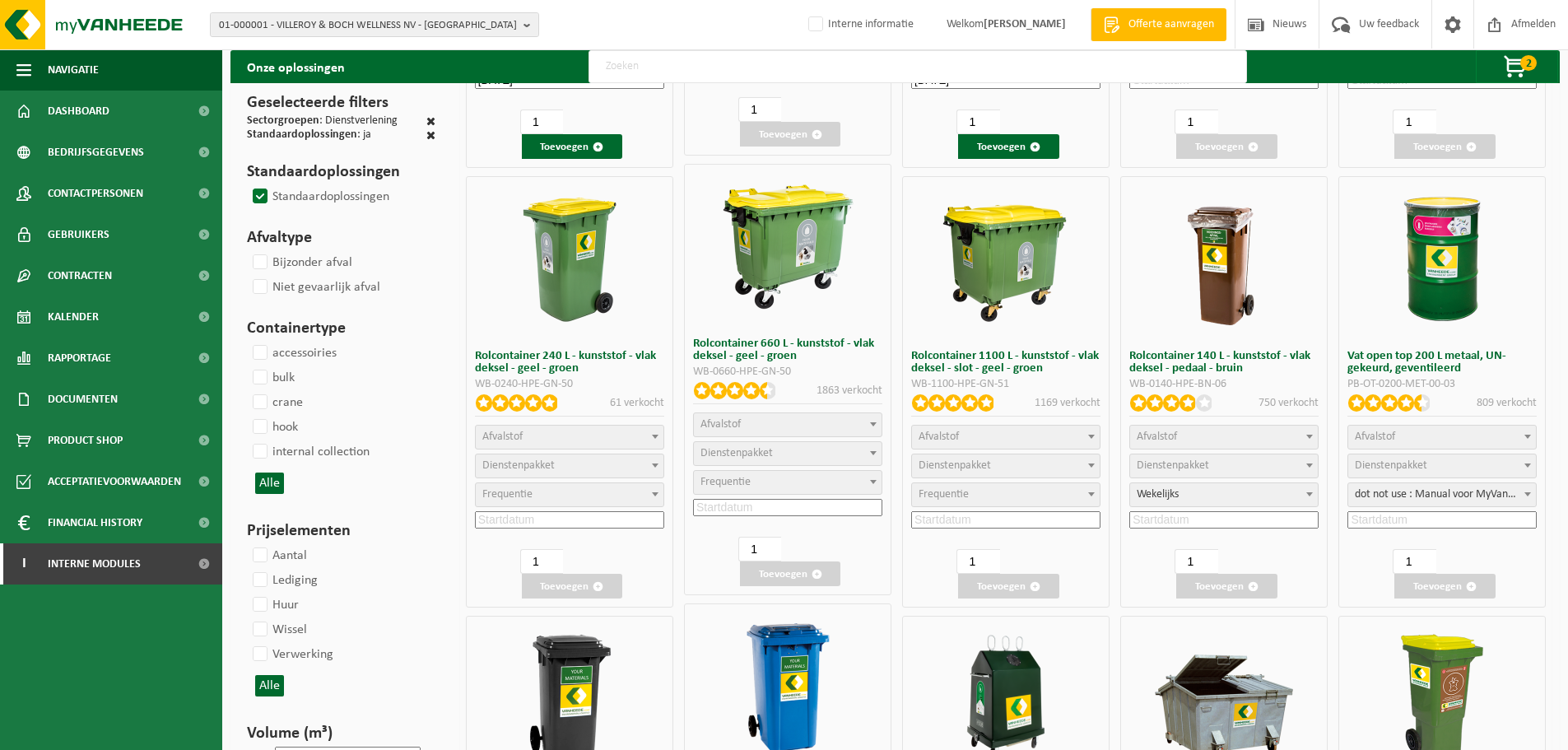
click at [631, 437] on span "Afvalstof" at bounding box center [569, 437] width 187 height 23
select select
click at [627, 435] on span "Afvalstof" at bounding box center [569, 437] width 187 height 23
select select
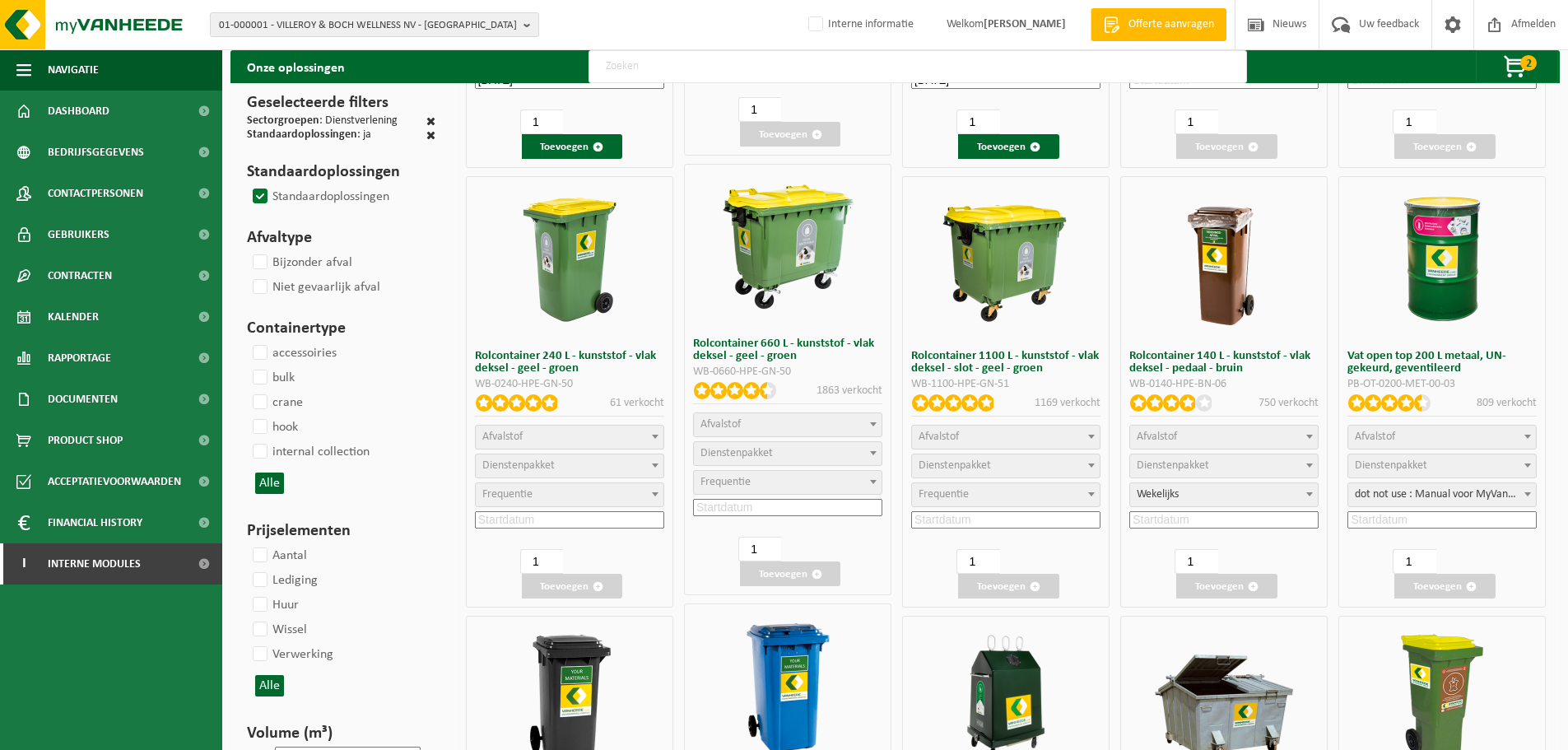
select select
click at [264, 188] on label "Standaardoplossingen" at bounding box center [318, 196] width 140 height 25
click at [246, 184] on input "Standaardoplossingen" at bounding box center [246, 183] width 1 height 1
checkbox input "true"
select select
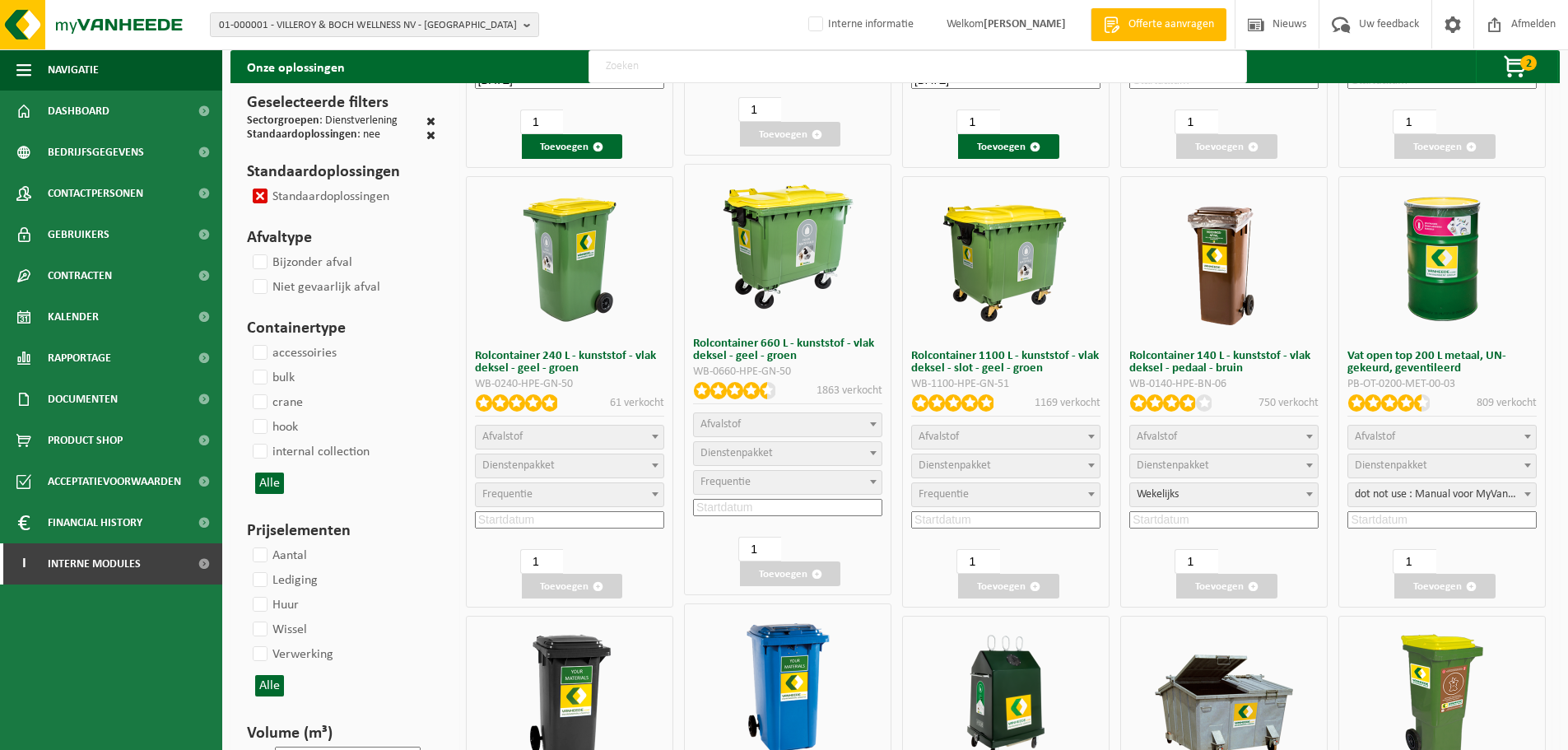
select select
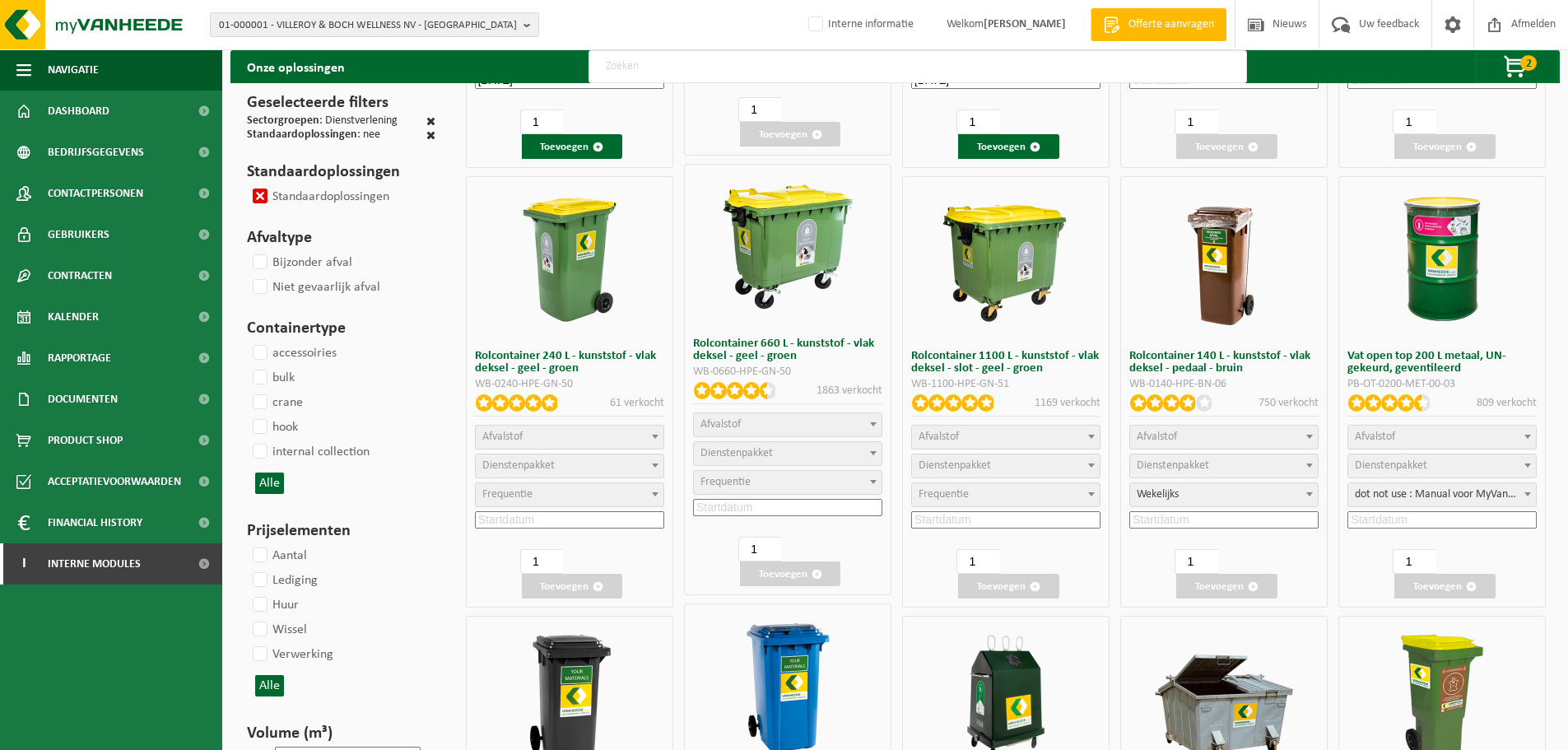
select select
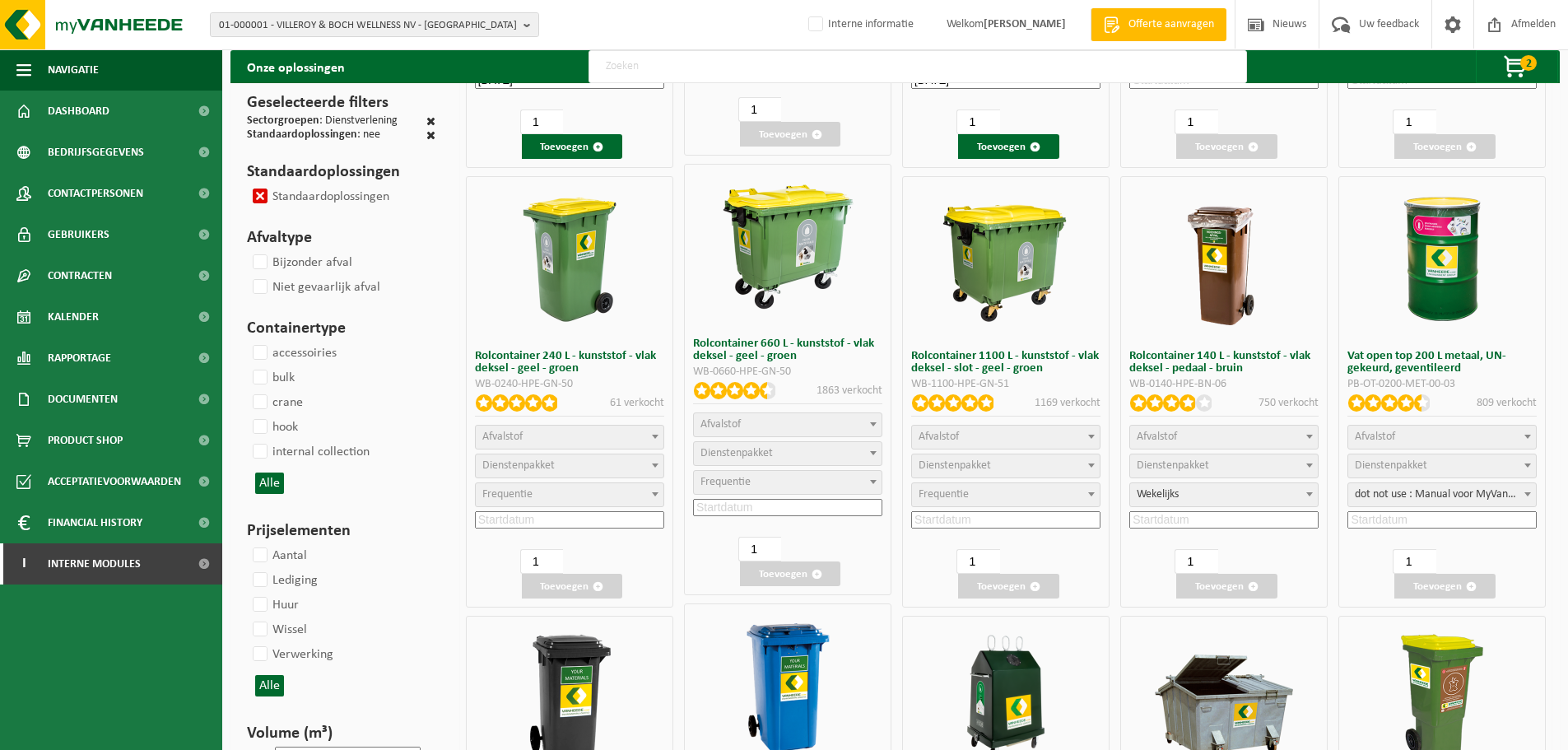
select select
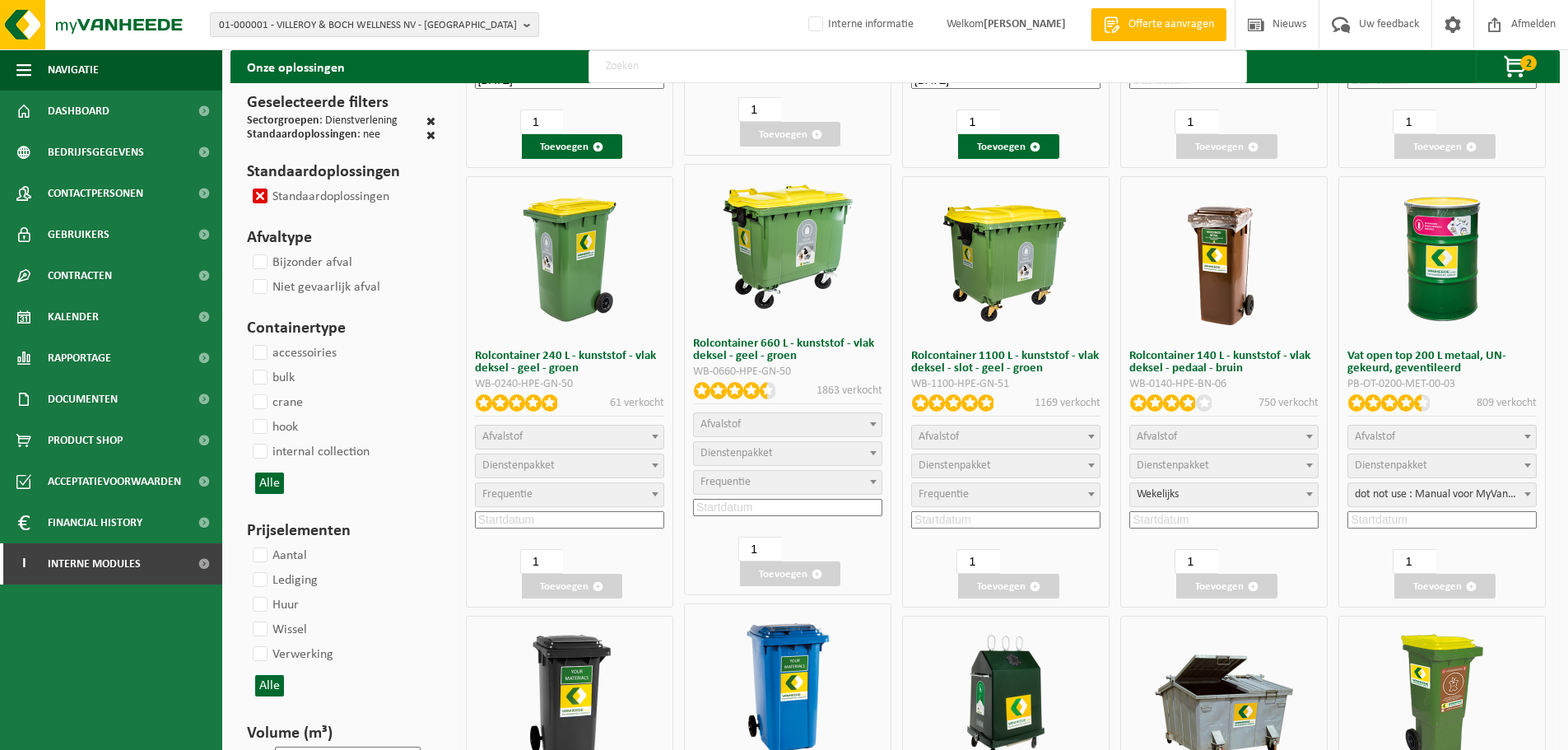
select select
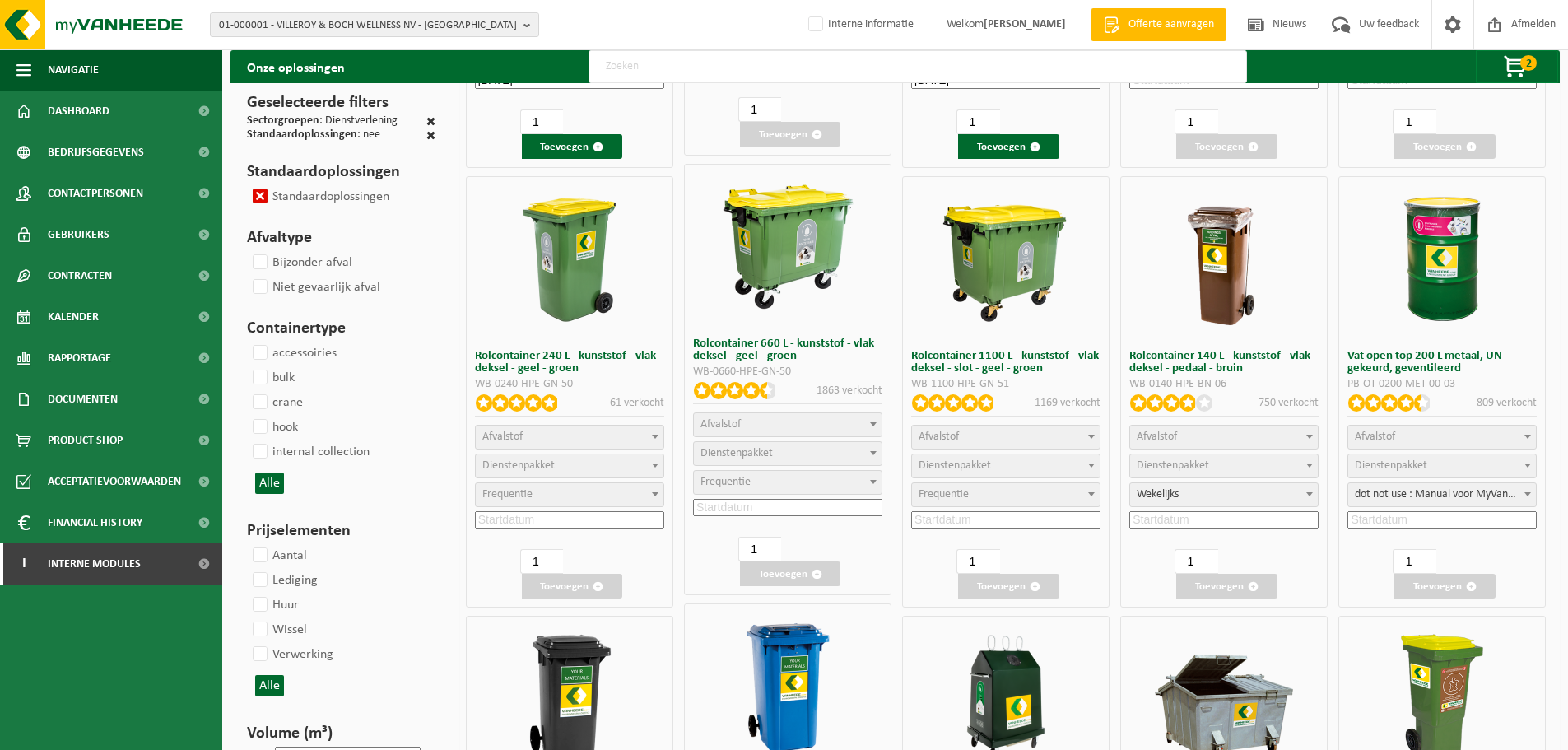
select select
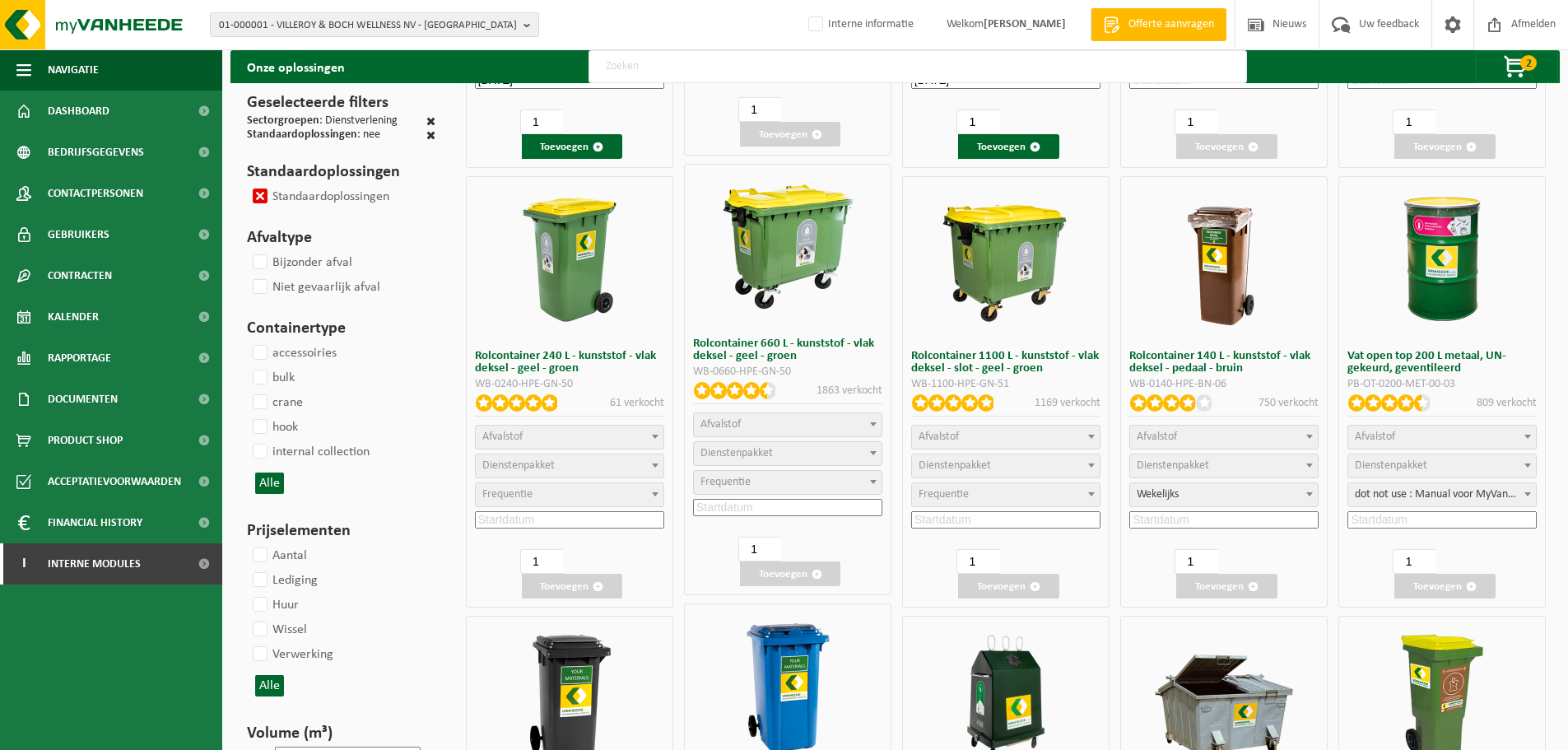
select select
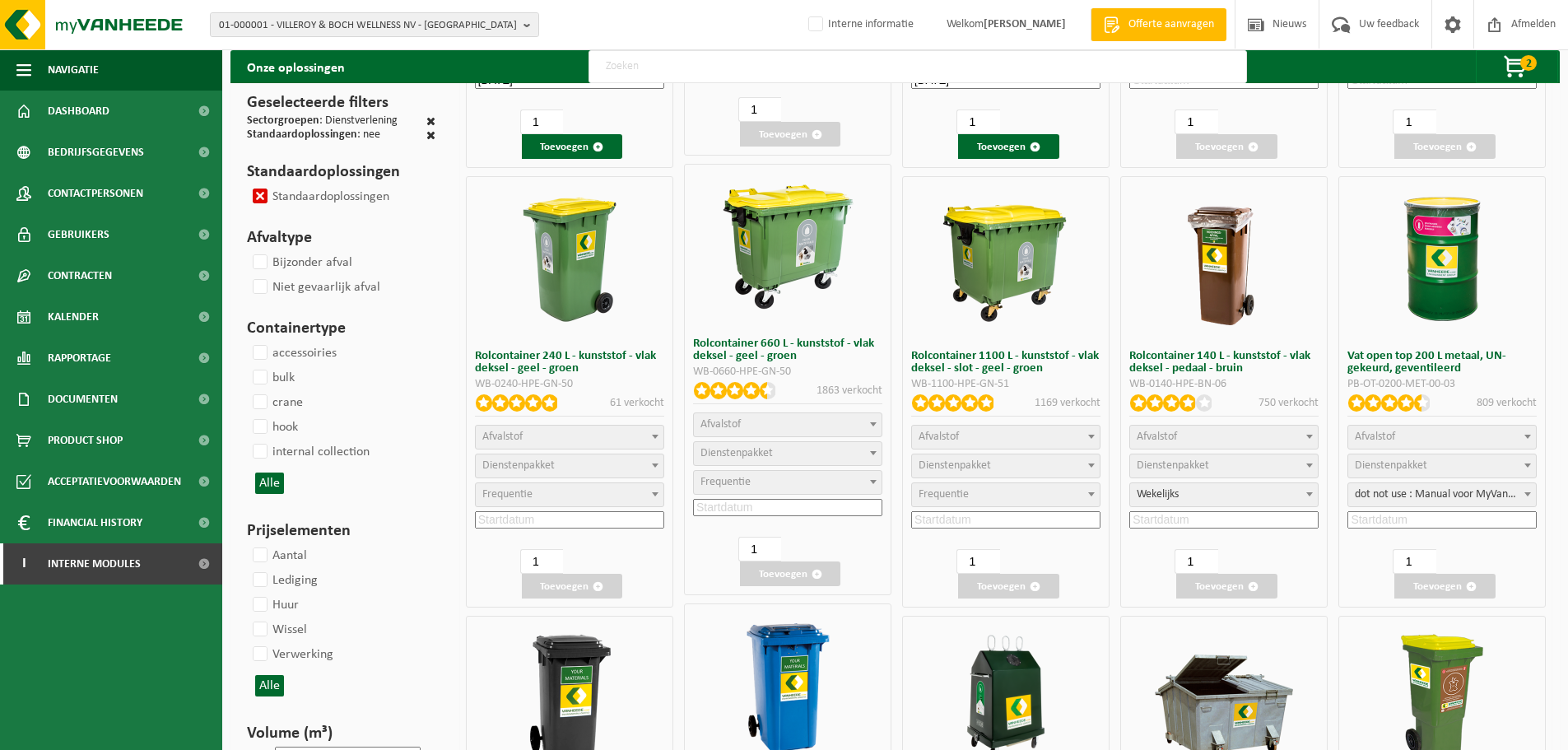
select select
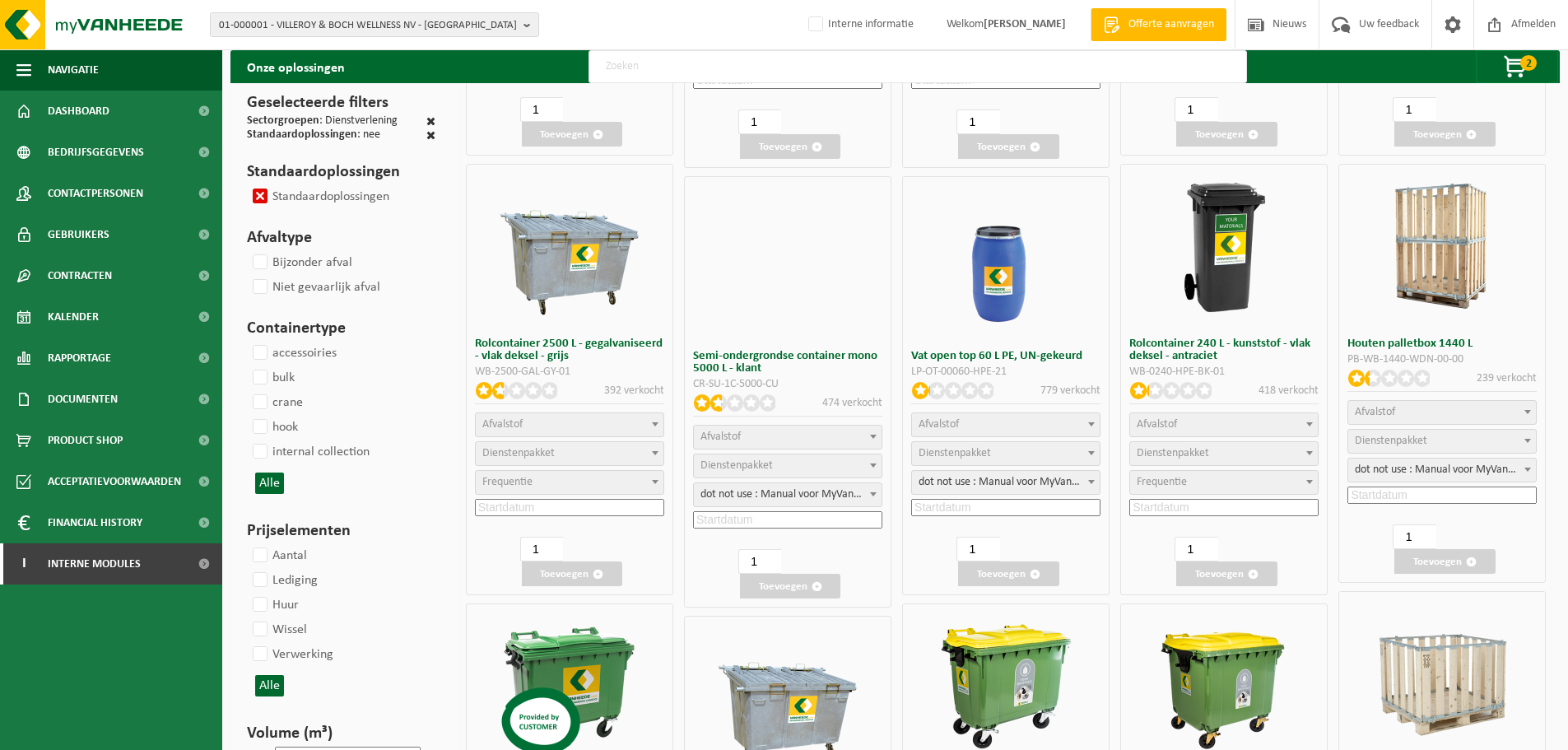
select select
select select "24"
select select "25"
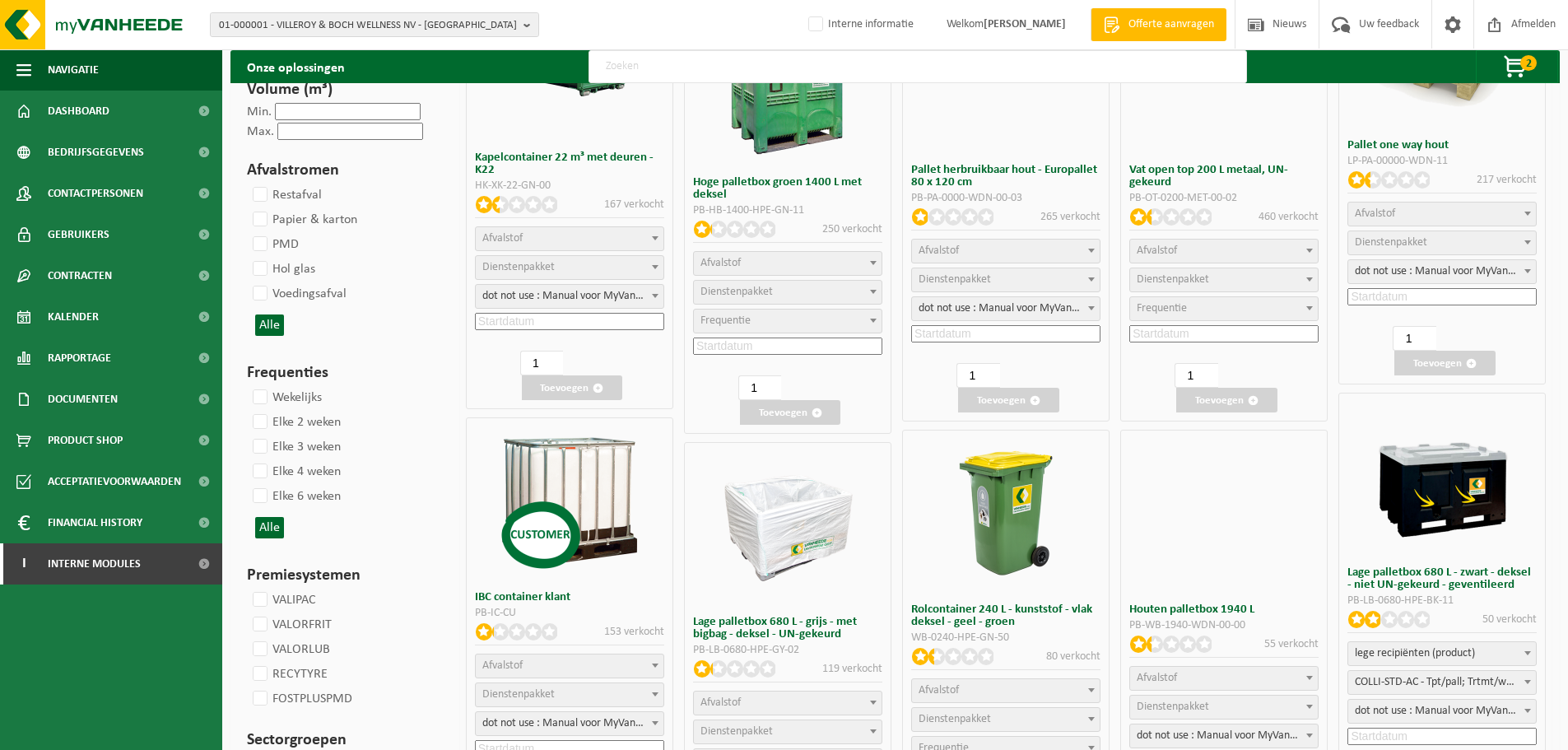
scroll to position [1645, 0]
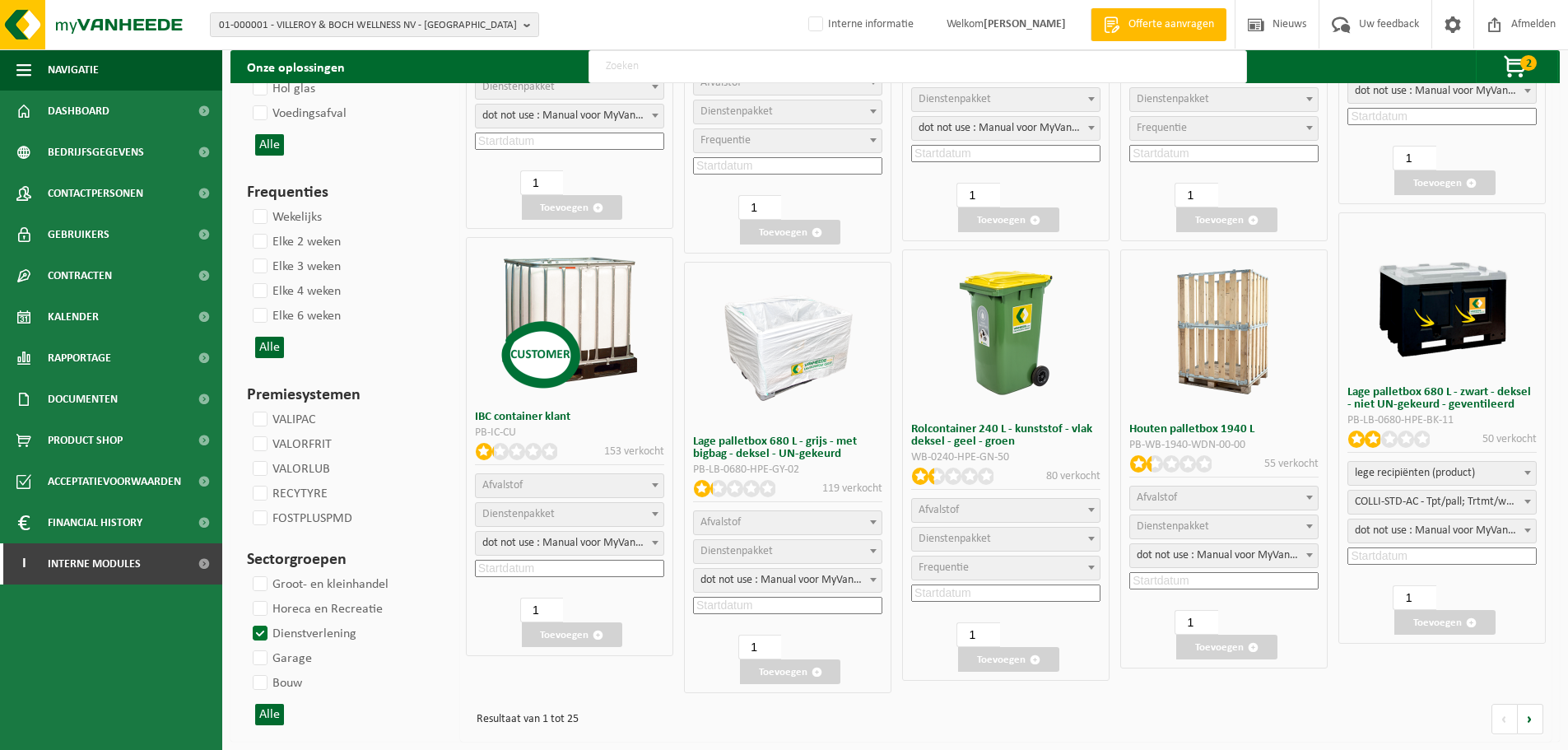
click at [1012, 517] on span "Afvalstof" at bounding box center [1005, 510] width 187 height 23
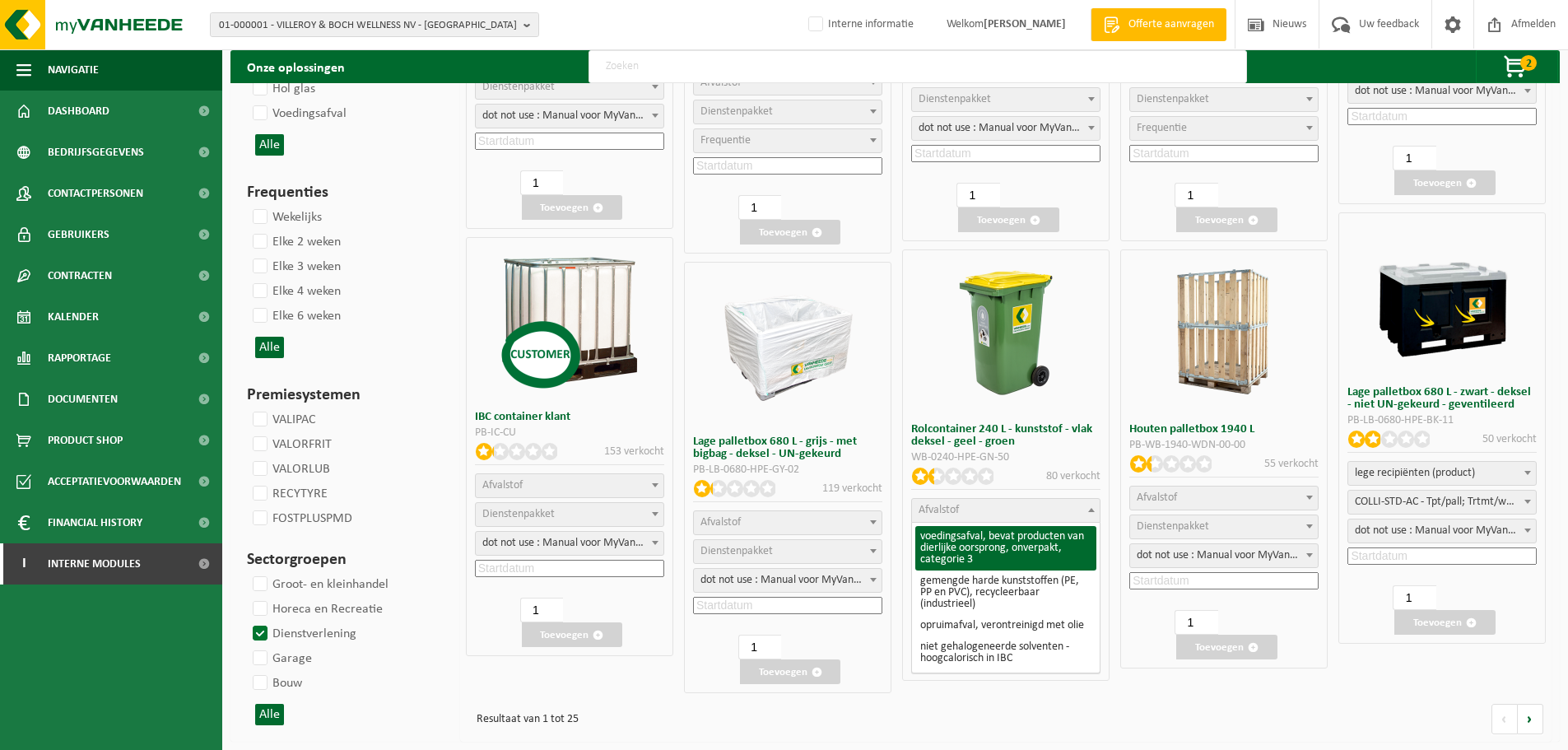
select select "24"
select select
select select "193"
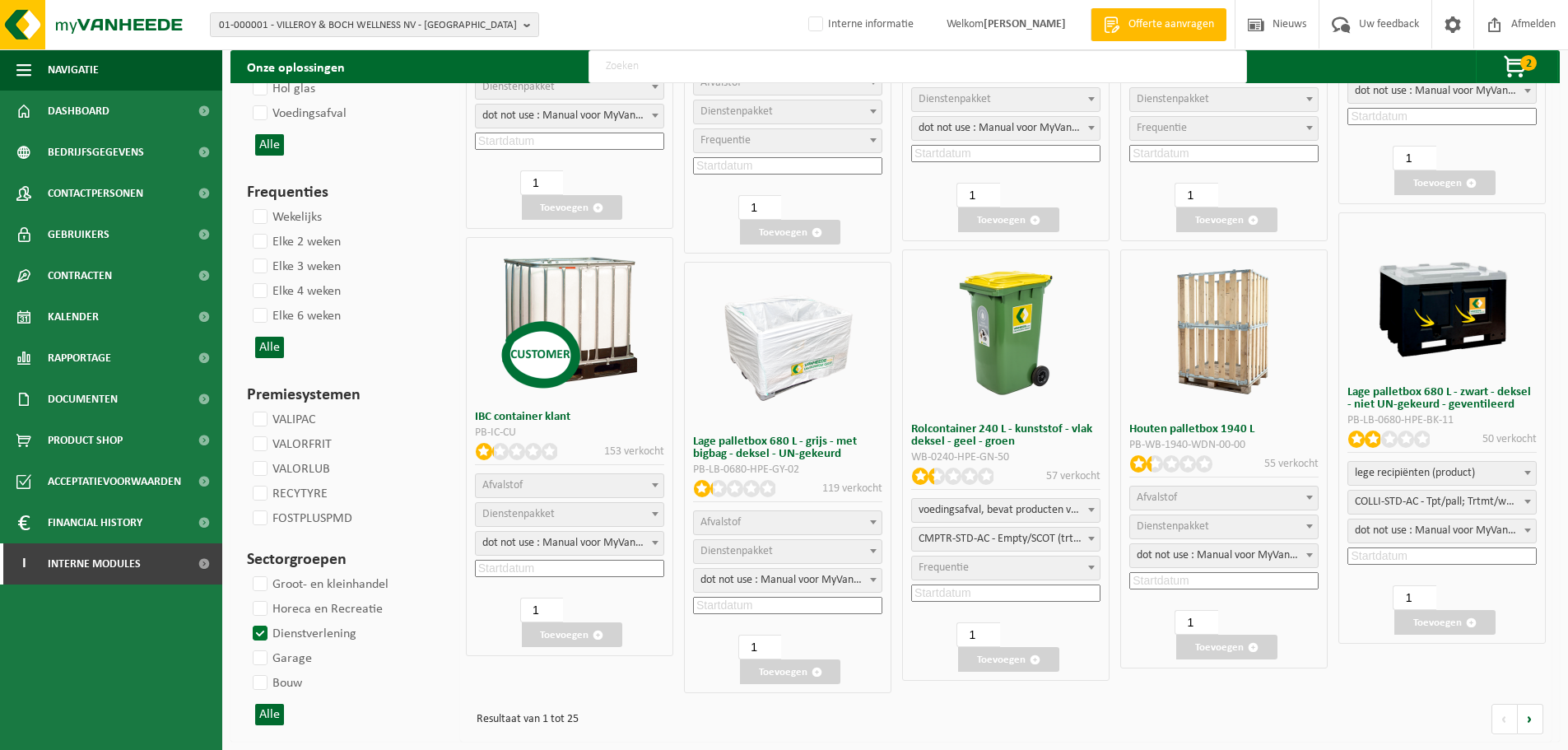
click at [1007, 532] on span "CMPTR-STD-AC - Empty/SCOT (trtmt, tpt) +SS-Clean/period/SCOT (SP-M-000287)" at bounding box center [1005, 539] width 187 height 23
click at [1001, 539] on span "CMPTR-STD-AC - Empty/SCOT (trtmt, tpt) +SS-Clean/period/SCOT (SP-M-000287)" at bounding box center [1005, 539] width 187 height 23
click at [1001, 566] on span "Frequentie" at bounding box center [1005, 568] width 187 height 23
select select "8"
click at [971, 594] on input at bounding box center [1005, 593] width 189 height 17
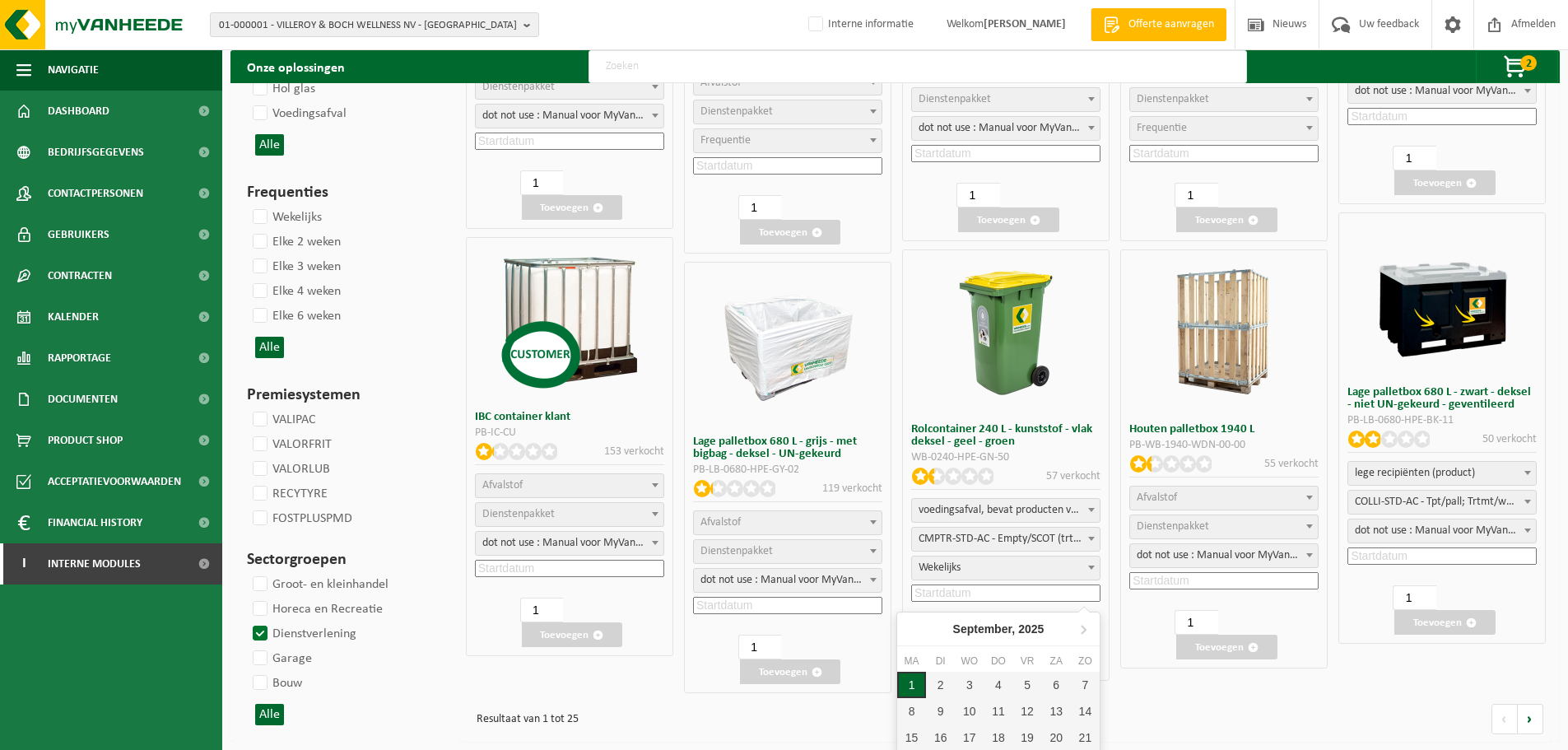
click at [918, 690] on div "1" at bounding box center [912, 685] width 29 height 27
type input "2025-09-01"
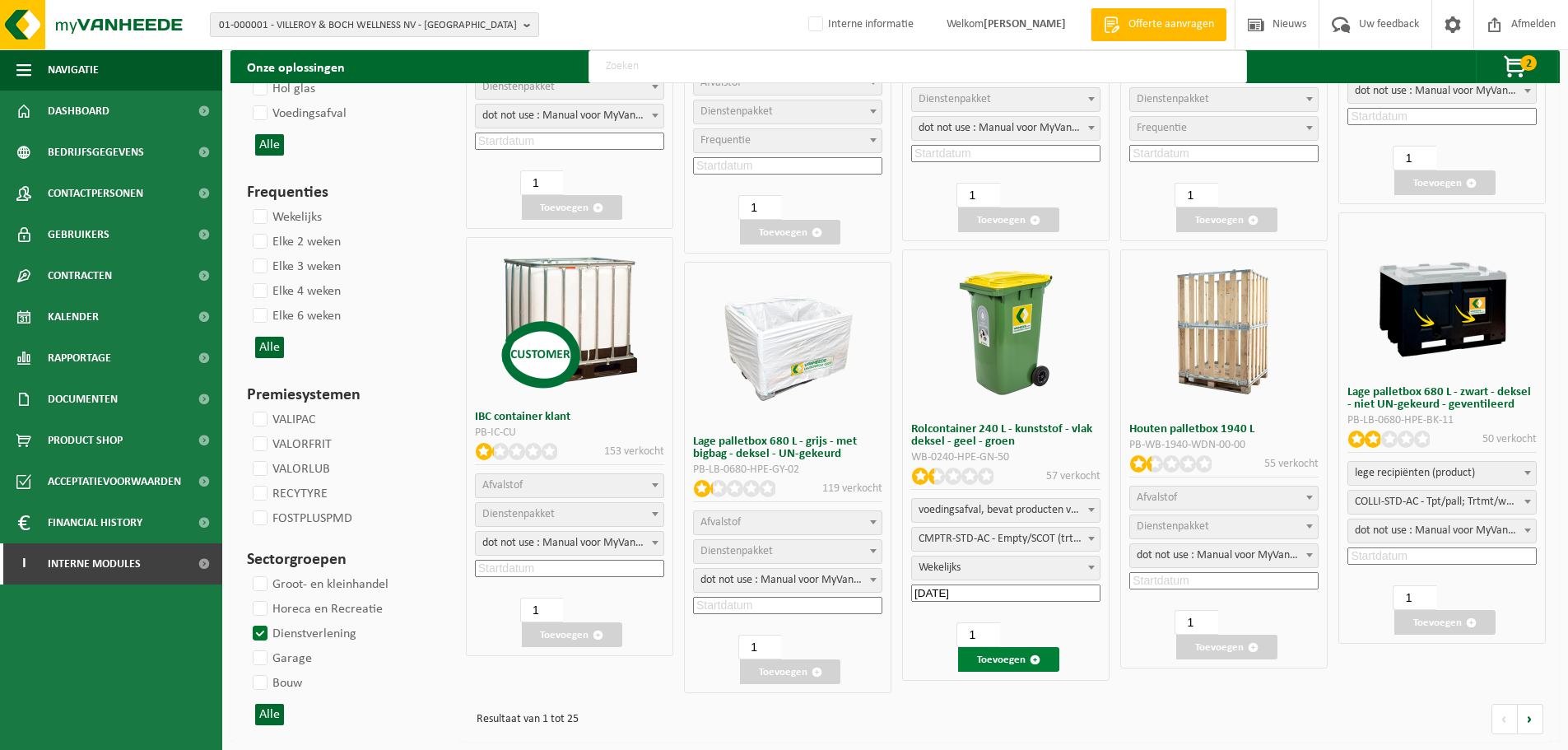
click at [1015, 656] on button "Toevoegen" at bounding box center [1007, 659] width 100 height 25
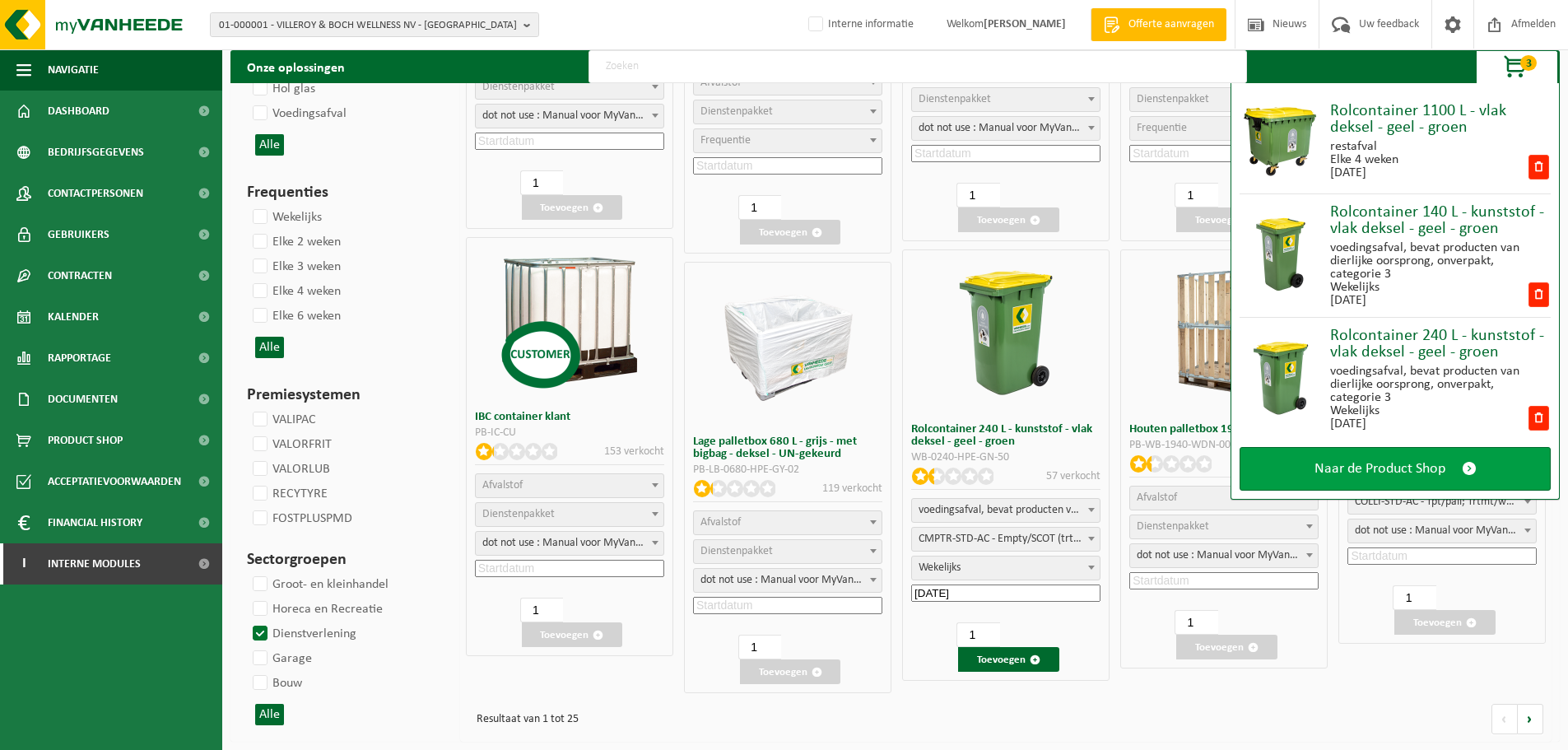
click at [1324, 475] on span "Naar de Product Shop" at bounding box center [1380, 468] width 131 height 17
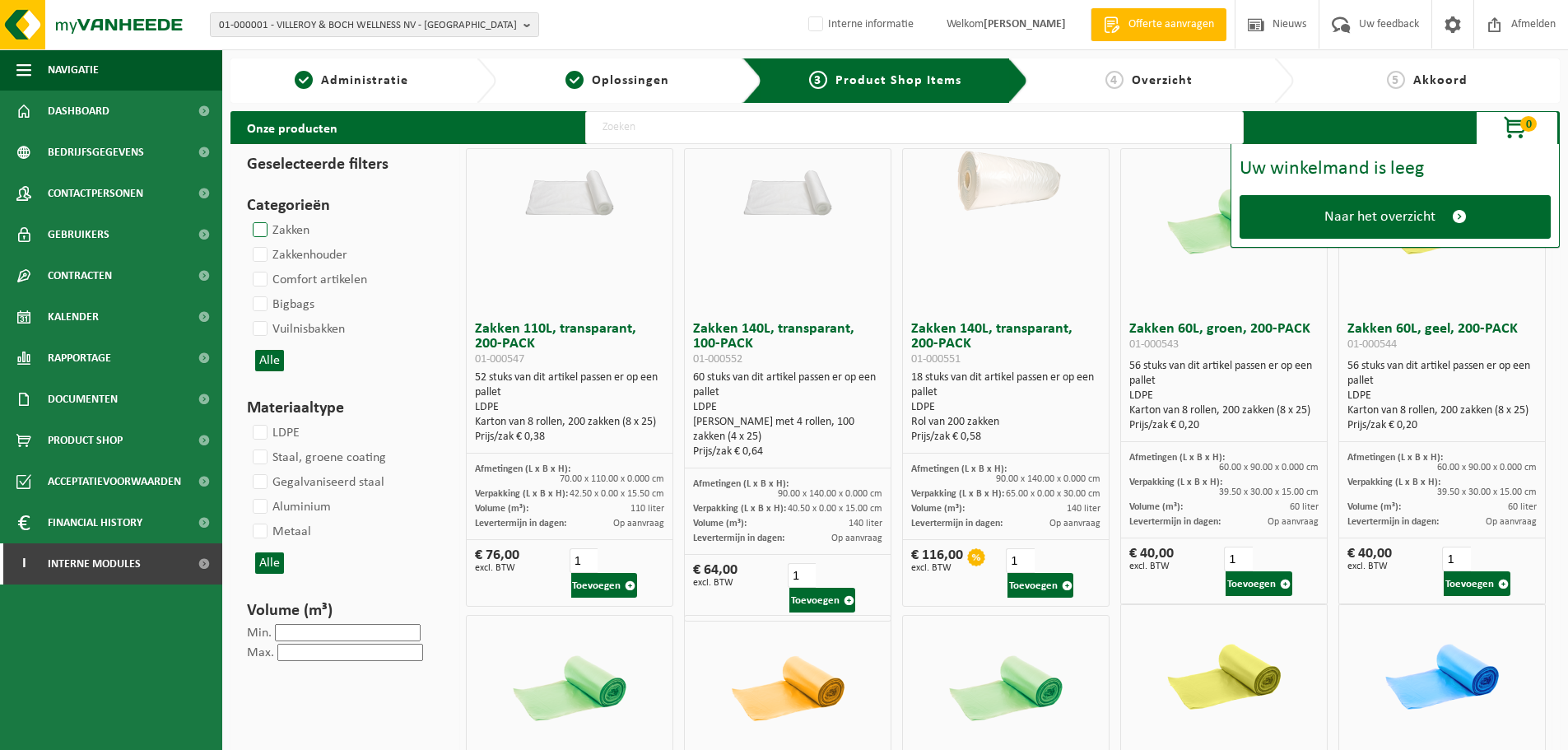
click at [264, 232] on label "Zakken" at bounding box center [279, 230] width 60 height 25
click at [246, 218] on input "Zakken" at bounding box center [246, 217] width 1 height 1
checkbox input "true"
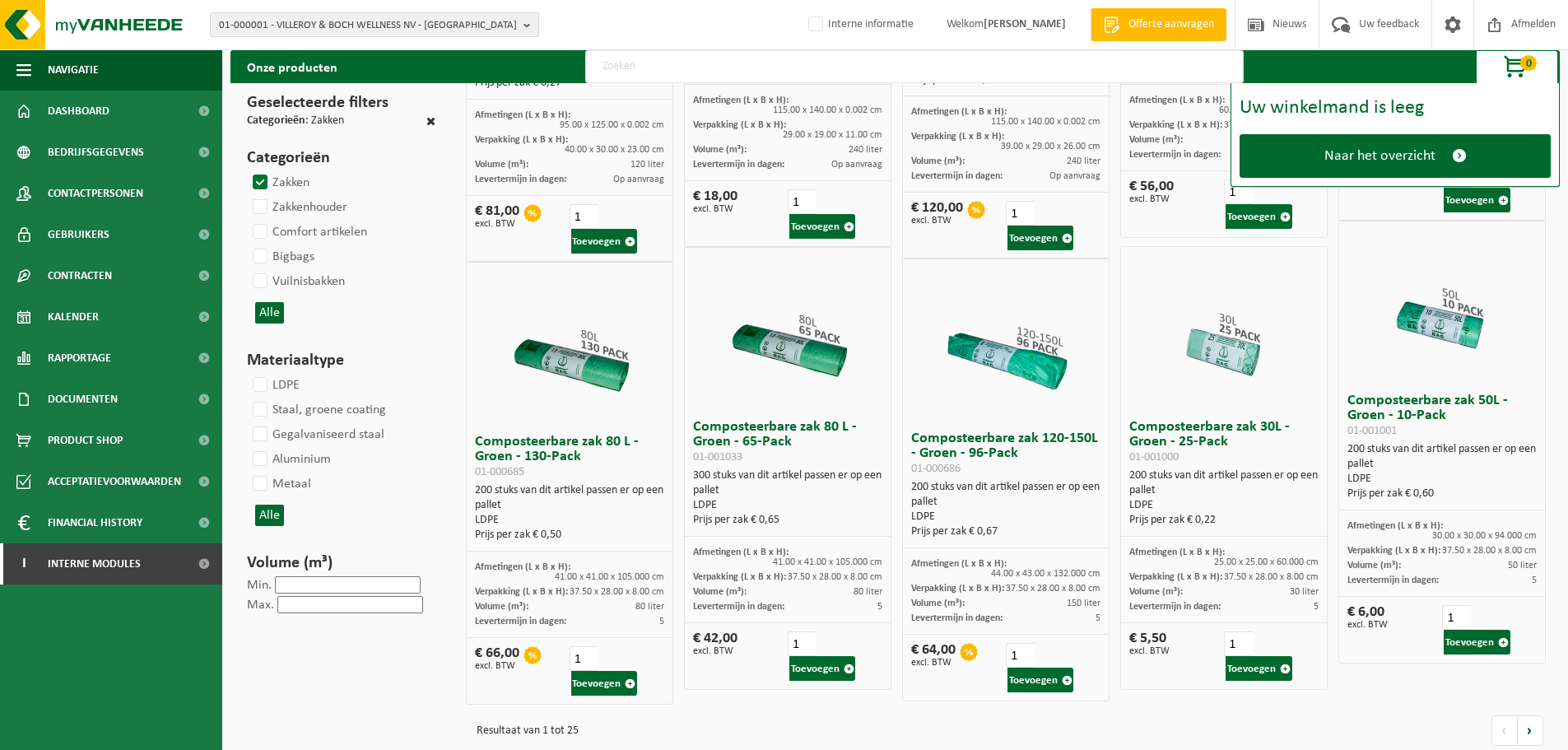
scroll to position [1772, 0]
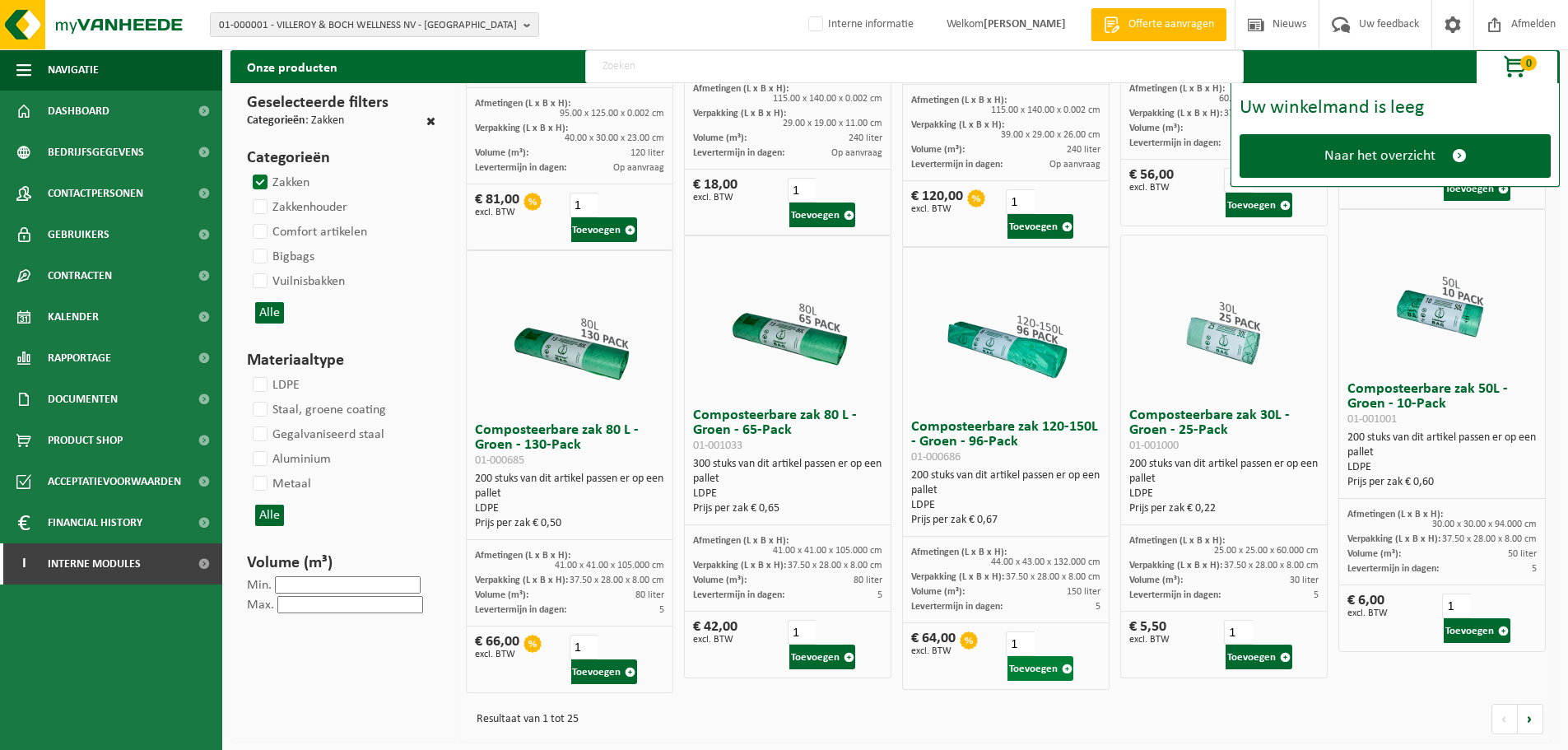
click at [1056, 669] on button "Toevoegen" at bounding box center [1040, 668] width 66 height 25
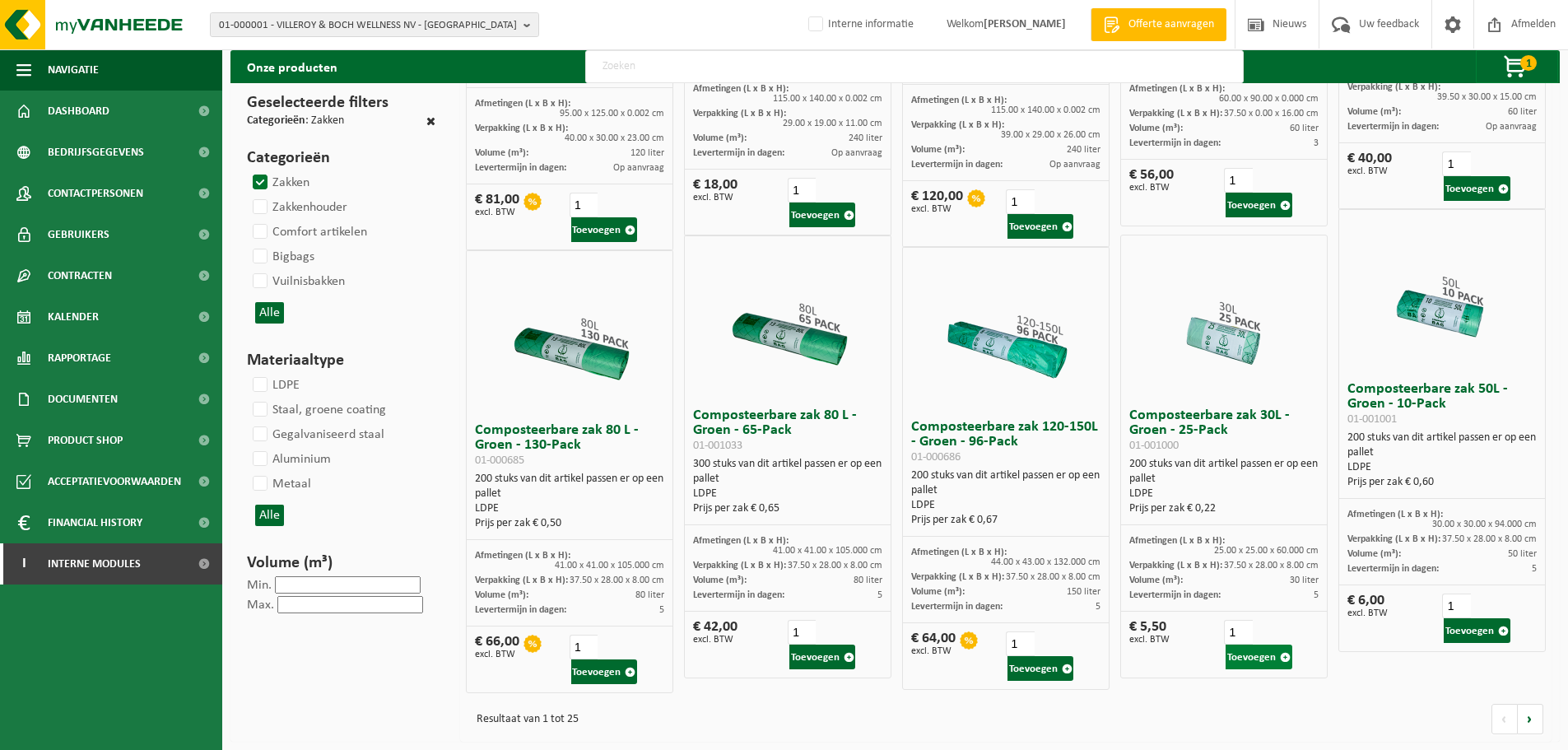
click at [1258, 658] on button "Toevoegen" at bounding box center [1258, 657] width 66 height 25
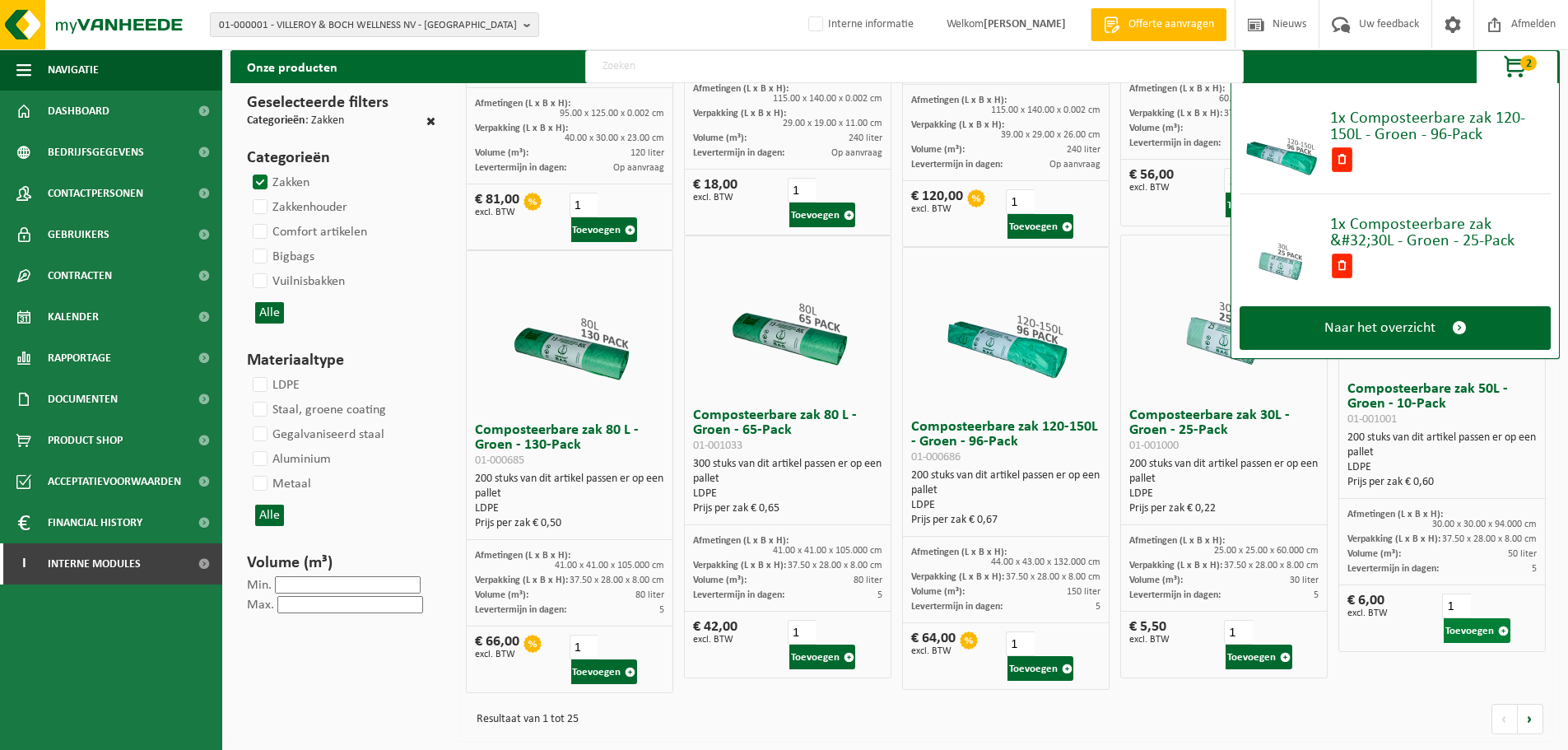
click at [1464, 631] on button "Toevoegen" at bounding box center [1476, 630] width 66 height 25
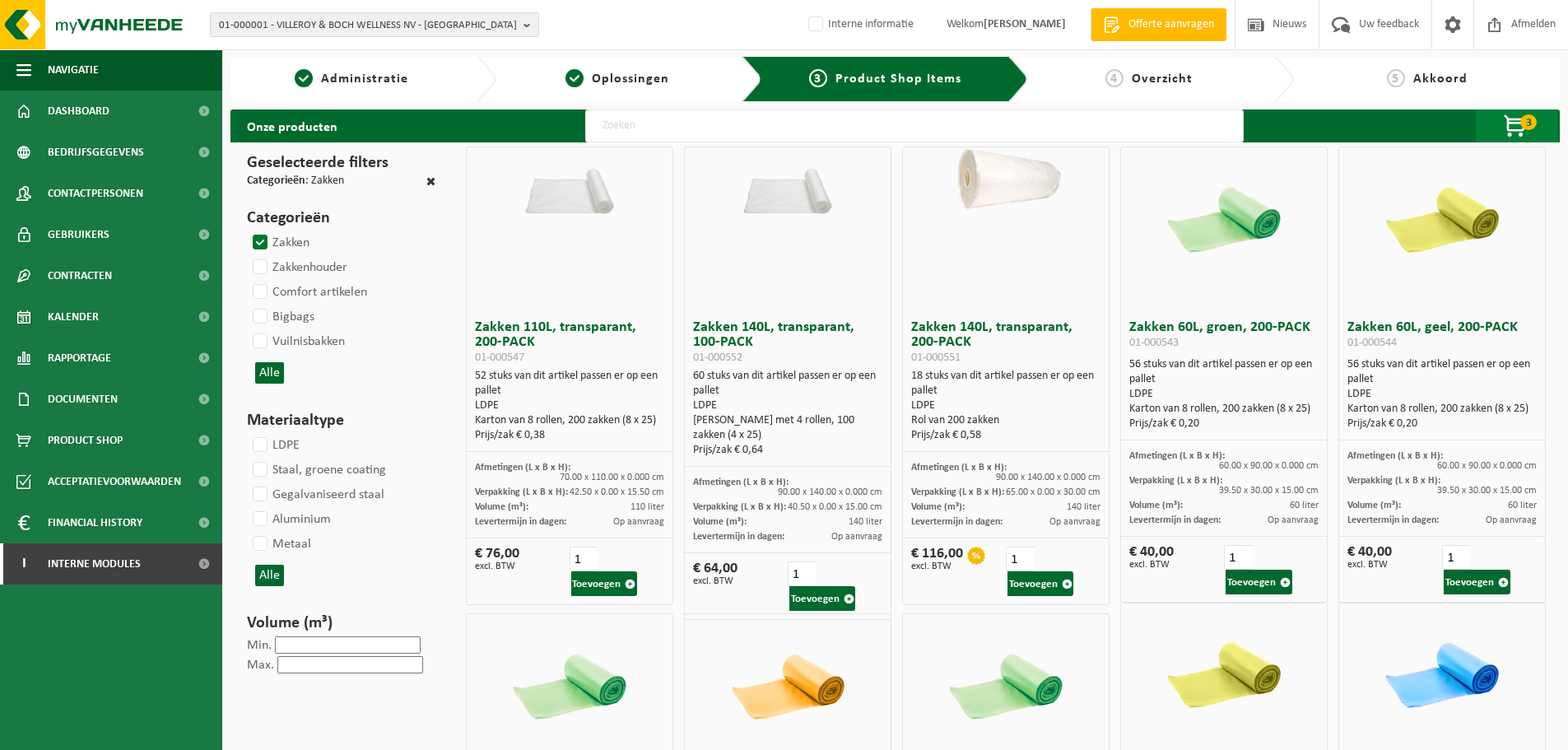
scroll to position [0, 0]
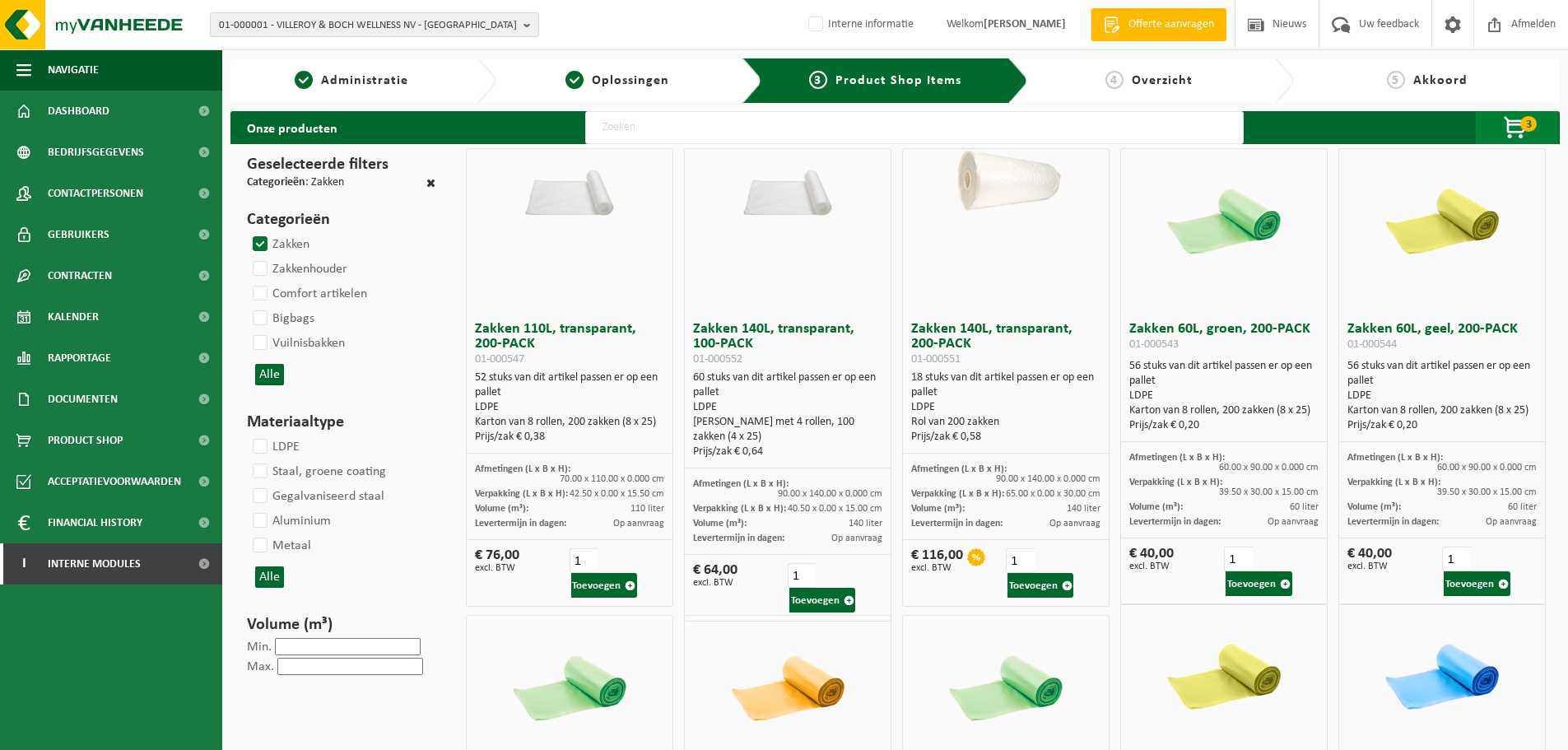
click at [1508, 127] on span "button" at bounding box center [1516, 128] width 82 height 33
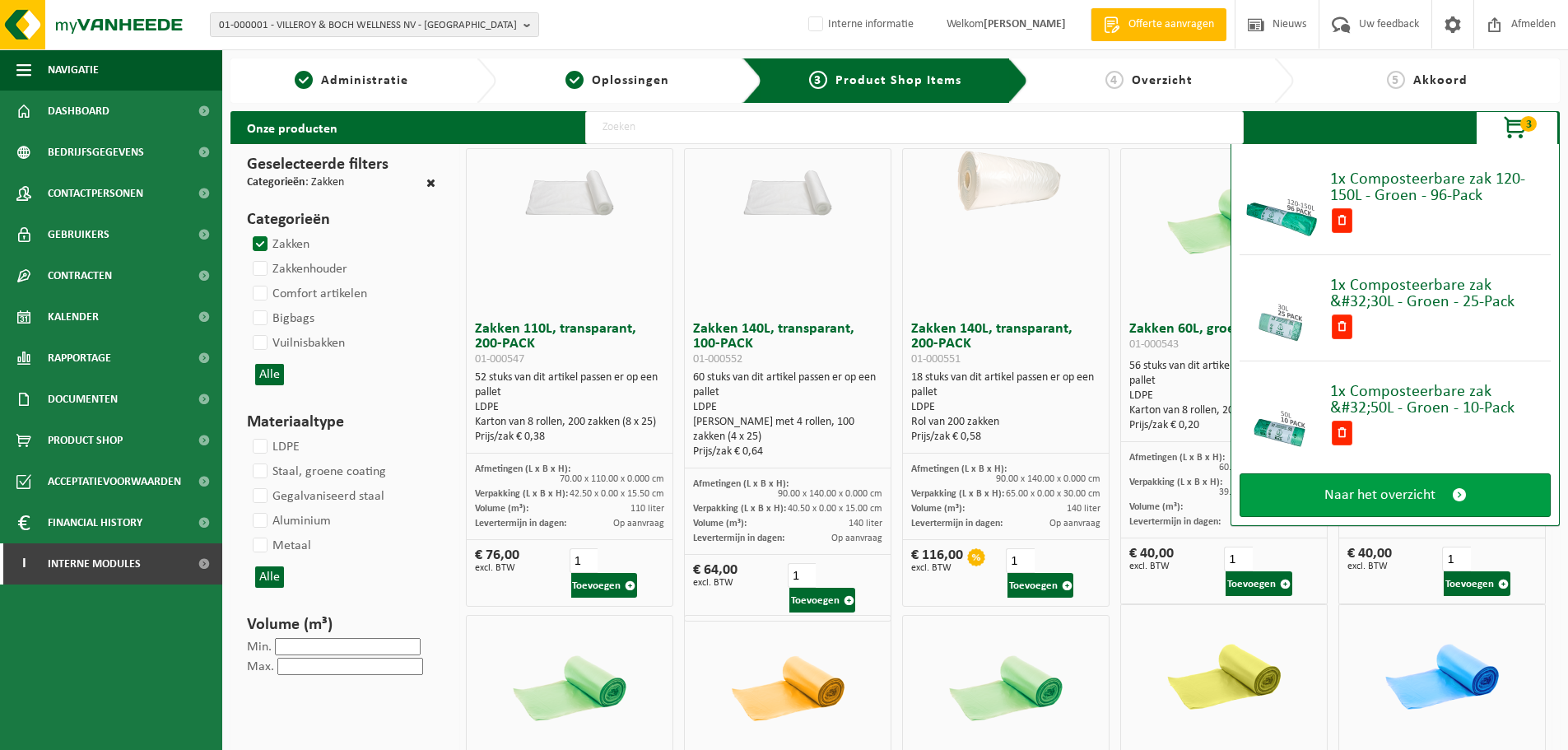
click at [1376, 497] on span "Naar het overzicht" at bounding box center [1380, 495] width 111 height 17
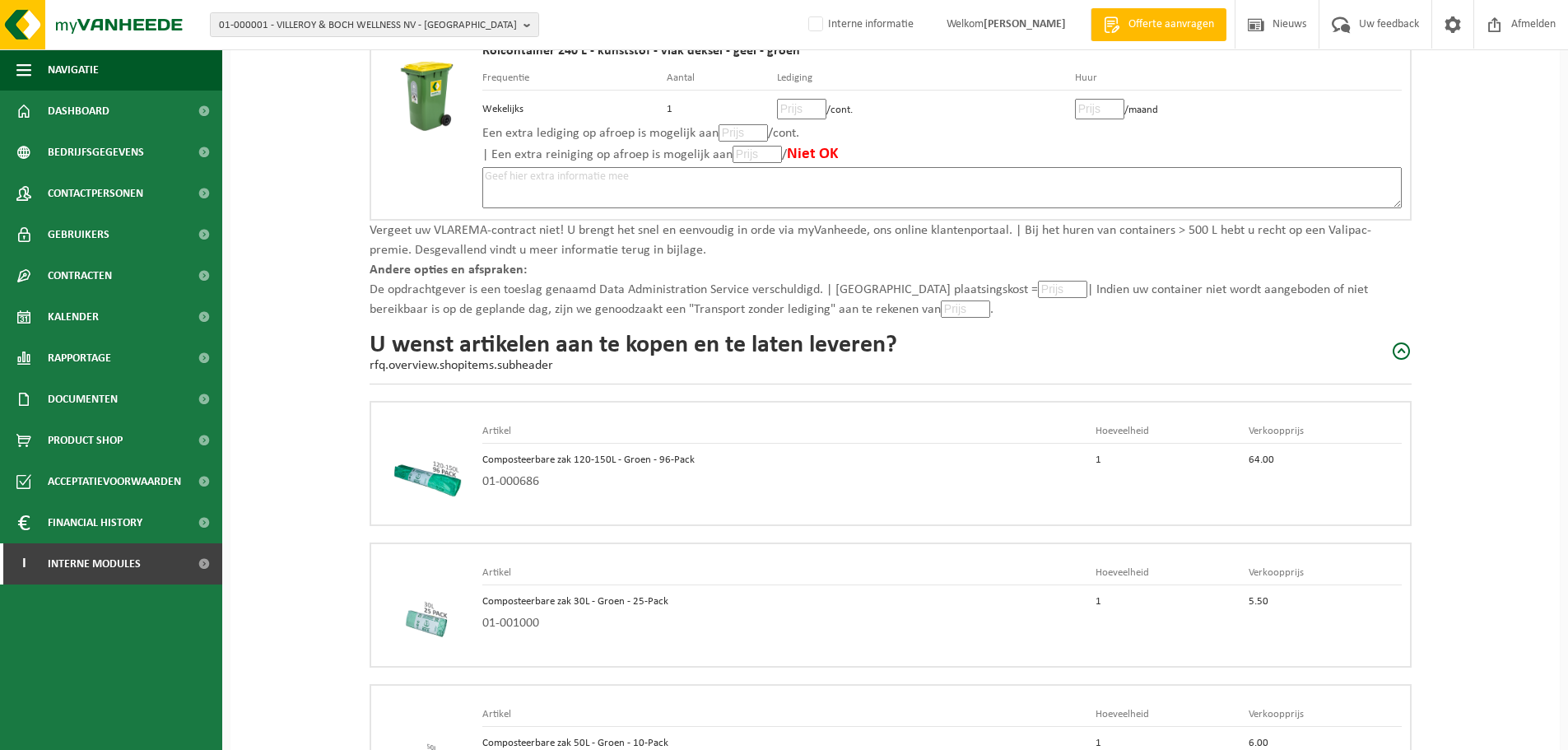
scroll to position [1302, 0]
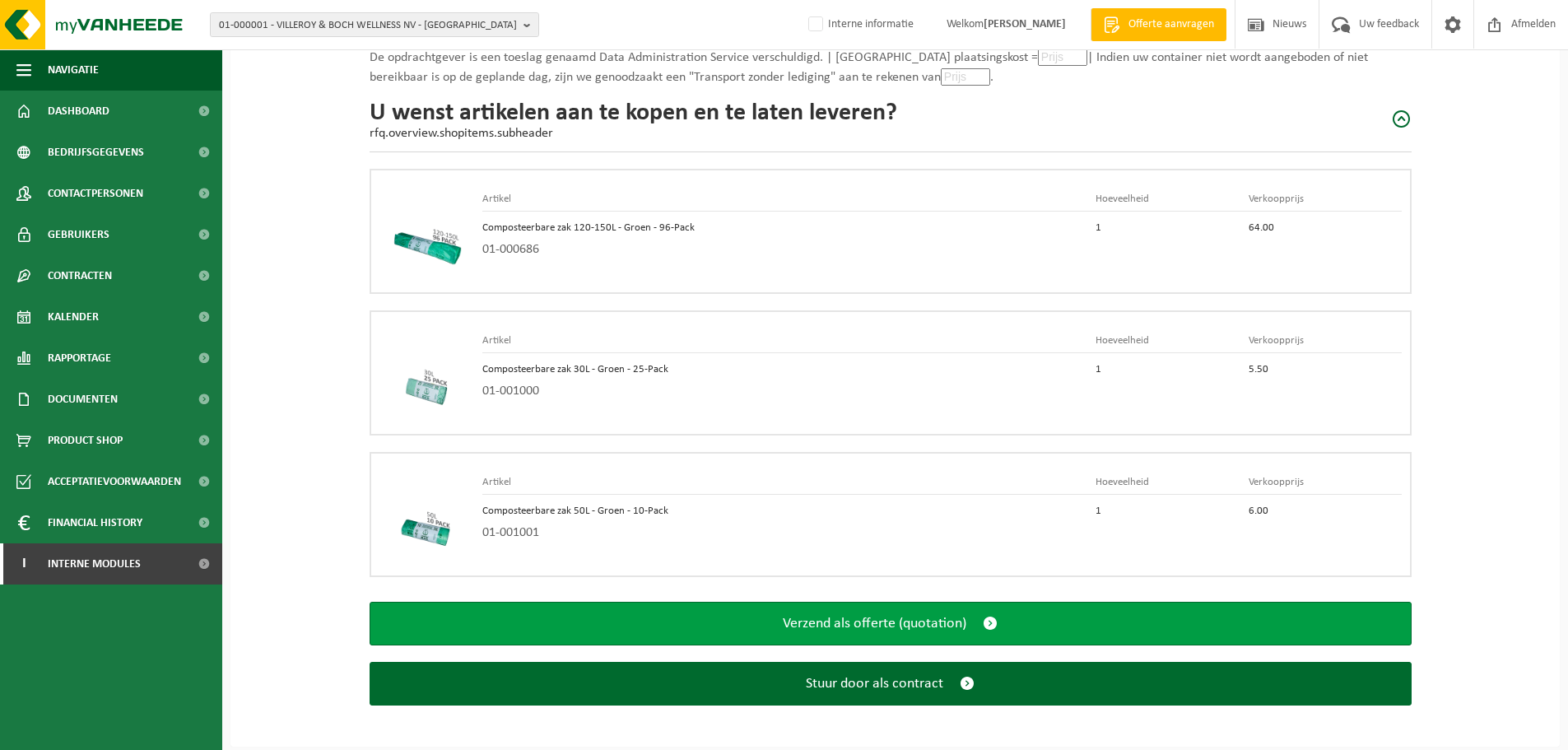
click at [868, 606] on button "Verzend als offerte (quotation)" at bounding box center [890, 623] width 1042 height 44
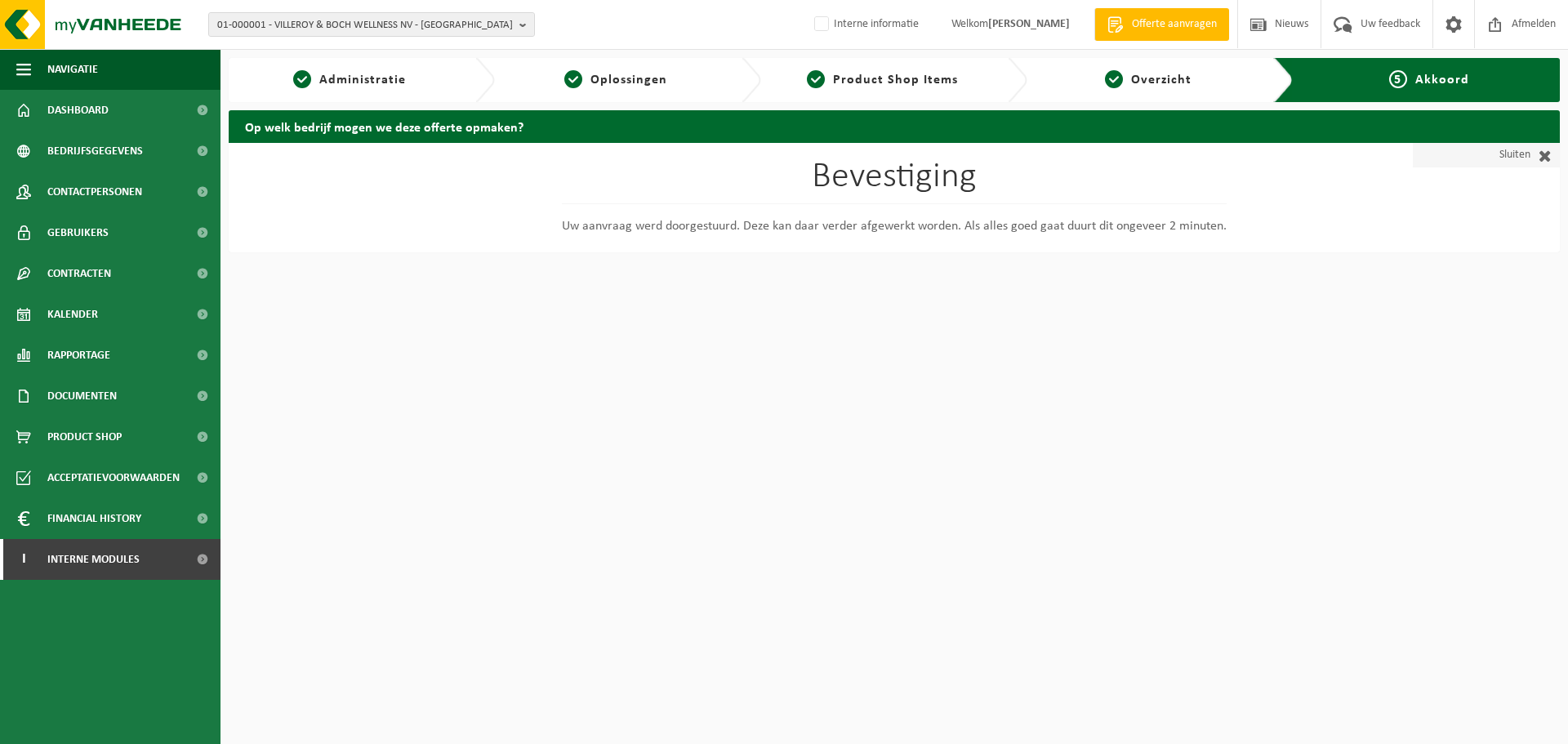
click at [1528, 161] on link "Sluiten" at bounding box center [1486, 155] width 147 height 25
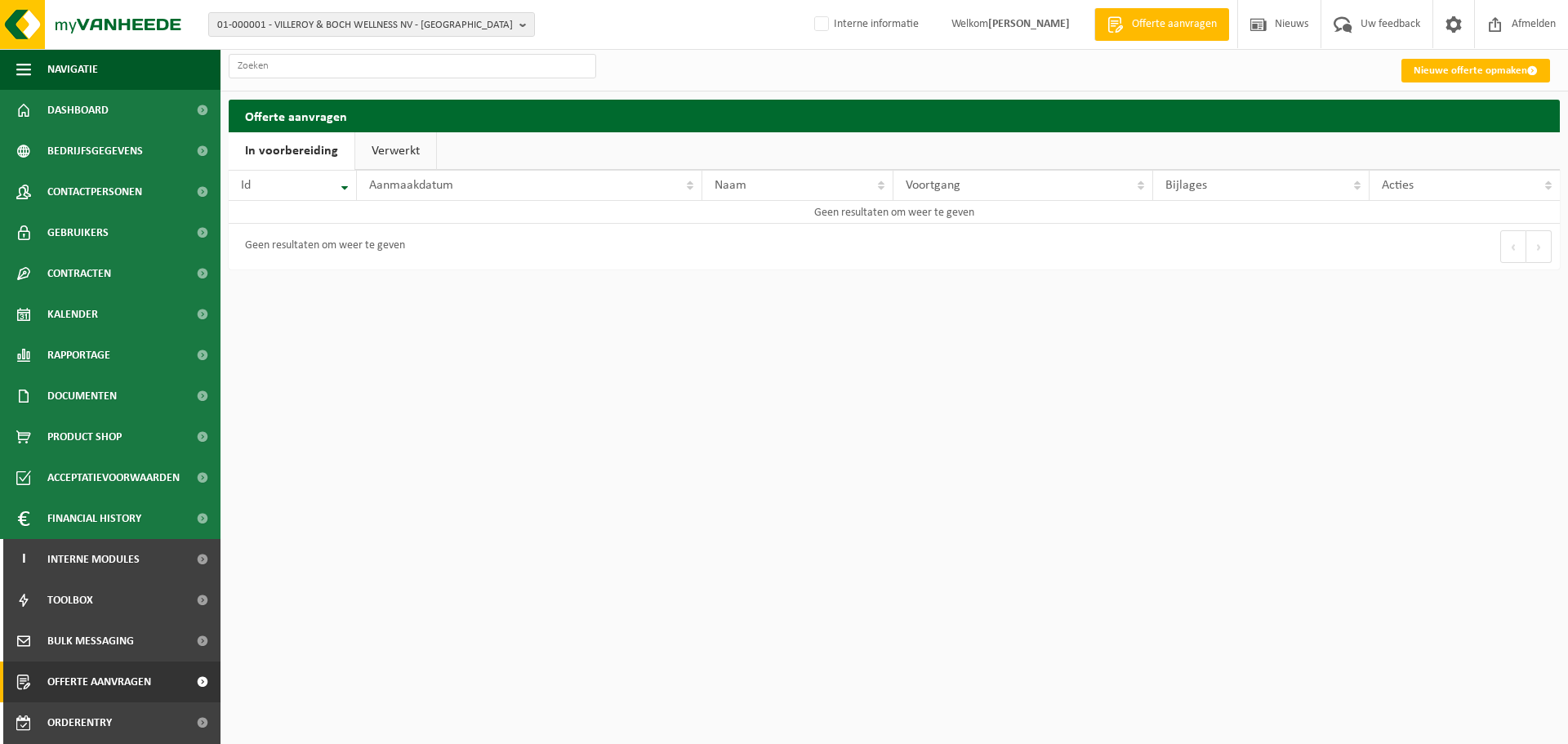
click at [402, 148] on link "Verwerkt" at bounding box center [395, 151] width 81 height 37
